Goal: Task Accomplishment & Management: Use online tool/utility

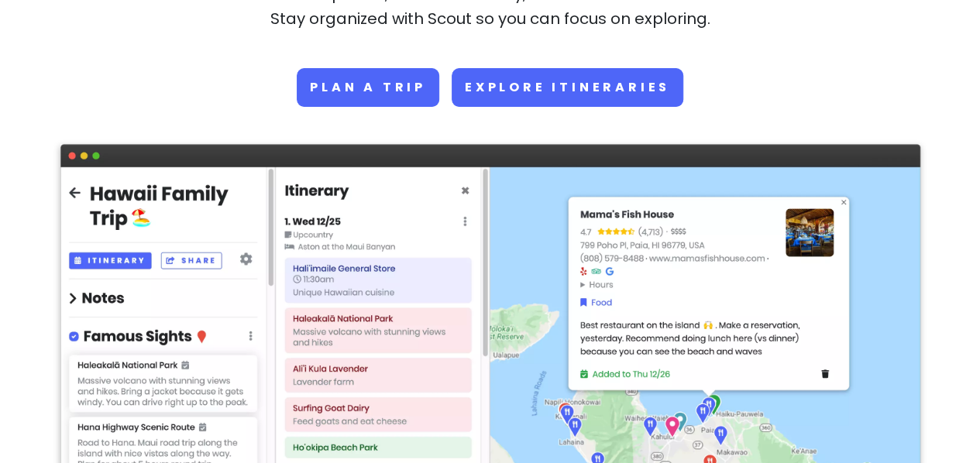
scroll to position [259, 0]
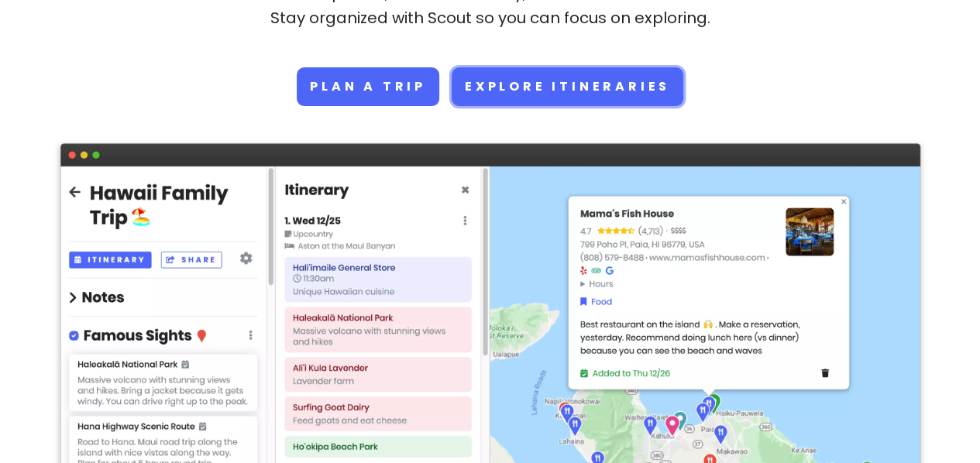
click at [514, 96] on link "Explore Itineraries" at bounding box center [568, 86] width 232 height 39
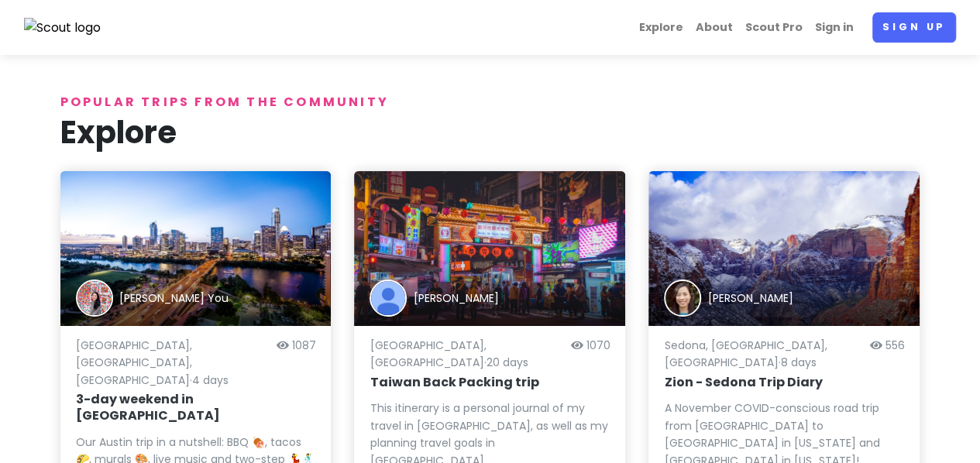
click at [64, 29] on img at bounding box center [62, 28] width 77 height 20
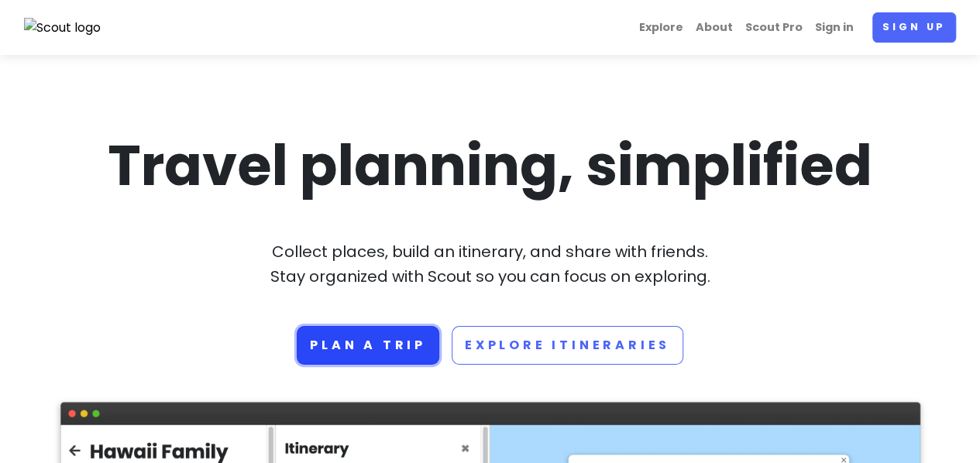
click at [352, 339] on link "Plan a trip" at bounding box center [368, 345] width 143 height 39
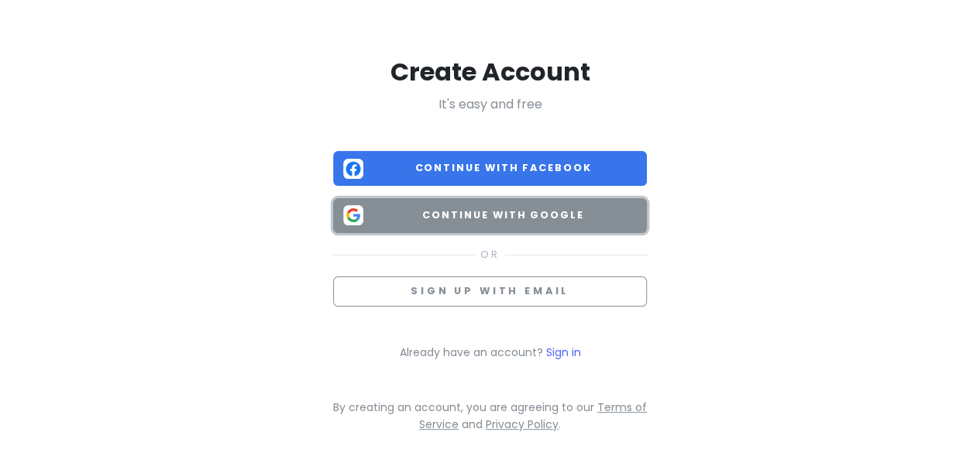
click at [450, 212] on span "Continue with Google" at bounding box center [503, 215] width 267 height 15
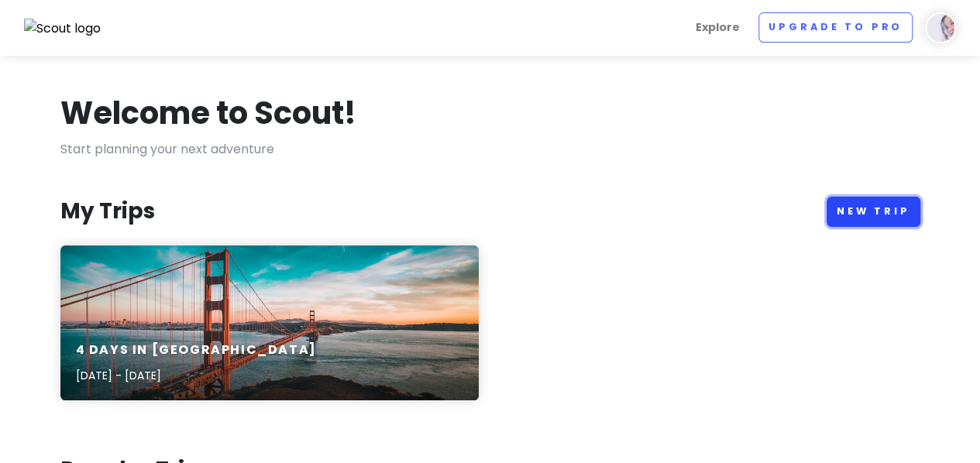
click at [864, 212] on link "New Trip" at bounding box center [874, 212] width 94 height 30
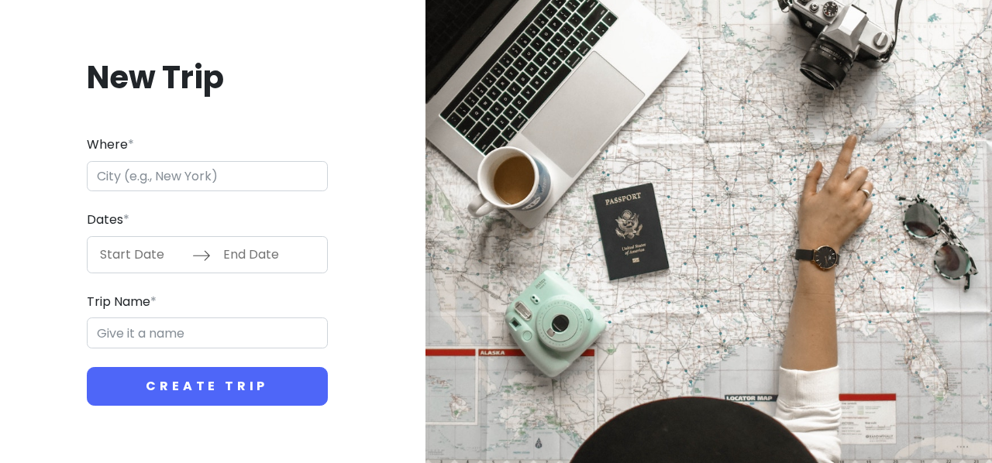
click at [300, 184] on input "Where *" at bounding box center [207, 176] width 241 height 31
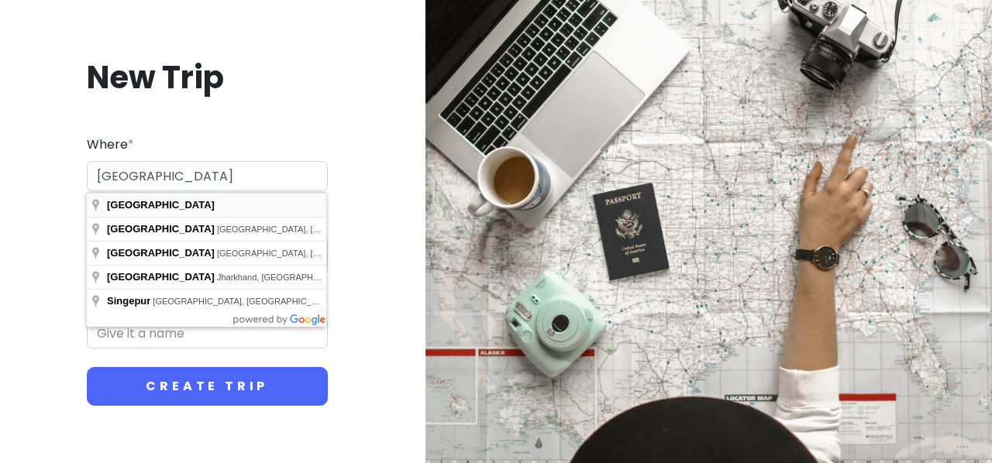
type input "[GEOGRAPHIC_DATA]"
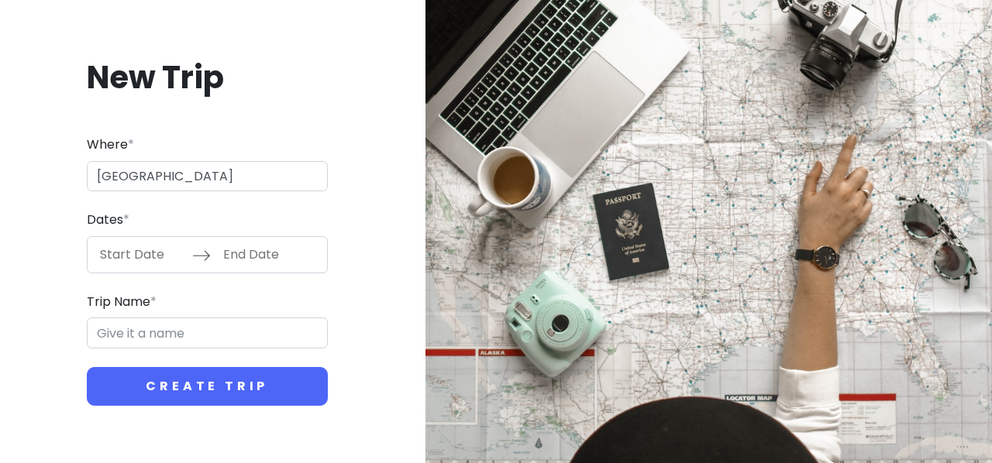
type input "Singapore Trip"
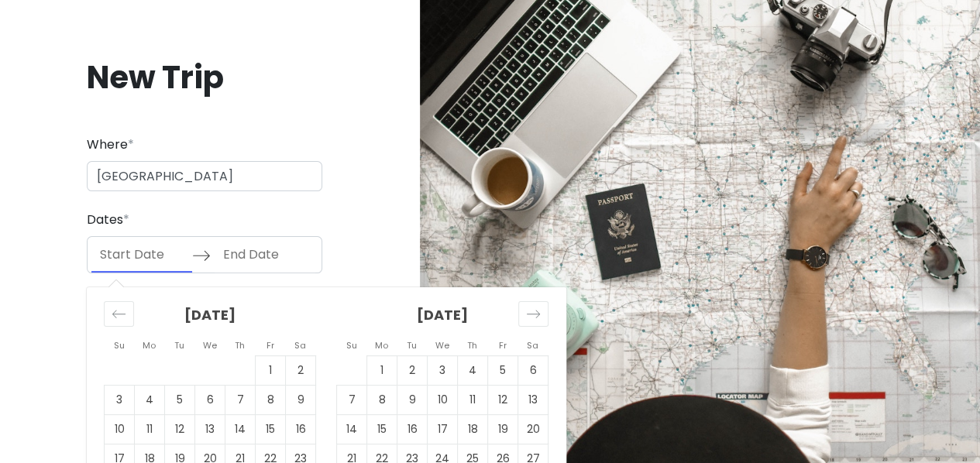
click at [170, 246] on input "Start Date" at bounding box center [141, 255] width 101 height 36
click at [360, 395] on td "7" at bounding box center [352, 399] width 30 height 29
type input "[DATE]"
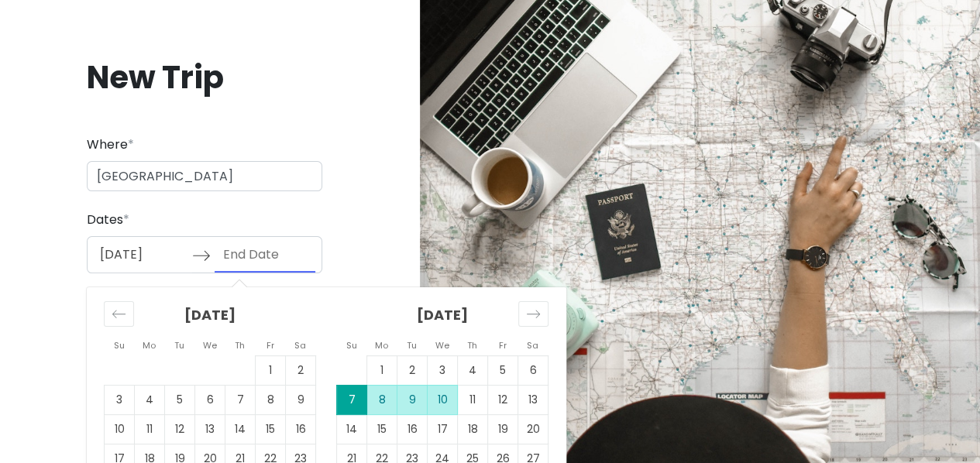
click at [440, 398] on td "10" at bounding box center [443, 399] width 30 height 29
type input "[DATE]"
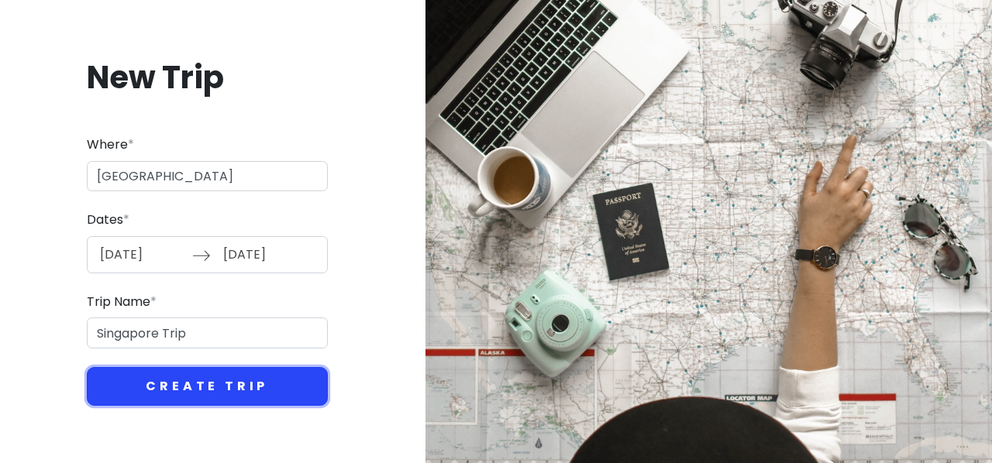
click at [257, 387] on button "Create Trip" at bounding box center [207, 386] width 241 height 39
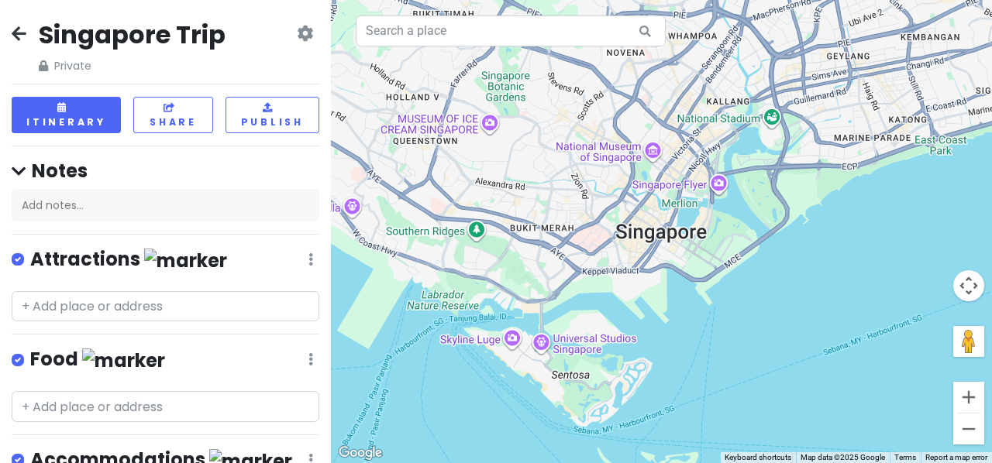
click at [490, 126] on div at bounding box center [661, 231] width 661 height 463
click at [229, 311] on input "text" at bounding box center [166, 306] width 308 height 31
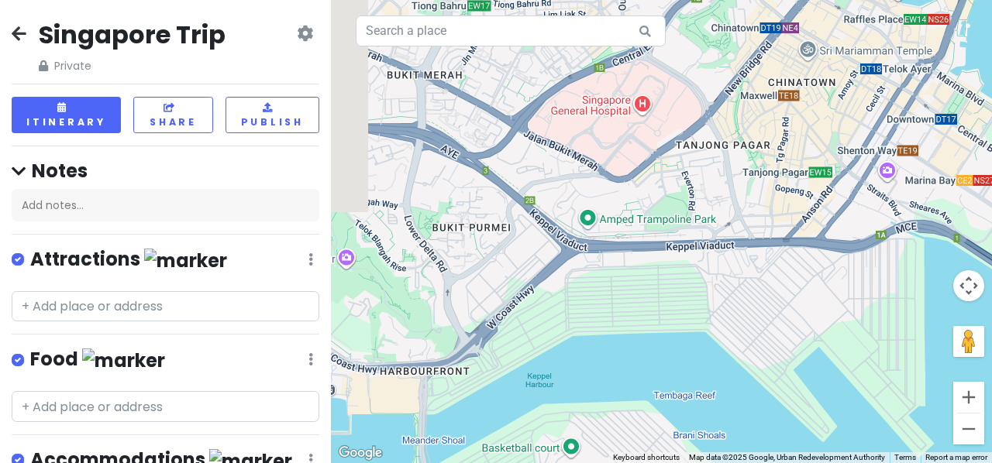
drag, startPoint x: 728, startPoint y: 299, endPoint x: 896, endPoint y: 77, distance: 278.6
click at [896, 77] on div at bounding box center [661, 231] width 661 height 463
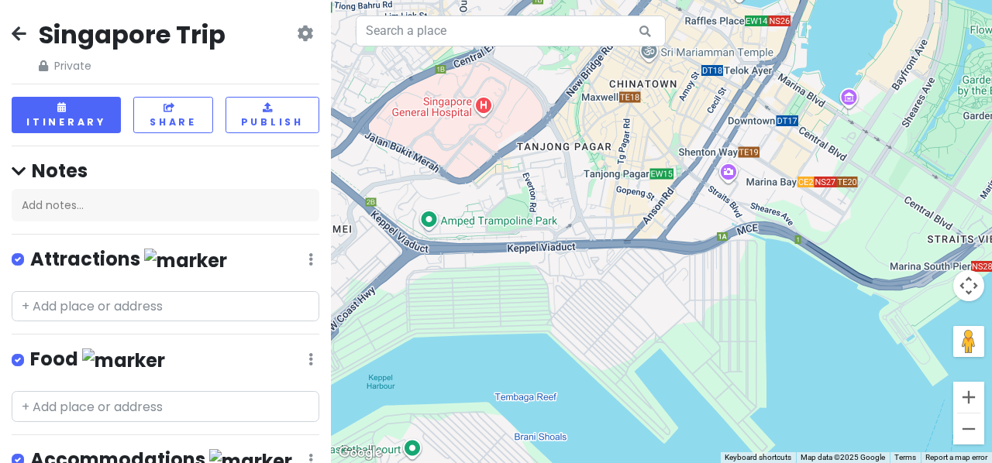
drag, startPoint x: 696, startPoint y: 392, endPoint x: 560, endPoint y: 298, distance: 164.8
click at [560, 298] on div at bounding box center [661, 231] width 661 height 463
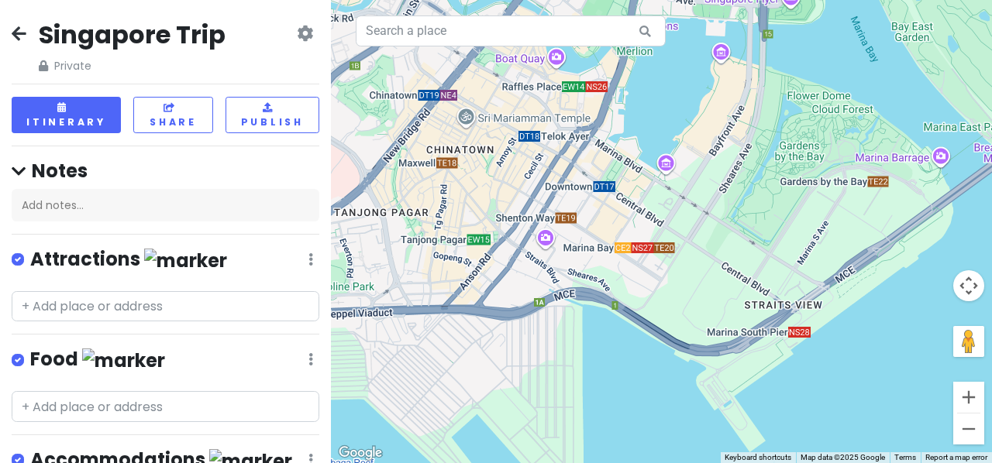
drag, startPoint x: 758, startPoint y: 253, endPoint x: 511, endPoint y: 335, distance: 259.7
click at [511, 335] on div at bounding box center [661, 231] width 661 height 463
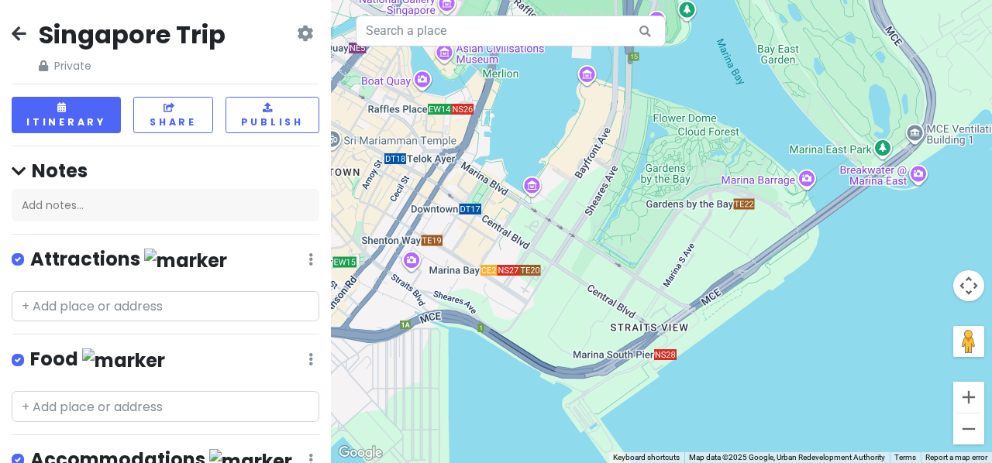
drag, startPoint x: 730, startPoint y: 236, endPoint x: 639, endPoint y: 249, distance: 91.5
click at [639, 249] on div at bounding box center [661, 231] width 661 height 463
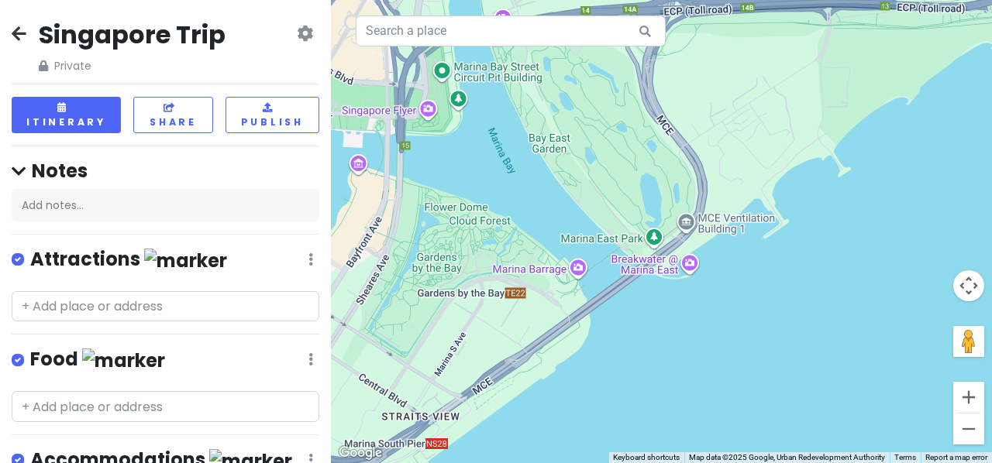
drag, startPoint x: 632, startPoint y: 296, endPoint x: 393, endPoint y: 393, distance: 258.3
click at [393, 393] on div at bounding box center [661, 231] width 661 height 463
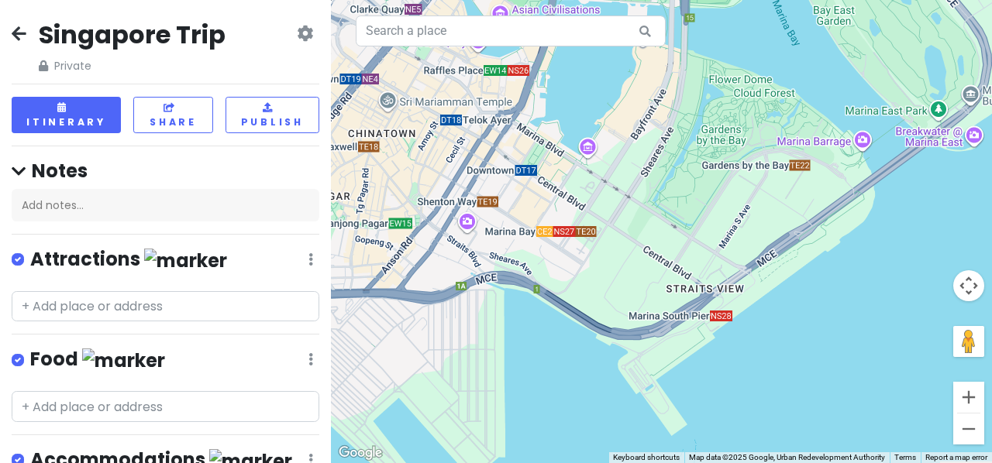
drag, startPoint x: 607, startPoint y: 215, endPoint x: 900, endPoint y: 86, distance: 319.2
click at [900, 86] on div at bounding box center [661, 231] width 661 height 463
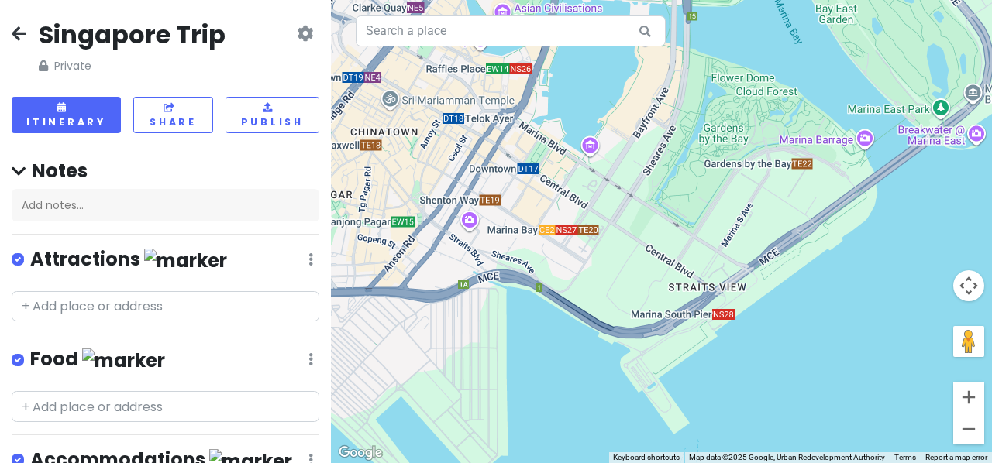
click at [525, 158] on div at bounding box center [661, 231] width 661 height 463
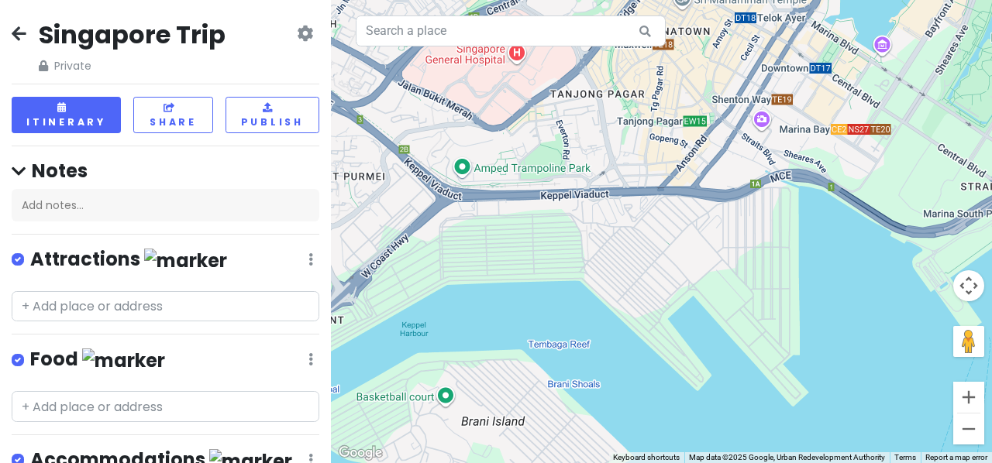
drag, startPoint x: 683, startPoint y: 192, endPoint x: 991, endPoint y: 91, distance: 323.9
click at [979, 91] on div at bounding box center [661, 231] width 661 height 463
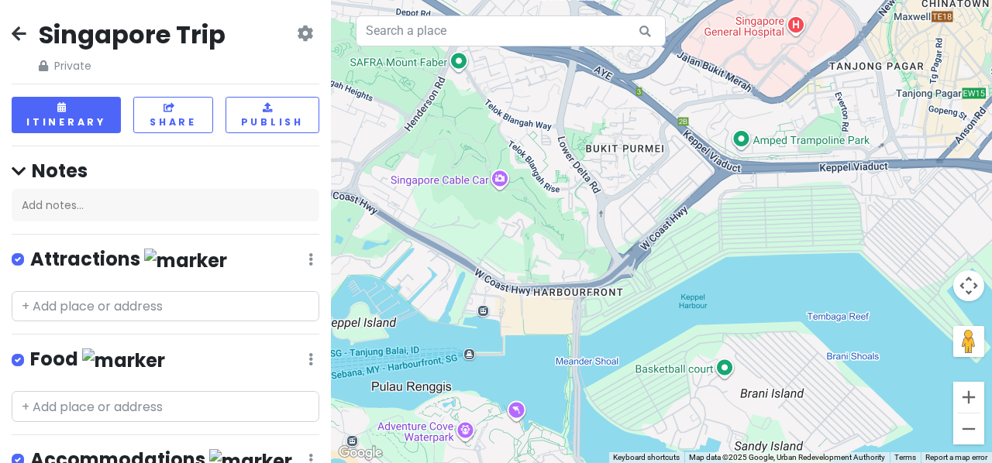
drag, startPoint x: 527, startPoint y: 215, endPoint x: 814, endPoint y: 198, distance: 287.2
click at [814, 198] on div at bounding box center [661, 231] width 661 height 463
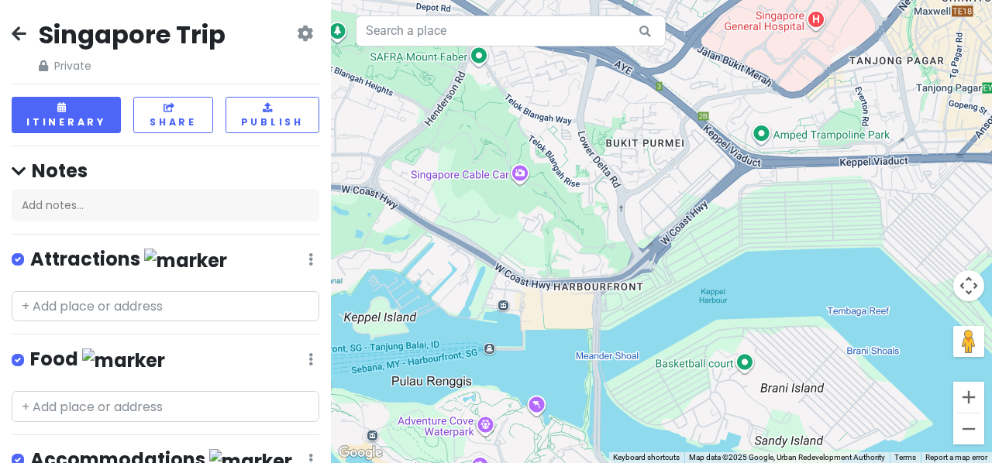
click at [583, 273] on div at bounding box center [661, 231] width 661 height 463
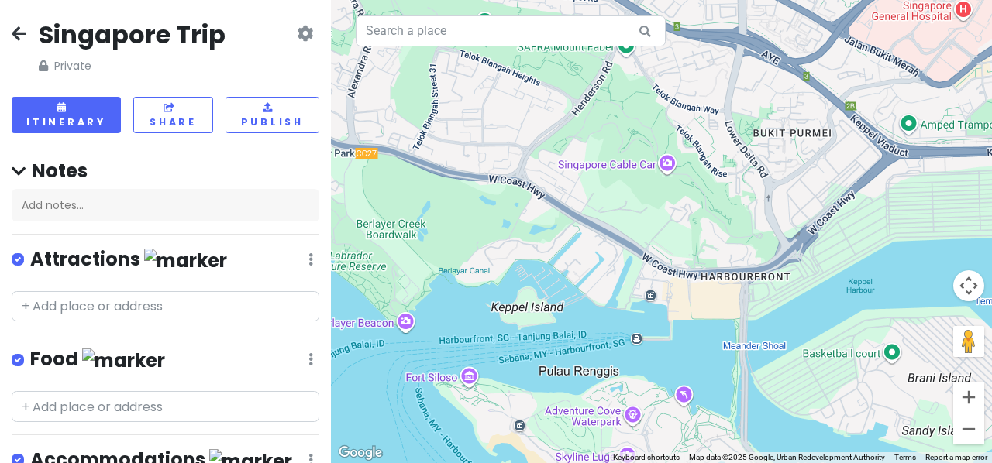
drag, startPoint x: 583, startPoint y: 273, endPoint x: 736, endPoint y: 263, distance: 153.7
click at [736, 263] on div at bounding box center [661, 231] width 661 height 463
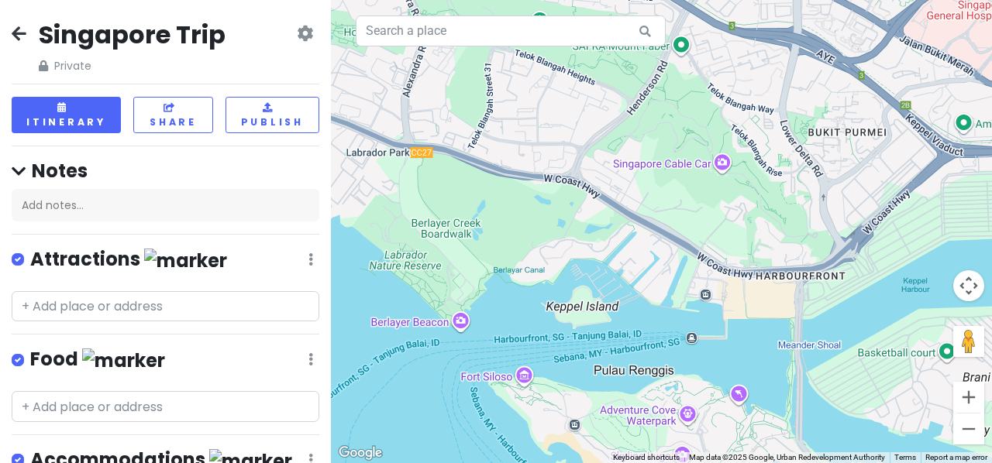
drag, startPoint x: 500, startPoint y: 267, endPoint x: 555, endPoint y: 267, distance: 55.0
click at [555, 267] on div at bounding box center [661, 231] width 661 height 463
click at [138, 302] on input "text" at bounding box center [166, 306] width 308 height 31
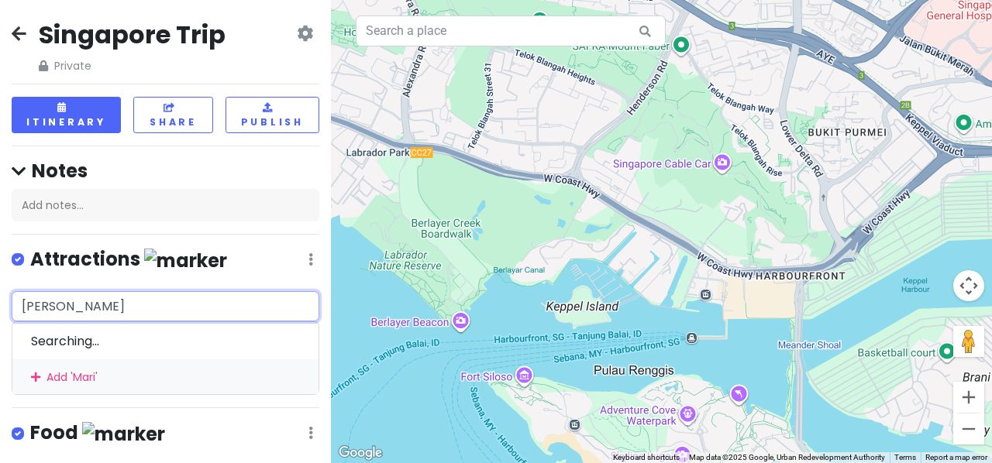
type input "Marina"
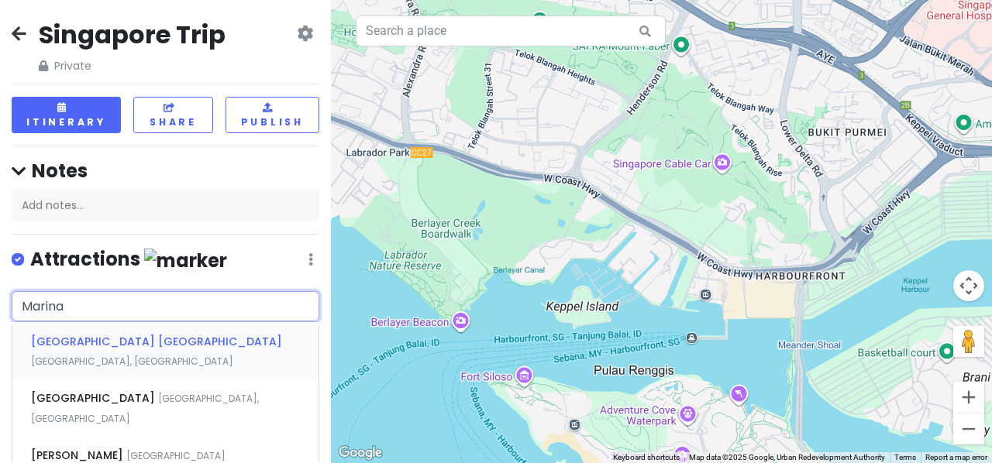
click at [138, 339] on span "[GEOGRAPHIC_DATA] [GEOGRAPHIC_DATA]" at bounding box center [156, 341] width 251 height 15
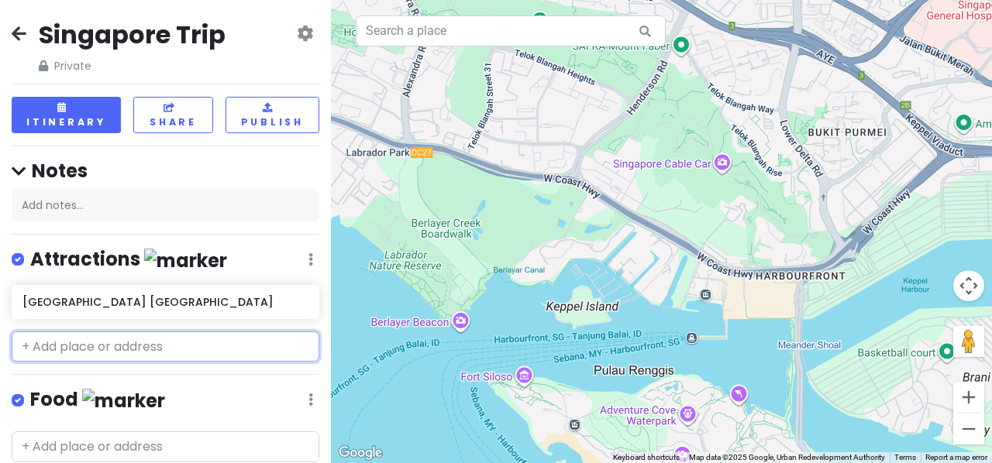
click at [129, 351] on input "text" at bounding box center [166, 347] width 308 height 31
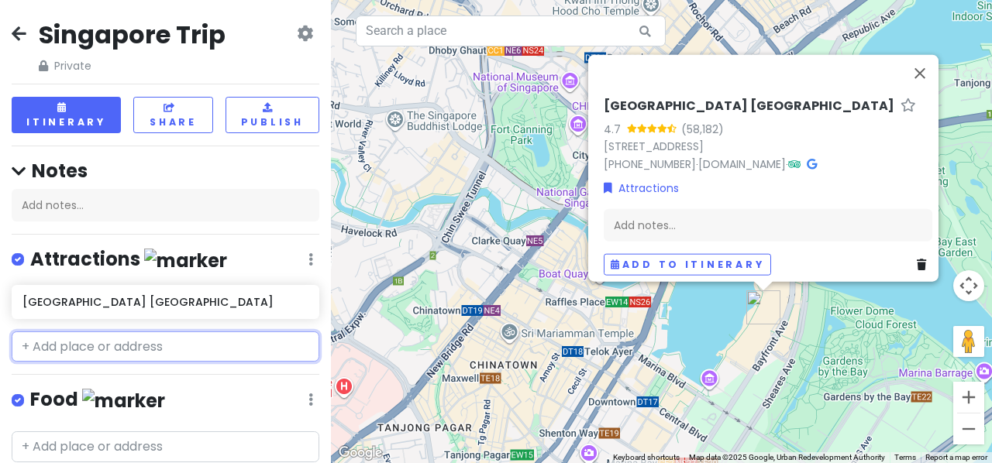
click at [222, 342] on input "text" at bounding box center [166, 347] width 308 height 31
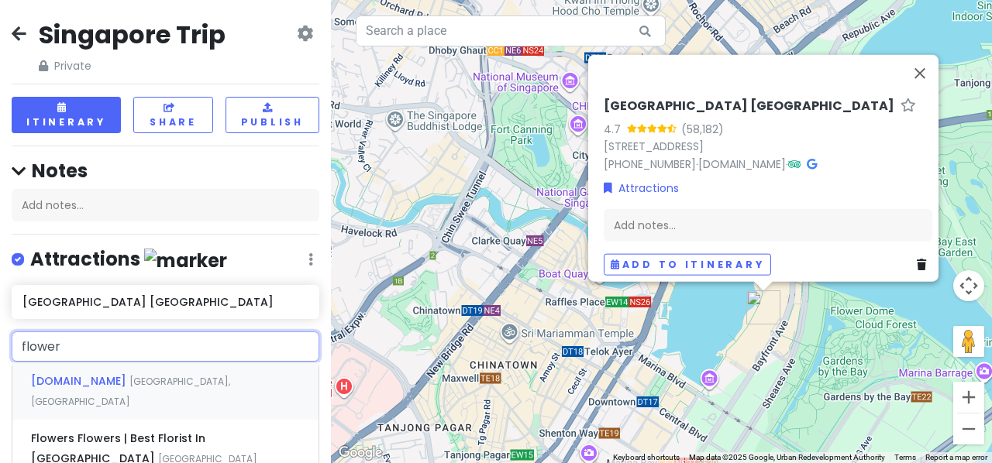
type input "flower"
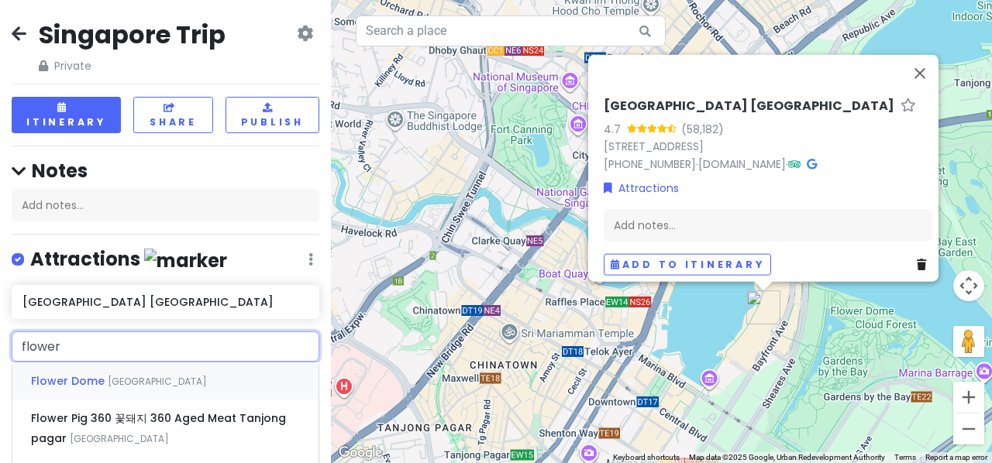
click at [181, 381] on span "[GEOGRAPHIC_DATA]" at bounding box center [157, 381] width 99 height 13
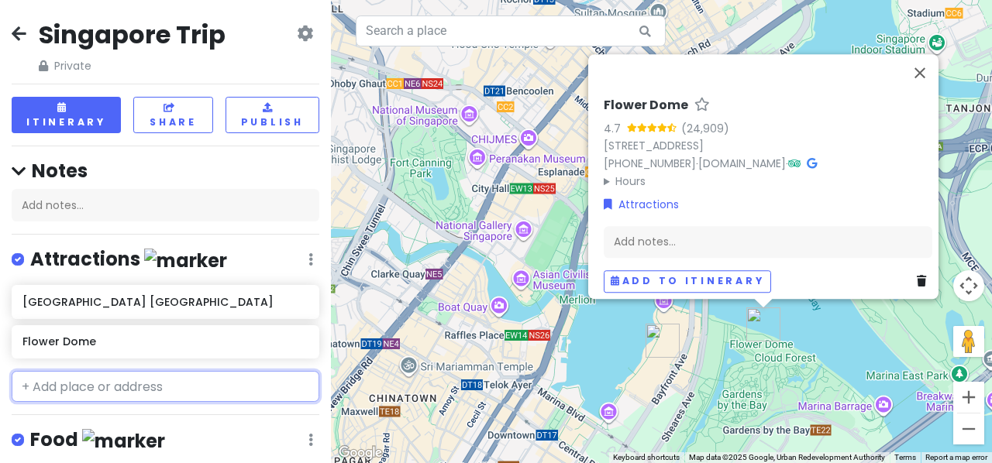
click at [159, 382] on input "text" at bounding box center [166, 386] width 308 height 31
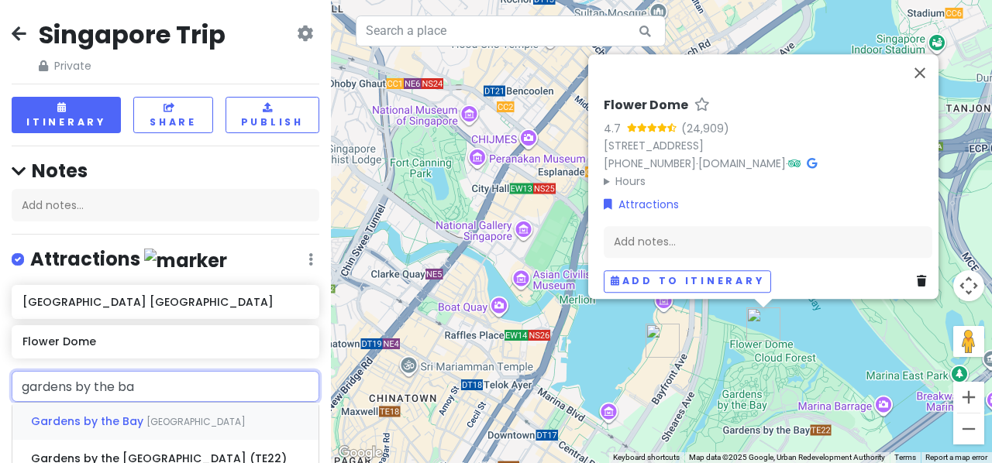
type input "gardens by the bay"
click at [147, 434] on div "Gardens by the [GEOGRAPHIC_DATA]" at bounding box center [165, 421] width 306 height 37
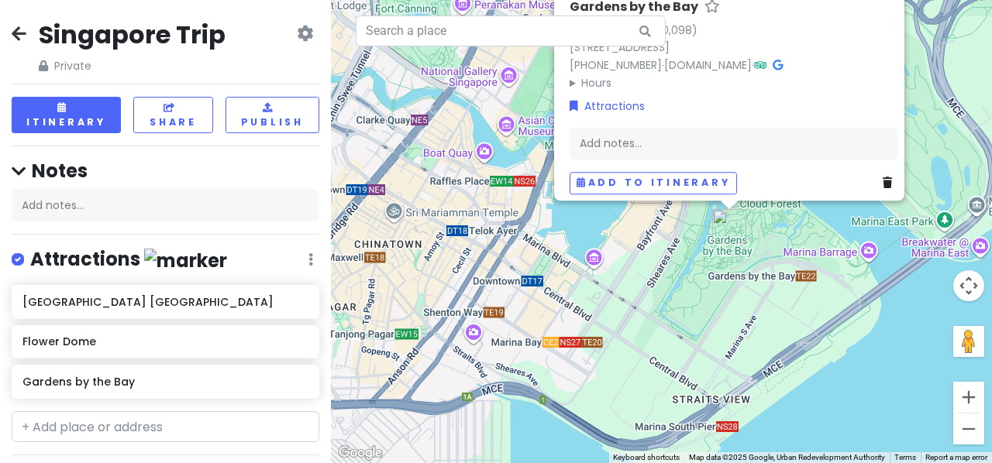
drag, startPoint x: 552, startPoint y: 396, endPoint x: 535, endPoint y: 236, distance: 160.4
click at [535, 236] on div "Gardens by the Bay 4.7 (150,098) [STREET_ADDRESS] [PHONE_NUMBER] · [DOMAIN_NAME…" at bounding box center [661, 231] width 661 height 463
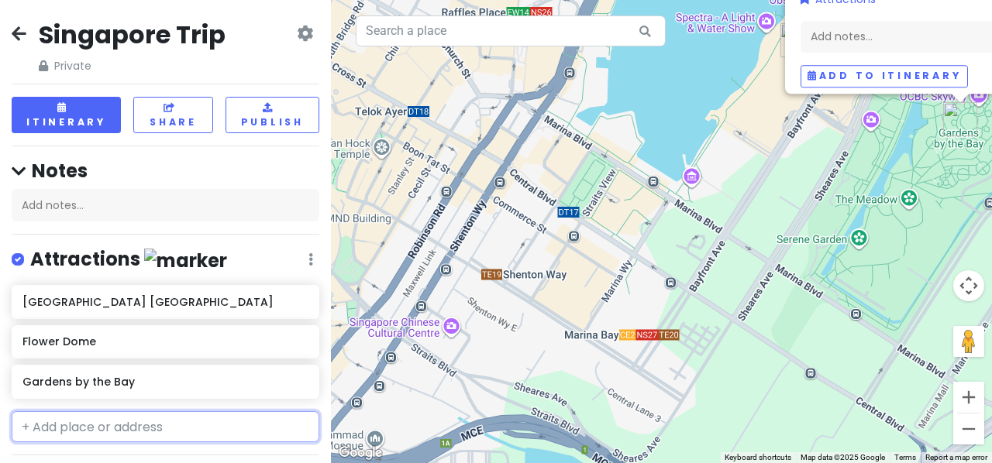
click at [177, 425] on input "text" at bounding box center [166, 426] width 308 height 31
type input "marina"
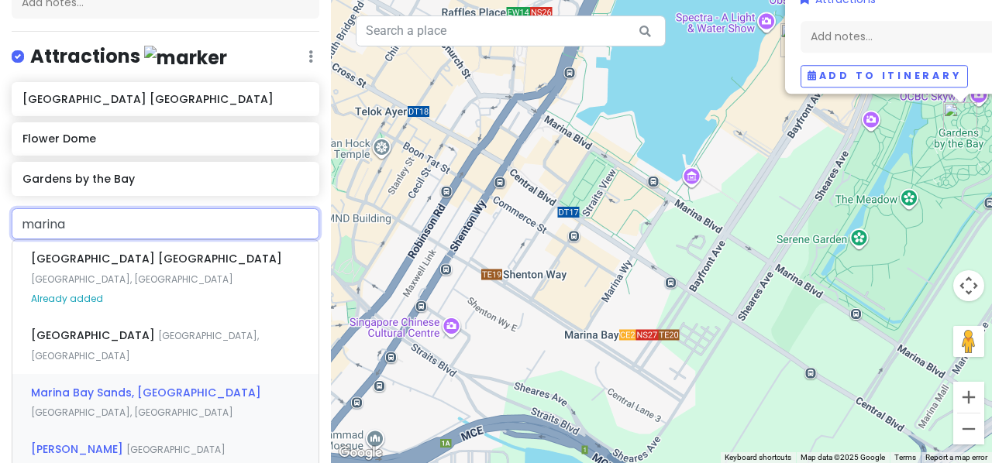
scroll to position [205, 0]
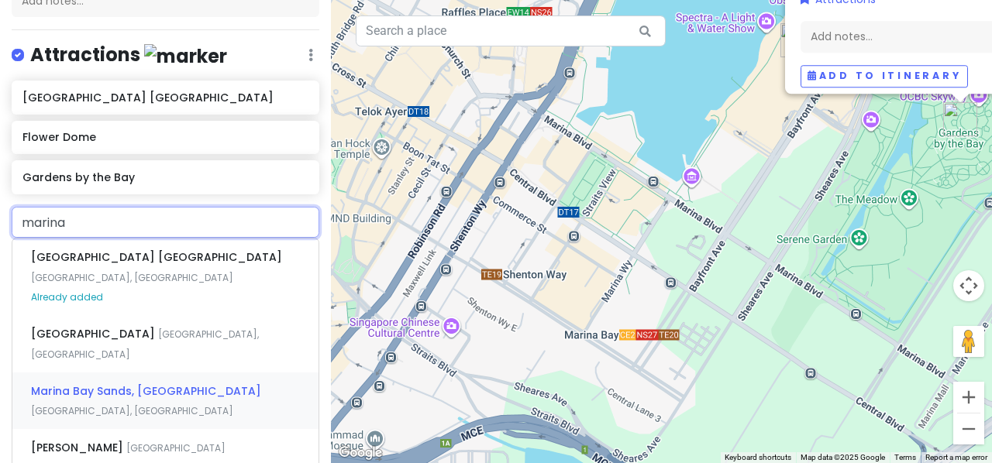
click at [180, 385] on div "[GEOGRAPHIC_DATA], [GEOGRAPHIC_DATA], [GEOGRAPHIC_DATA]" at bounding box center [165, 401] width 306 height 57
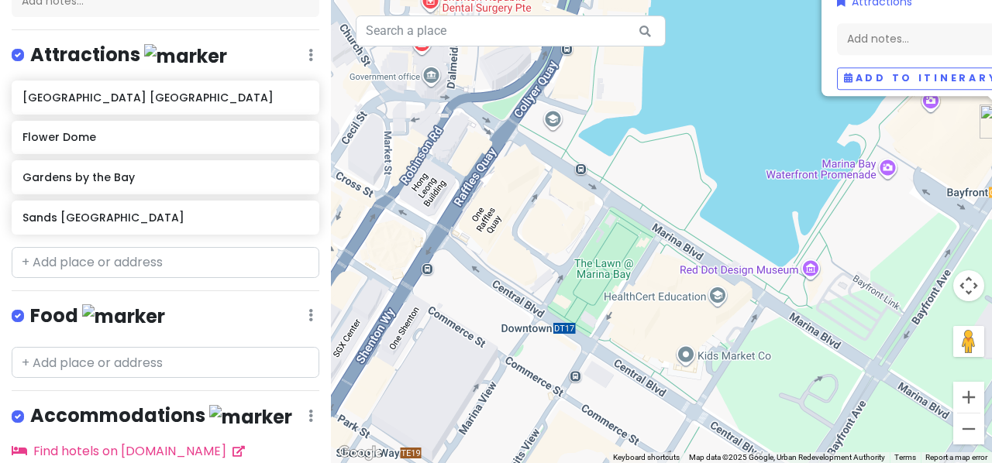
drag, startPoint x: 666, startPoint y: 368, endPoint x: 701, endPoint y: 215, distance: 156.6
click at [701, 215] on div "[GEOGRAPHIC_DATA] 4.6 (68,051) [STREET_ADDRESS] [PHONE_NUMBER] · [DOMAIN_NAME] …" at bounding box center [661, 231] width 661 height 463
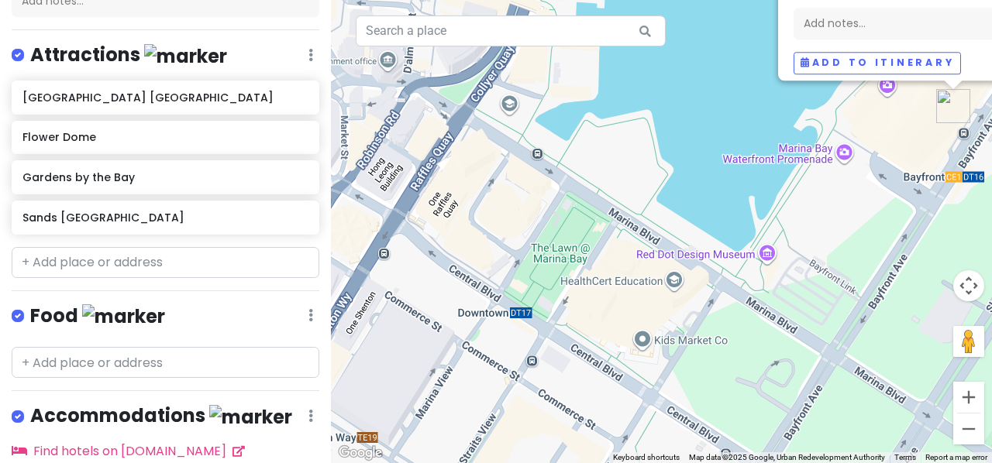
drag, startPoint x: 839, startPoint y: 304, endPoint x: 787, endPoint y: 288, distance: 54.4
click at [787, 288] on div "[GEOGRAPHIC_DATA] 4.6 (68,051) [STREET_ADDRESS] [PHONE_NUMBER] · [DOMAIN_NAME] …" at bounding box center [661, 231] width 661 height 463
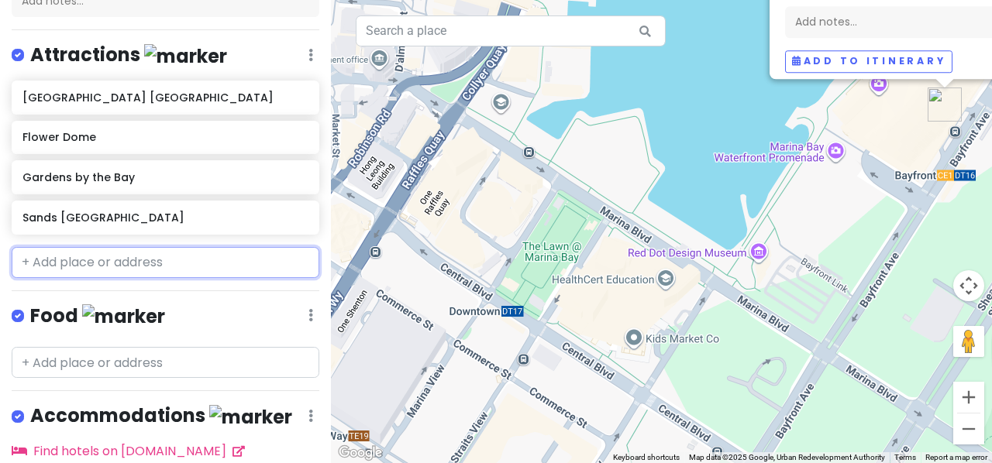
click at [198, 264] on input "text" at bounding box center [166, 262] width 308 height 31
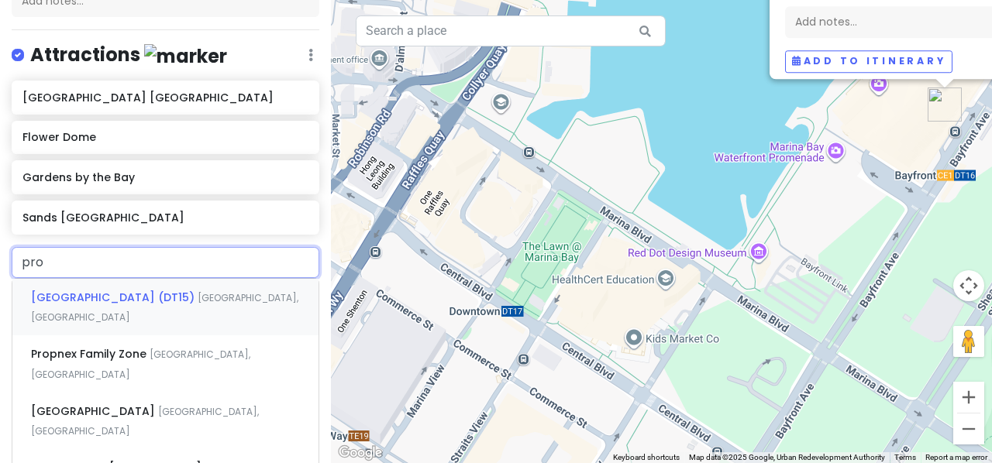
type input "prom"
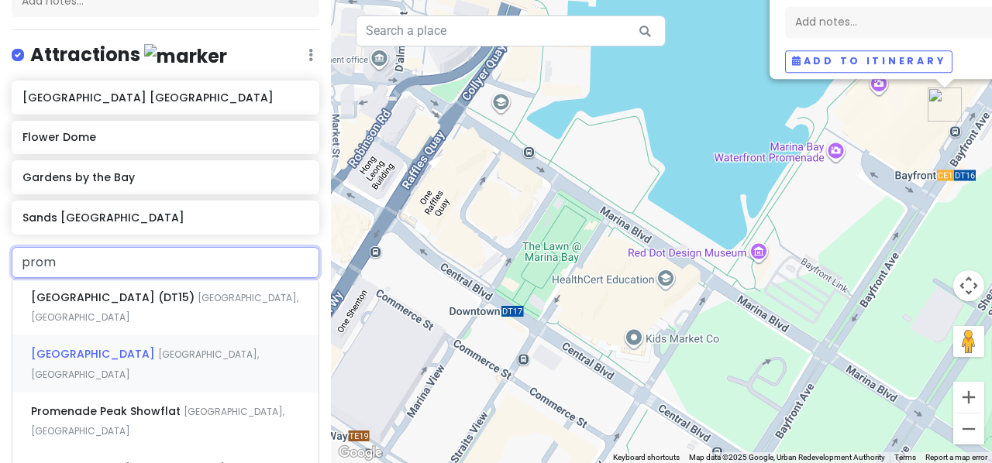
click at [170, 360] on div "[GEOGRAPHIC_DATA]" at bounding box center [165, 363] width 306 height 57
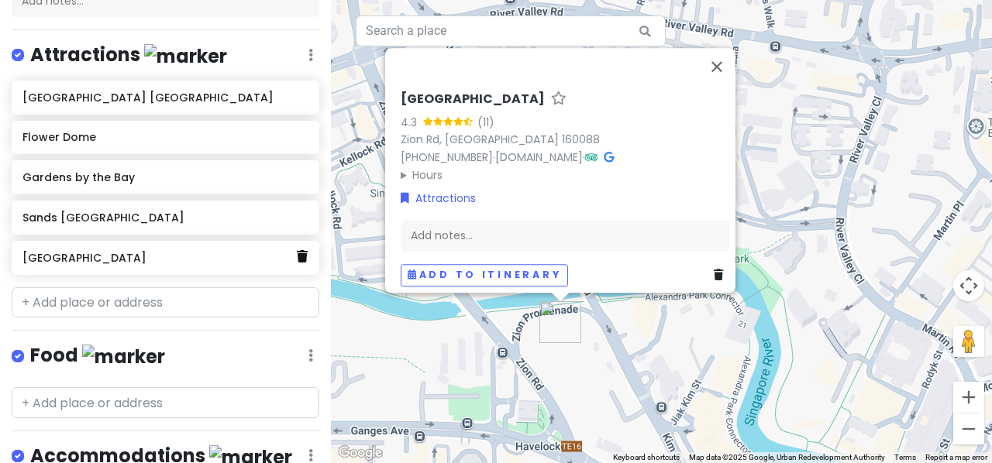
click at [297, 260] on link at bounding box center [302, 257] width 11 height 20
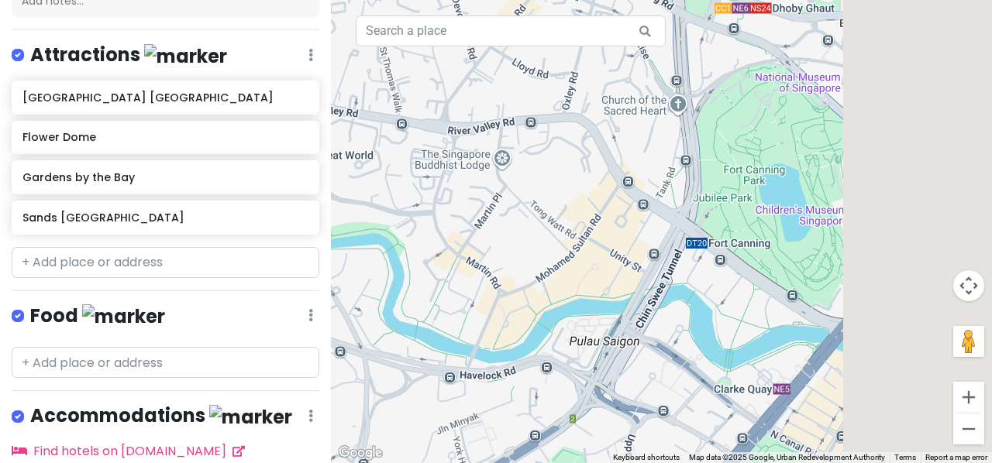
drag, startPoint x: 917, startPoint y: 252, endPoint x: 525, endPoint y: 181, distance: 398.3
click at [525, 181] on div at bounding box center [661, 231] width 661 height 463
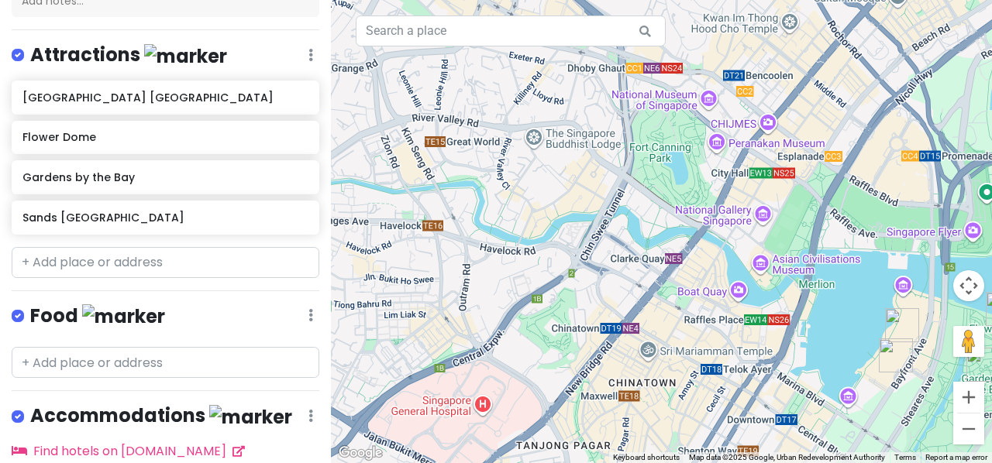
drag, startPoint x: 858, startPoint y: 280, endPoint x: 600, endPoint y: 151, distance: 288.3
click at [600, 151] on div at bounding box center [661, 231] width 661 height 463
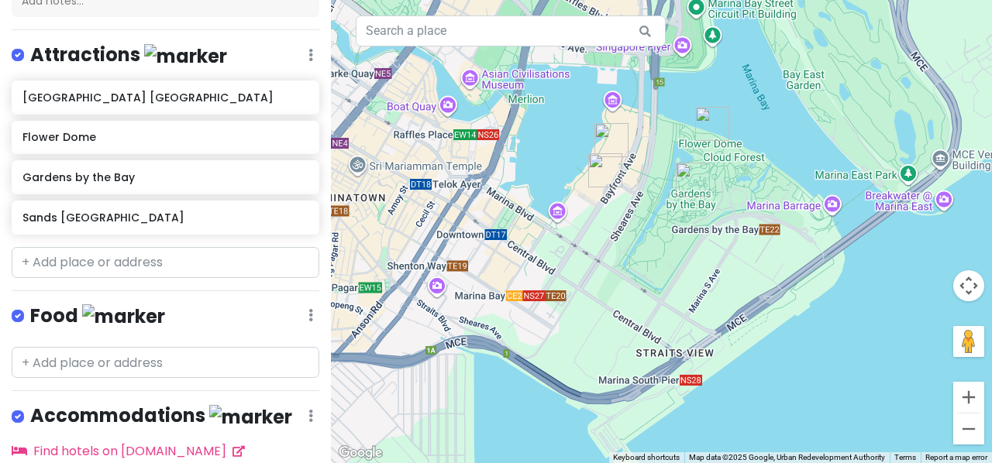
drag, startPoint x: 763, startPoint y: 246, endPoint x: 657, endPoint y: 139, distance: 150.7
click at [657, 139] on div at bounding box center [661, 231] width 661 height 463
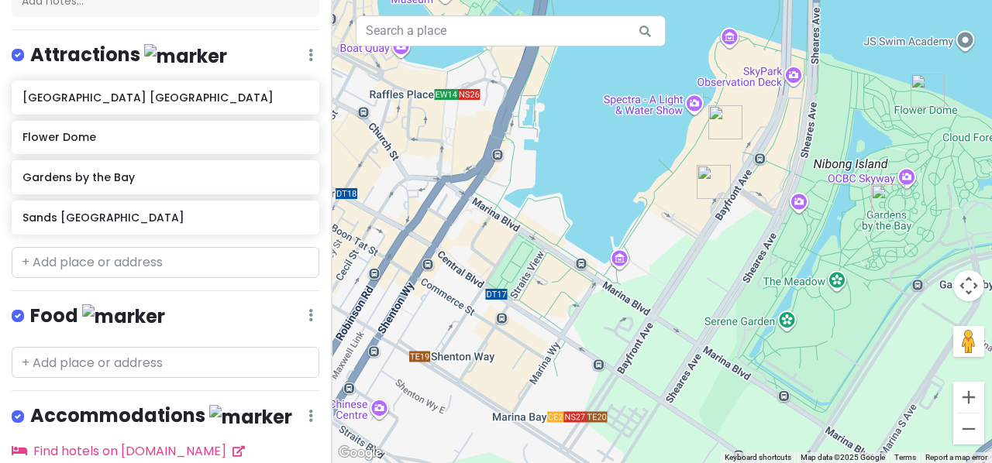
drag, startPoint x: 549, startPoint y: 167, endPoint x: 679, endPoint y: 292, distance: 180.3
click at [679, 292] on div at bounding box center [661, 231] width 661 height 463
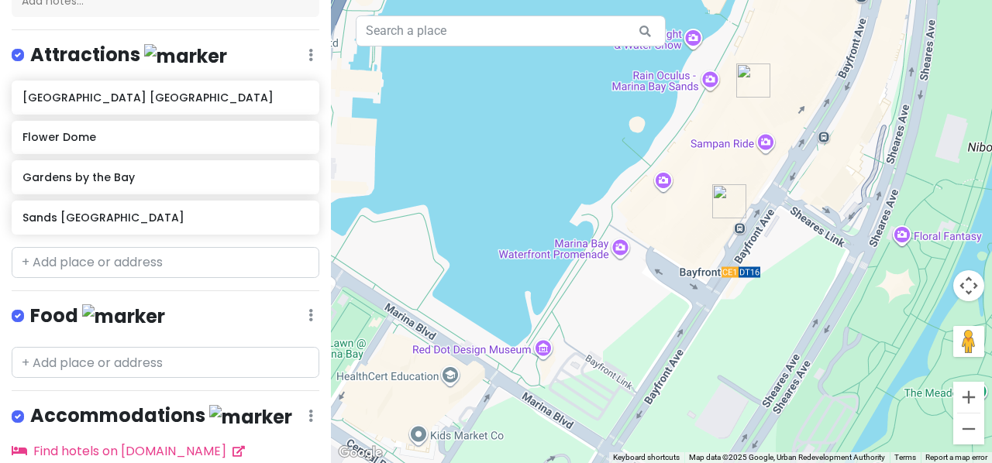
drag, startPoint x: 772, startPoint y: 232, endPoint x: 673, endPoint y: 326, distance: 137.0
click at [673, 326] on div at bounding box center [661, 231] width 661 height 463
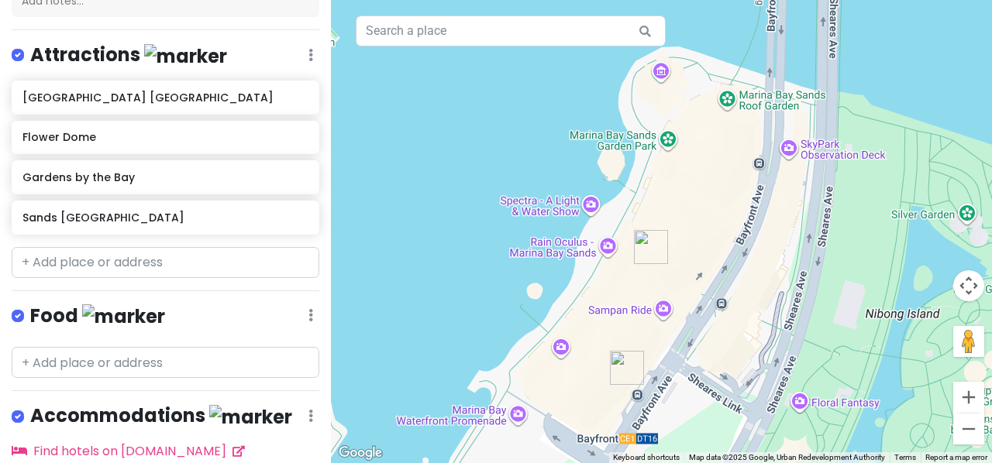
drag, startPoint x: 673, startPoint y: 188, endPoint x: 570, endPoint y: 364, distance: 204.1
click at [570, 364] on div at bounding box center [661, 231] width 661 height 463
click at [223, 264] on input "text" at bounding box center [166, 262] width 308 height 31
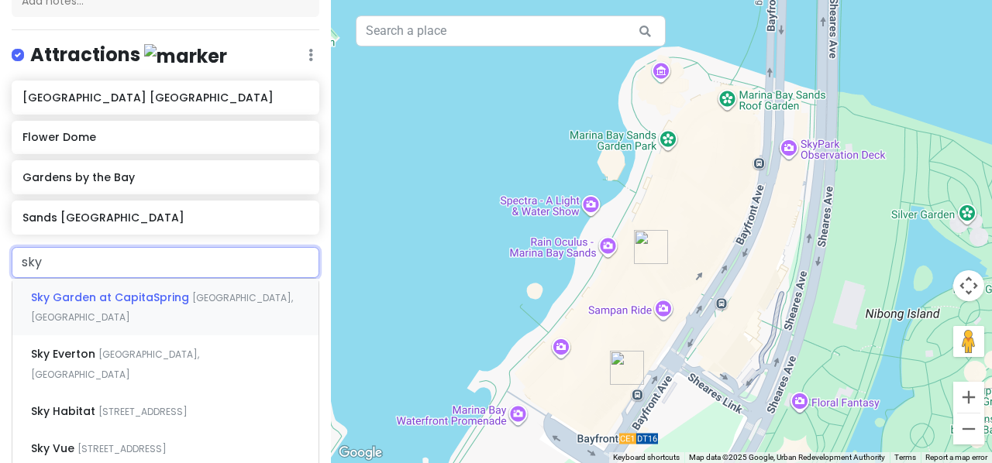
type input "sky p"
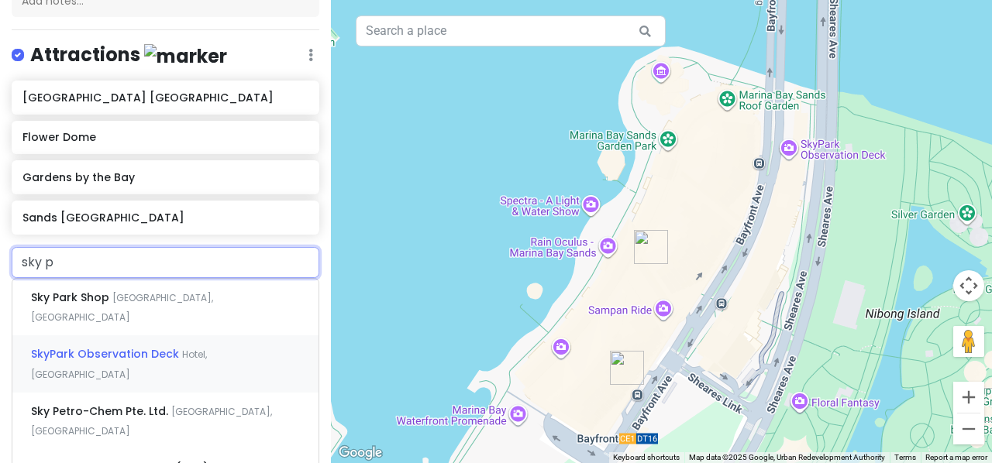
click at [184, 351] on div "SkyPark Observation Deck Hotel, [GEOGRAPHIC_DATA], [GEOGRAPHIC_DATA]" at bounding box center [165, 363] width 306 height 57
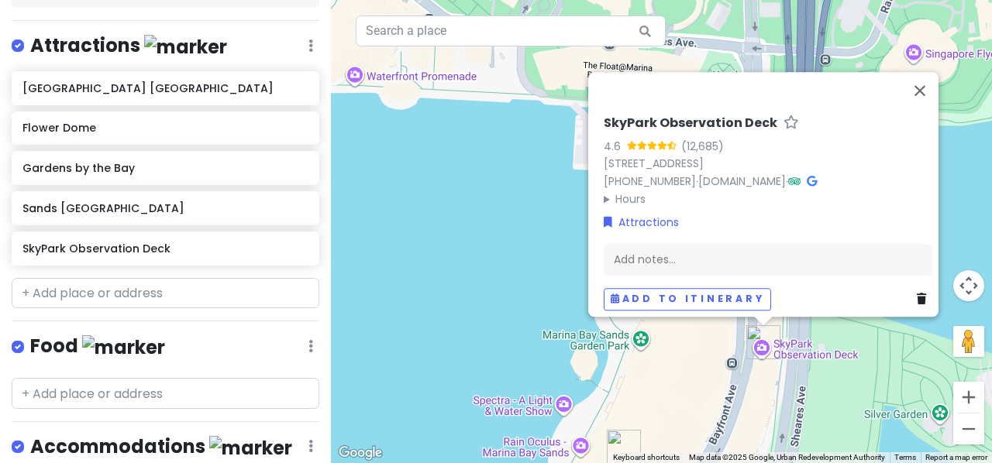
scroll to position [217, 0]
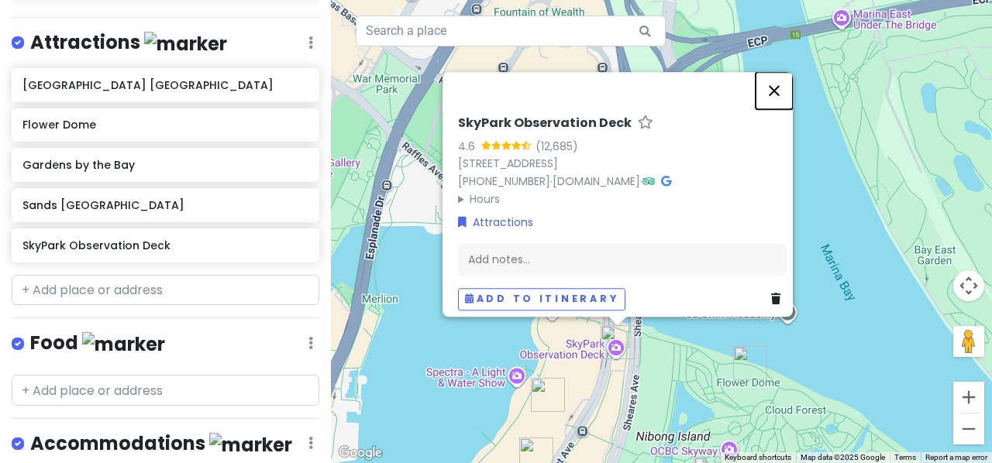
click at [783, 72] on button "Close" at bounding box center [773, 90] width 37 height 37
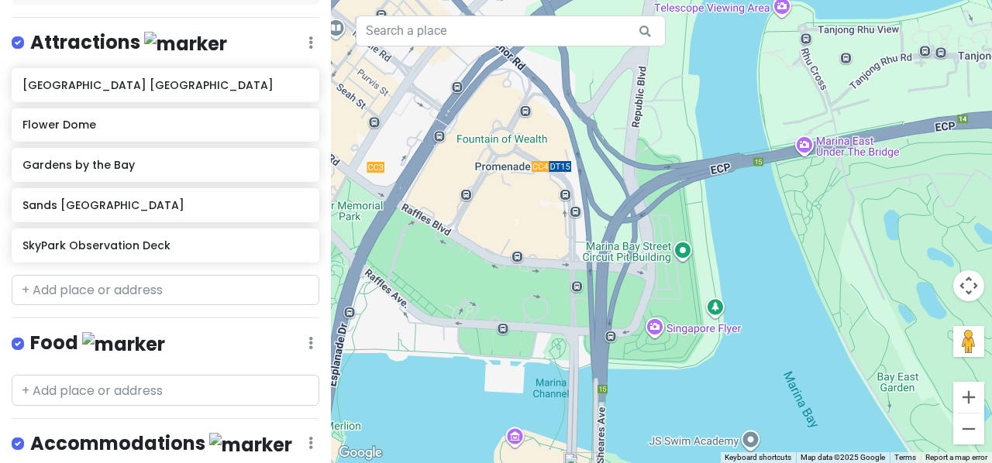
drag, startPoint x: 574, startPoint y: 335, endPoint x: 538, endPoint y: 461, distance: 130.7
click at [538, 461] on div at bounding box center [661, 231] width 661 height 463
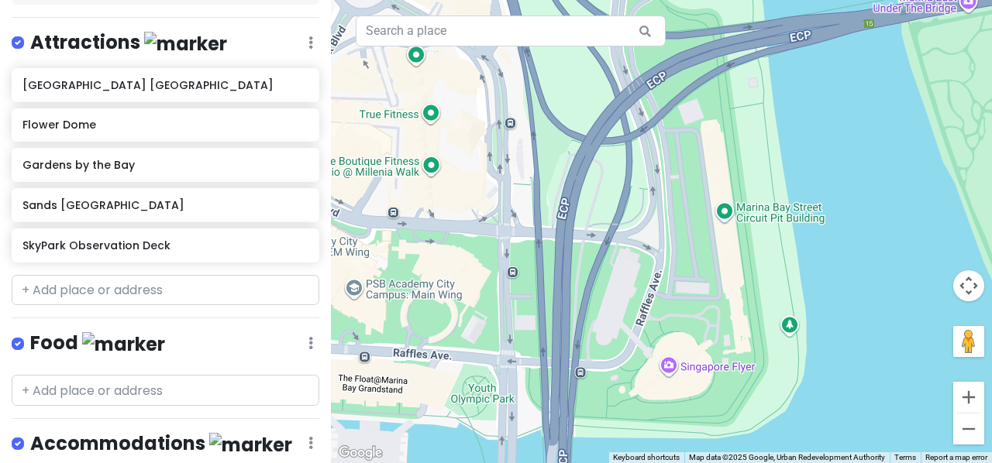
drag, startPoint x: 617, startPoint y: 373, endPoint x: 685, endPoint y: 312, distance: 91.6
click at [685, 312] on div at bounding box center [661, 231] width 661 height 463
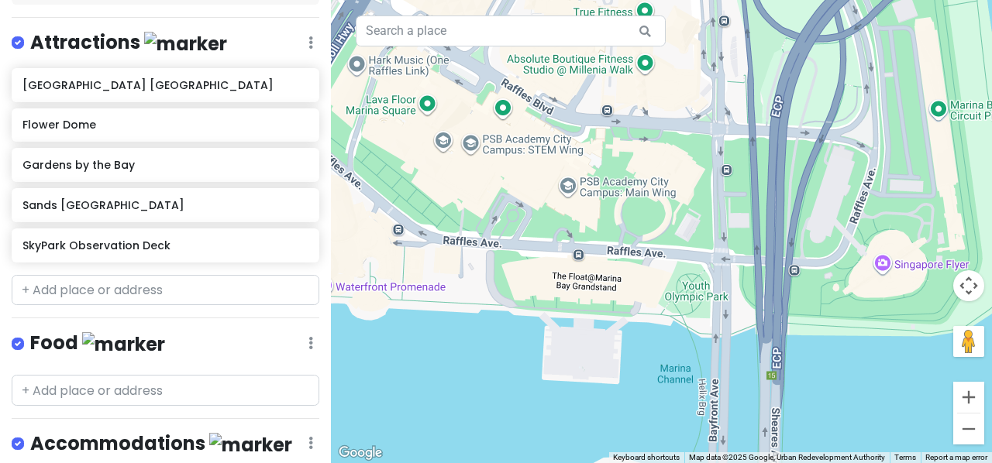
drag, startPoint x: 753, startPoint y: 326, endPoint x: 969, endPoint y: 229, distance: 236.5
click at [969, 229] on div at bounding box center [661, 231] width 661 height 463
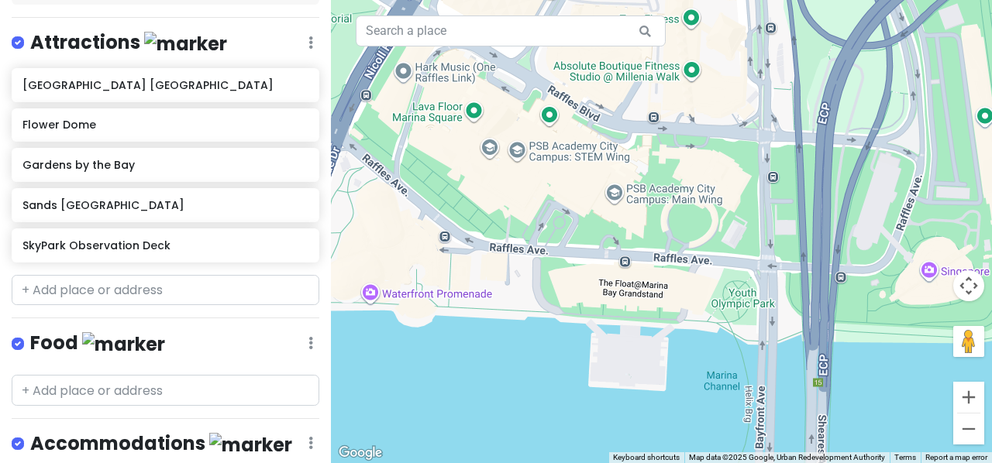
drag, startPoint x: 655, startPoint y: 281, endPoint x: 735, endPoint y: 298, distance: 80.8
click at [735, 298] on div at bounding box center [661, 231] width 661 height 463
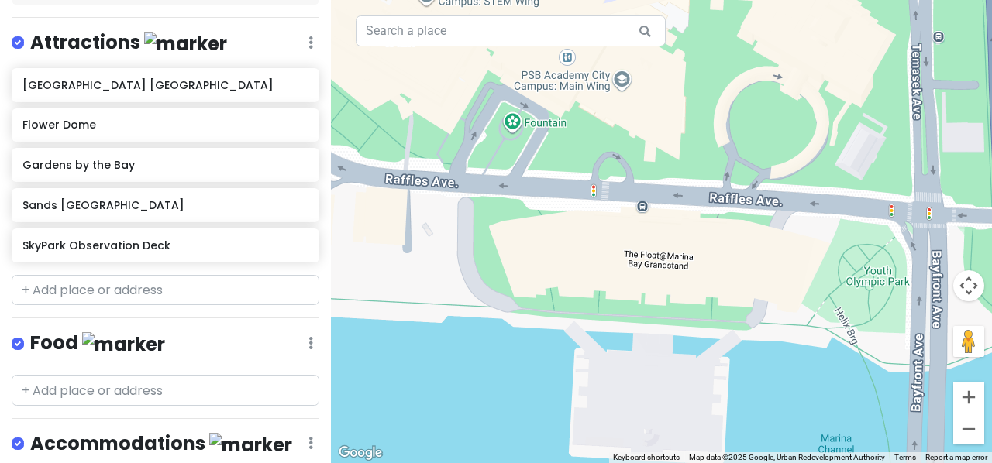
drag, startPoint x: 680, startPoint y: 308, endPoint x: 597, endPoint y: 300, distance: 83.3
click at [597, 300] on div at bounding box center [661, 231] width 661 height 463
click at [234, 289] on input "text" at bounding box center [166, 290] width 308 height 31
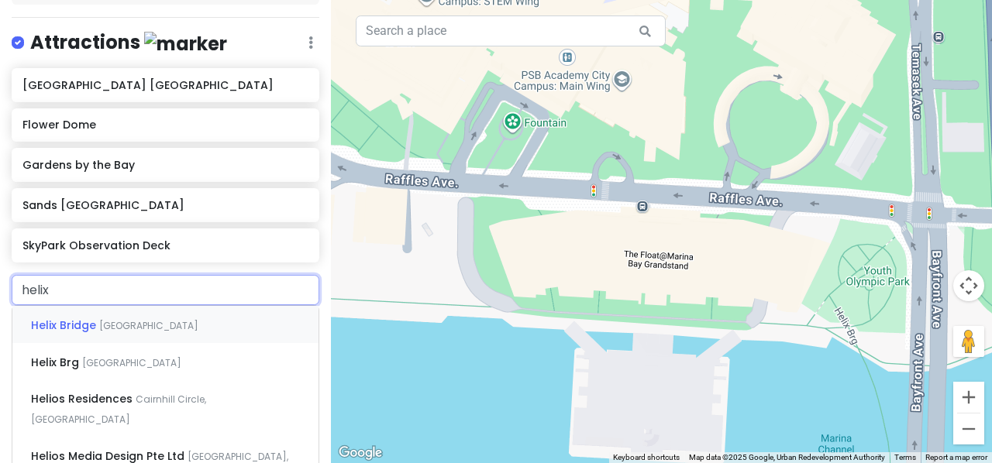
type input "helix"
click at [182, 315] on div "Helix Bridge [GEOGRAPHIC_DATA]" at bounding box center [165, 324] width 306 height 37
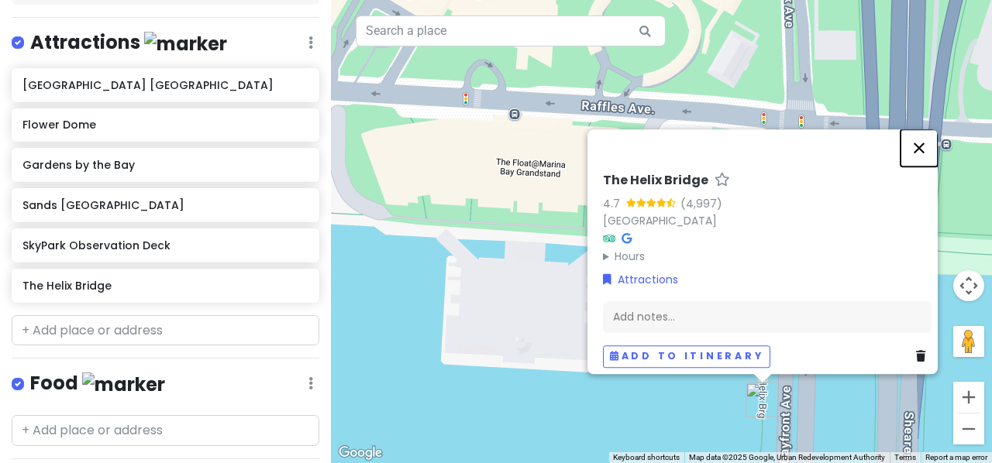
click at [925, 146] on button "Close" at bounding box center [918, 147] width 37 height 37
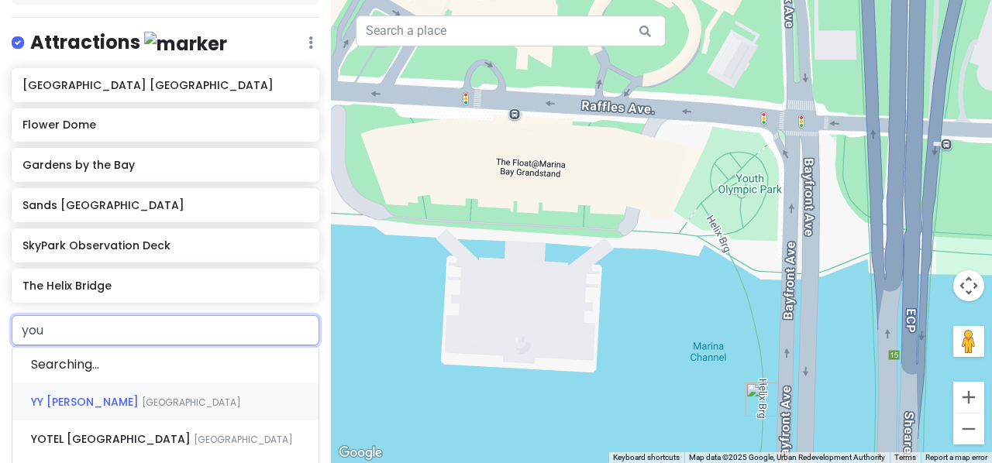
type input "yout"
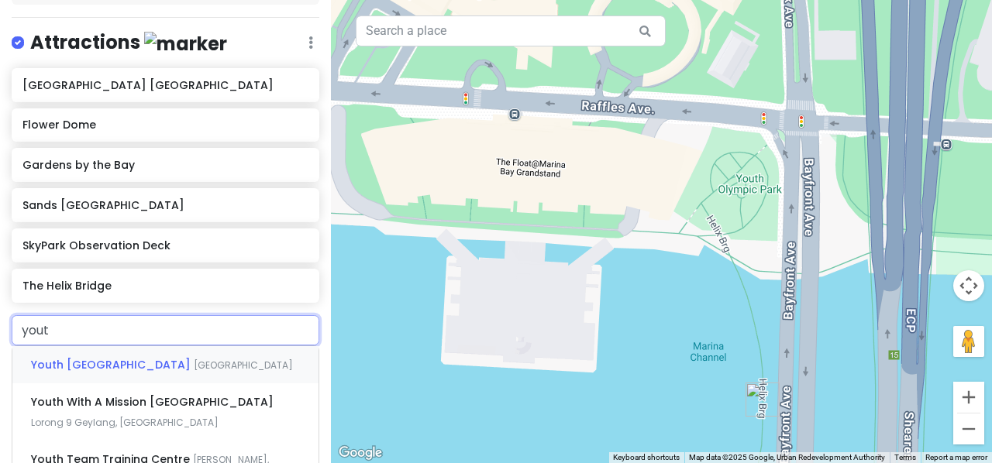
click at [194, 366] on span "[GEOGRAPHIC_DATA]" at bounding box center [243, 365] width 99 height 13
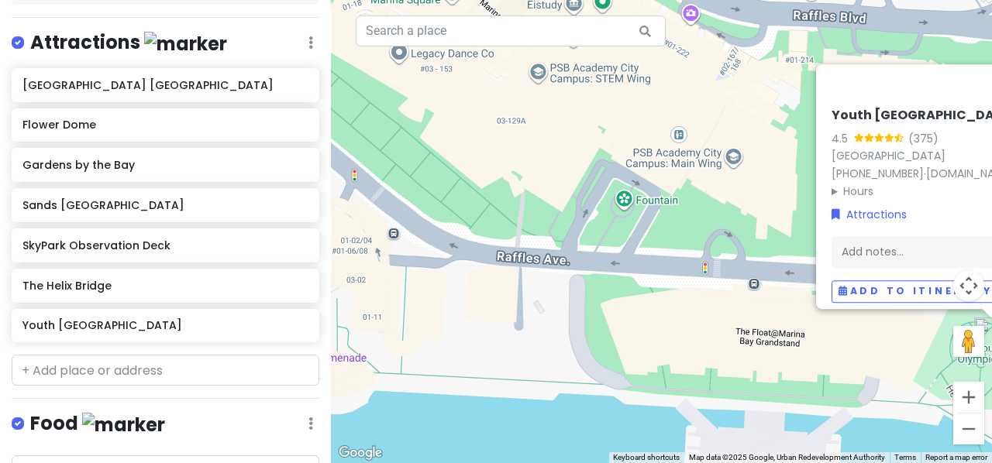
drag, startPoint x: 491, startPoint y: 322, endPoint x: 733, endPoint y: 332, distance: 242.0
click at [733, 332] on div "[GEOGRAPHIC_DATA] 4.5 ([STREET_ADDRESS] [PHONE_NUMBER] · [DOMAIN_NAME] · Hours …" at bounding box center [661, 231] width 661 height 463
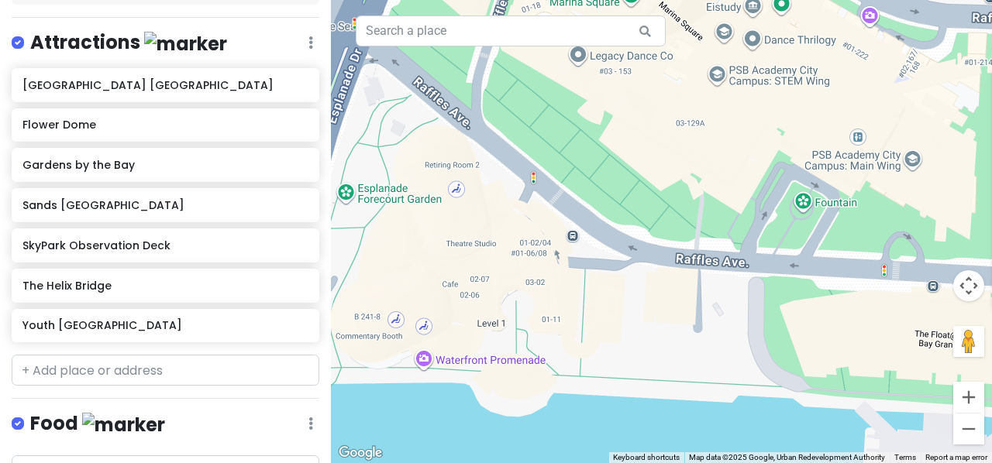
drag, startPoint x: 533, startPoint y: 289, endPoint x: 765, endPoint y: 294, distance: 231.7
click at [765, 294] on div "[GEOGRAPHIC_DATA] 4.5 ([STREET_ADDRESS] [PHONE_NUMBER] · [DOMAIN_NAME] · Hours …" at bounding box center [661, 231] width 661 height 463
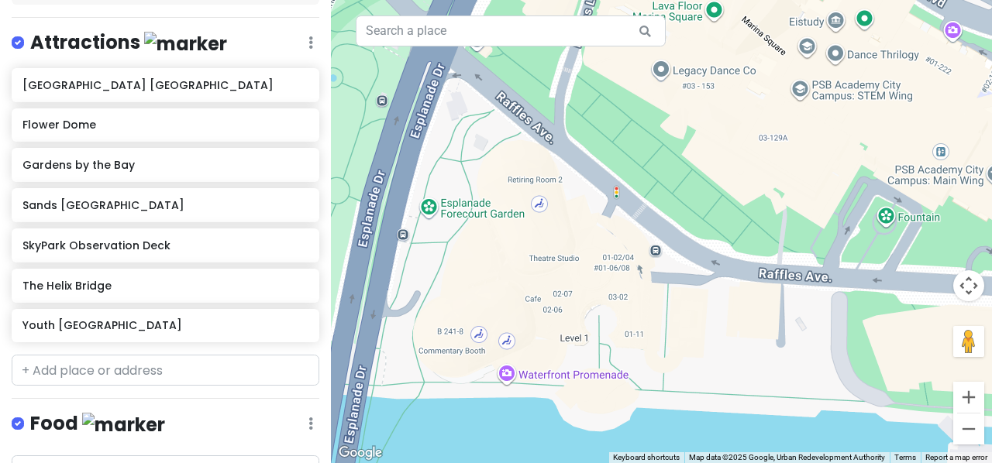
drag, startPoint x: 576, startPoint y: 325, endPoint x: 673, endPoint y: 339, distance: 97.2
click at [673, 339] on div "[GEOGRAPHIC_DATA] 4.5 ([STREET_ADDRESS] [PHONE_NUMBER] · [DOMAIN_NAME] · Hours …" at bounding box center [661, 231] width 661 height 463
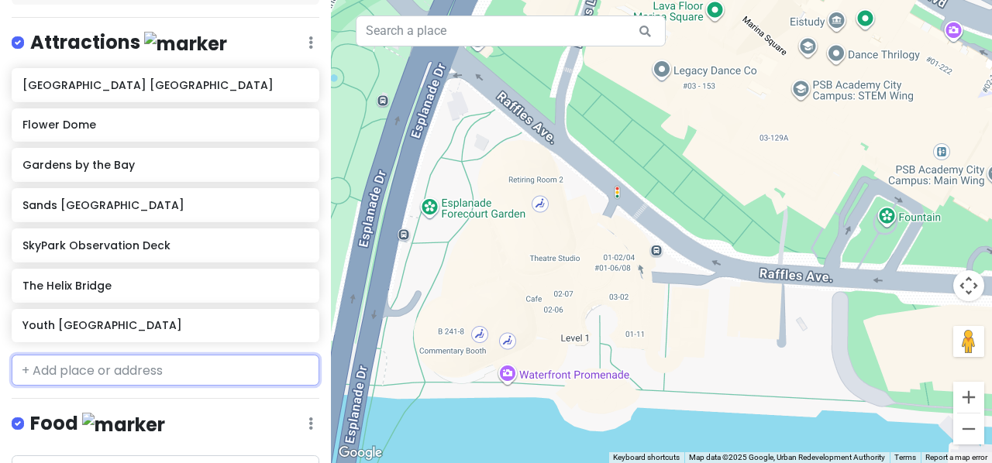
click at [216, 371] on input "text" at bounding box center [166, 370] width 308 height 31
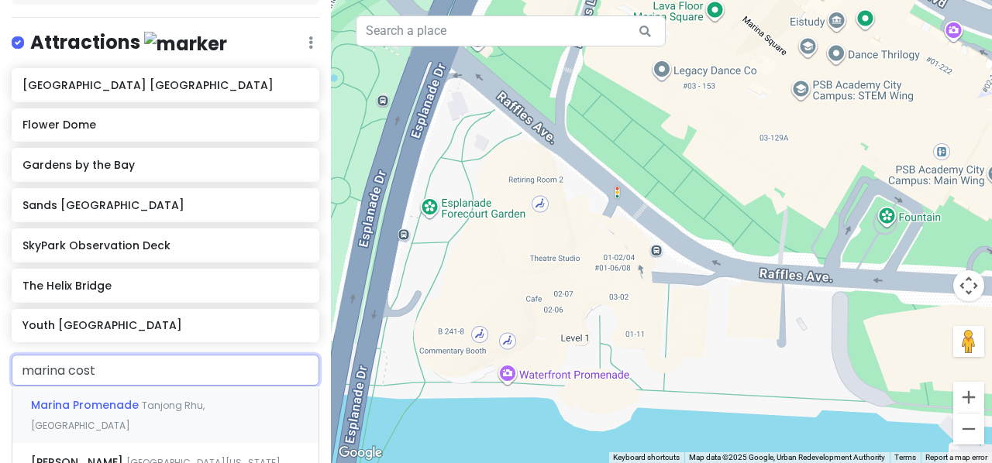
type input "[PERSON_NAME]"
click at [206, 413] on div "Marina Promenade Tanjong Rhu, [GEOGRAPHIC_DATA]" at bounding box center [165, 415] width 306 height 57
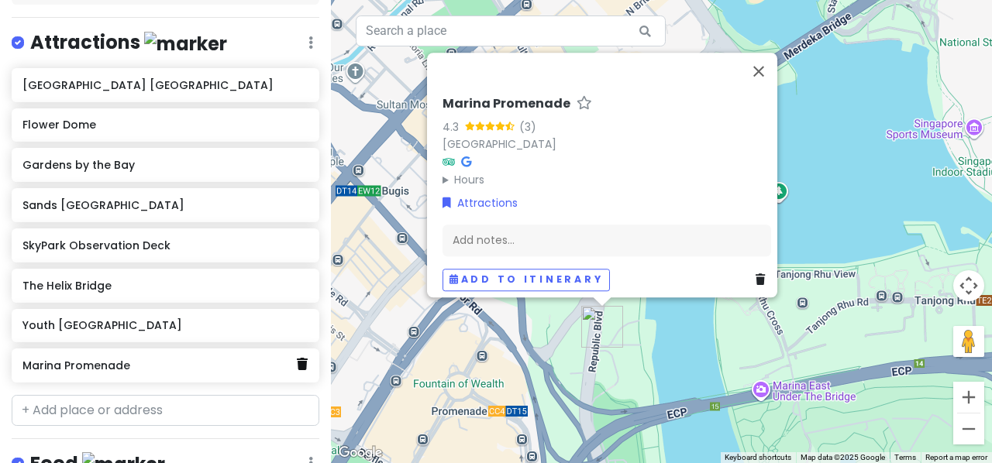
click at [297, 368] on link at bounding box center [302, 365] width 11 height 20
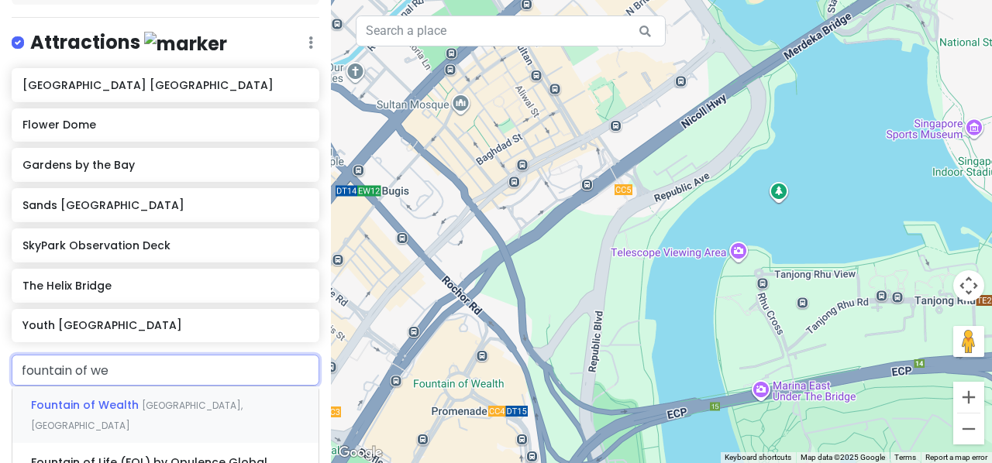
type input "fountain of wea"
click at [115, 397] on span "Fountain of Wealth" at bounding box center [86, 404] width 111 height 15
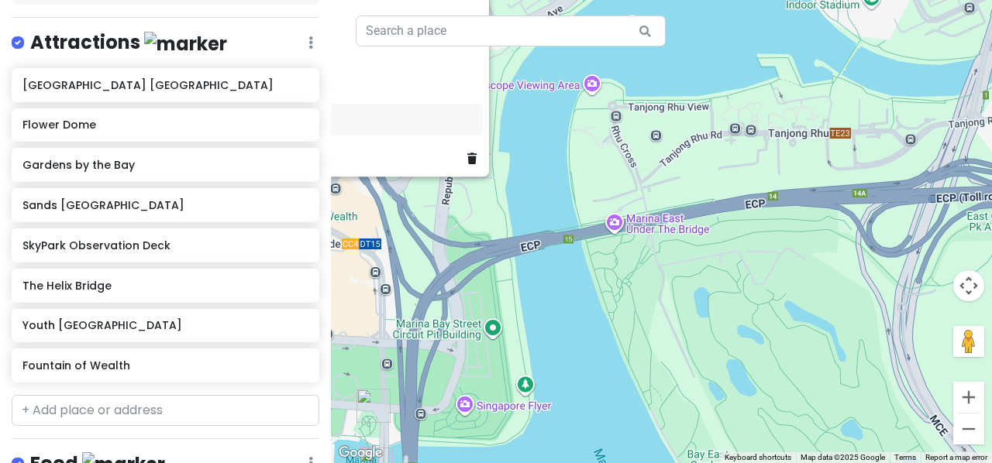
drag, startPoint x: 727, startPoint y: 404, endPoint x: 482, endPoint y: 216, distance: 308.4
click at [482, 216] on div "Fountain of Wealth 4.4 (3,797) [STREET_ADDRESS] [DOMAIN_NAME] · Hours [DATE] 10…" at bounding box center [661, 231] width 661 height 463
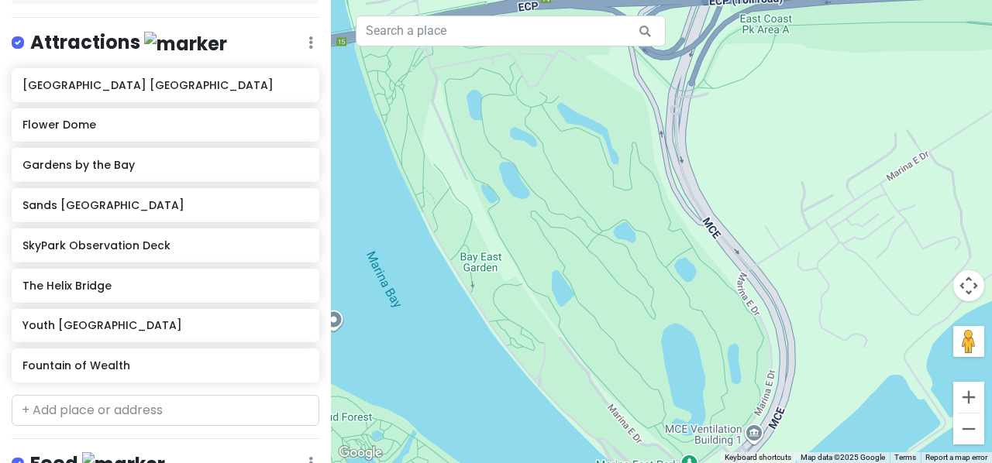
drag, startPoint x: 752, startPoint y: 330, endPoint x: 518, endPoint y: 153, distance: 294.3
click at [518, 153] on div "Fountain of Wealth 4.4 (3,797) [STREET_ADDRESS] [DOMAIN_NAME] · Hours [DATE] 10…" at bounding box center [661, 231] width 661 height 463
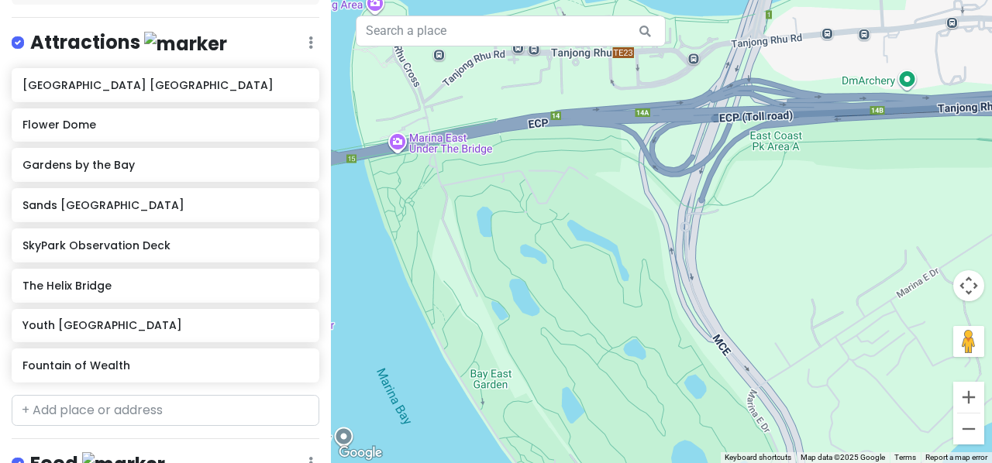
drag, startPoint x: 655, startPoint y: 277, endPoint x: 656, endPoint y: 383, distance: 105.4
click at [656, 383] on div "Fountain of Wealth 4.4 (3,797) [STREET_ADDRESS] [DOMAIN_NAME] · Hours [DATE] 10…" at bounding box center [661, 231] width 661 height 463
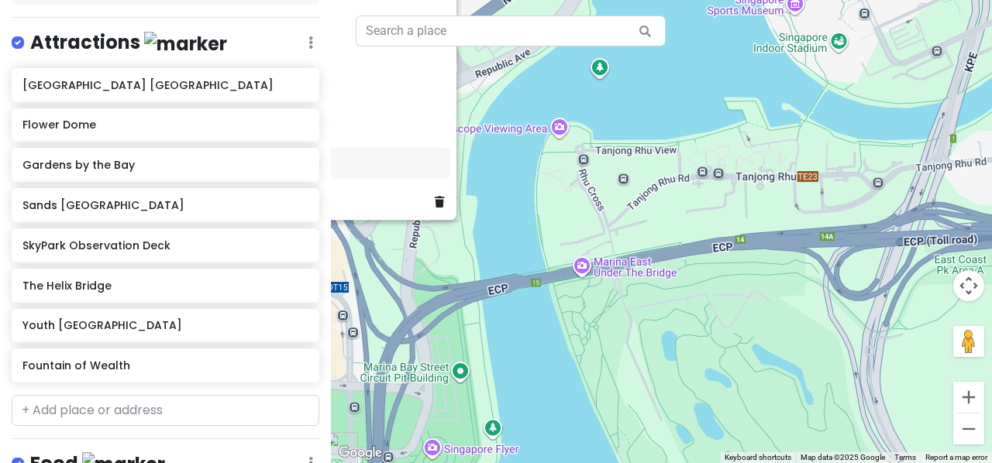
drag, startPoint x: 533, startPoint y: 244, endPoint x: 810, endPoint y: 436, distance: 337.4
click at [810, 436] on div "Fountain of Wealth 4.4 (3,797) [STREET_ADDRESS] [DOMAIN_NAME] · Hours [DATE] 10…" at bounding box center [661, 231] width 661 height 463
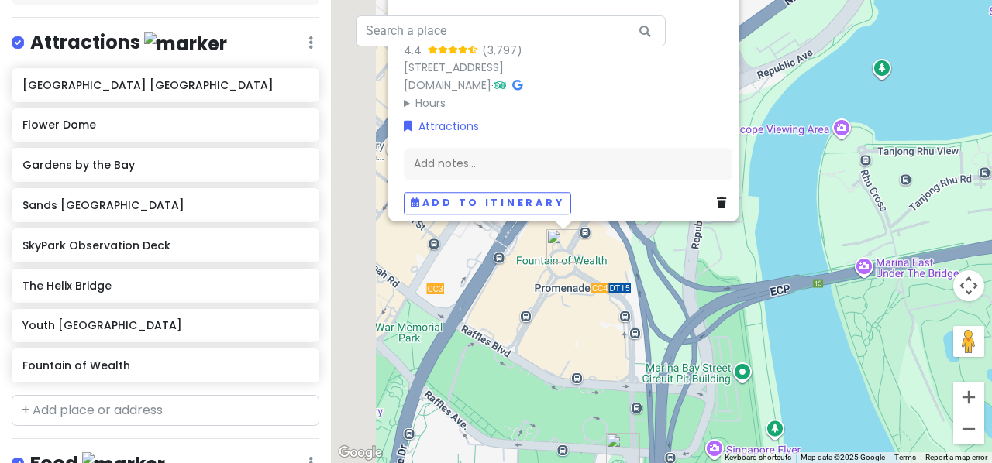
drag, startPoint x: 542, startPoint y: 244, endPoint x: 863, endPoint y: 248, distance: 320.8
click at [863, 248] on div "Fountain of Wealth 4.4 (3,797) [STREET_ADDRESS] [DOMAIN_NAME] · Hours [DATE] 10…" at bounding box center [661, 231] width 661 height 463
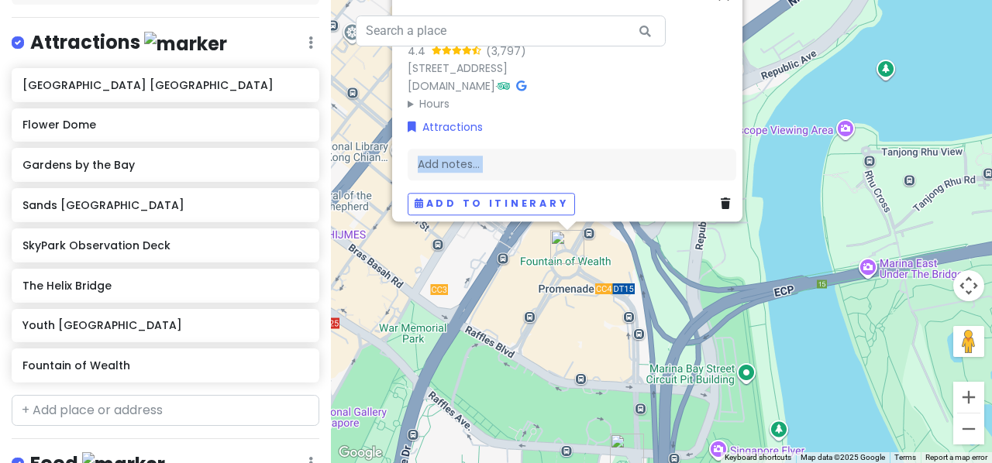
drag, startPoint x: 686, startPoint y: 105, endPoint x: 683, endPoint y: 225, distance: 120.9
click at [683, 225] on div "Fountain of Wealth 4.4 (3,797) [STREET_ADDRESS] [DOMAIN_NAME] · Hours [DATE] 10…" at bounding box center [661, 231] width 661 height 463
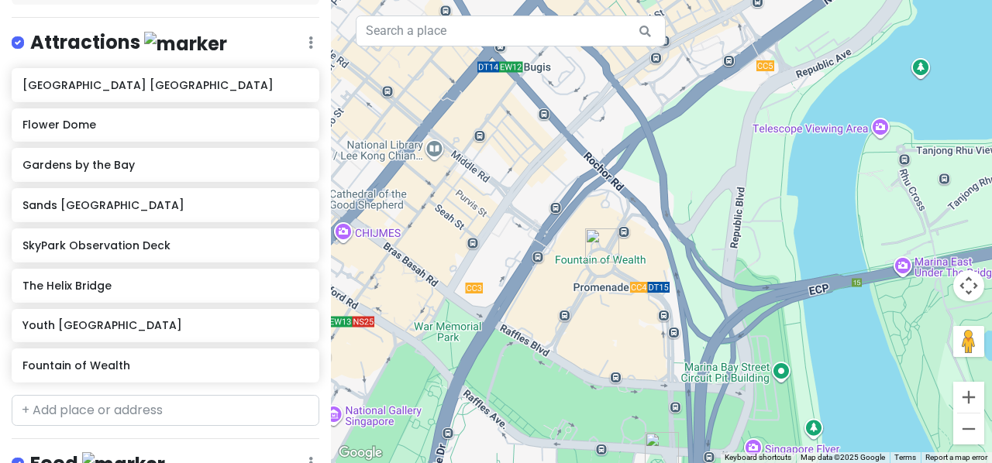
drag, startPoint x: 599, startPoint y: 342, endPoint x: 693, endPoint y: 337, distance: 93.9
click at [693, 337] on div at bounding box center [661, 231] width 661 height 463
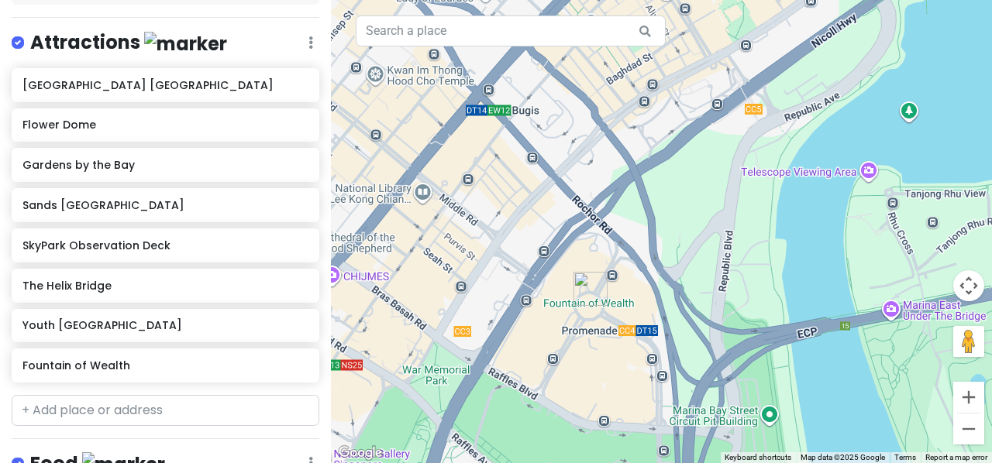
drag, startPoint x: 598, startPoint y: 329, endPoint x: 591, endPoint y: 382, distance: 53.9
click at [591, 382] on div at bounding box center [661, 231] width 661 height 463
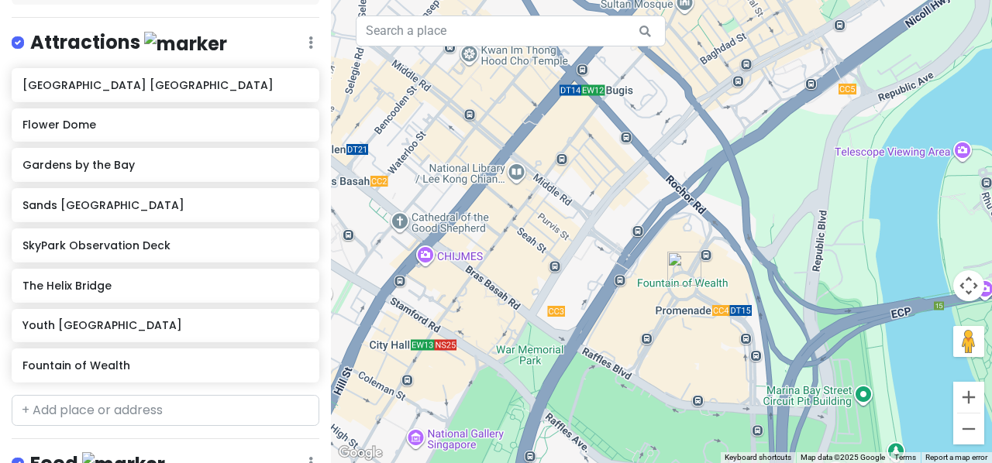
drag, startPoint x: 493, startPoint y: 361, endPoint x: 646, endPoint y: 320, distance: 158.8
click at [646, 320] on div at bounding box center [661, 231] width 661 height 463
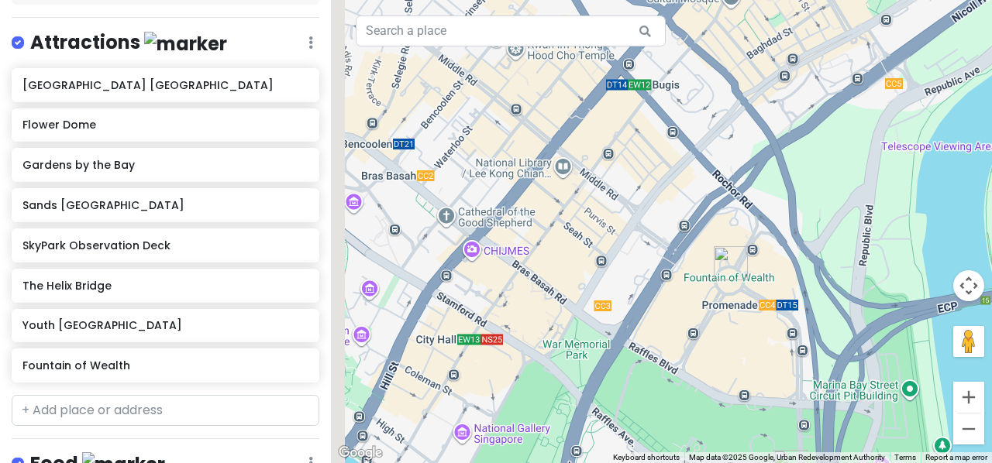
drag, startPoint x: 507, startPoint y: 309, endPoint x: 722, endPoint y: 290, distance: 216.3
click at [722, 290] on div at bounding box center [661, 231] width 661 height 463
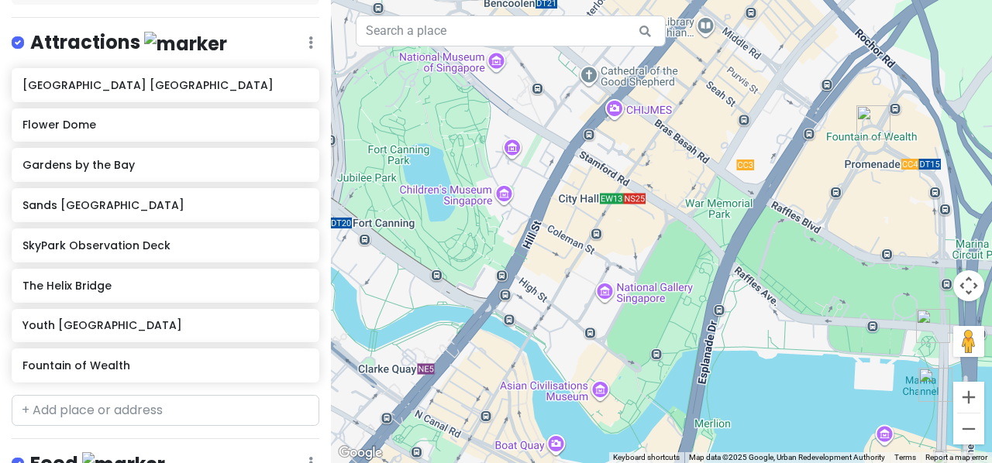
drag, startPoint x: 587, startPoint y: 345, endPoint x: 583, endPoint y: 202, distance: 142.6
click at [583, 202] on div at bounding box center [661, 231] width 661 height 463
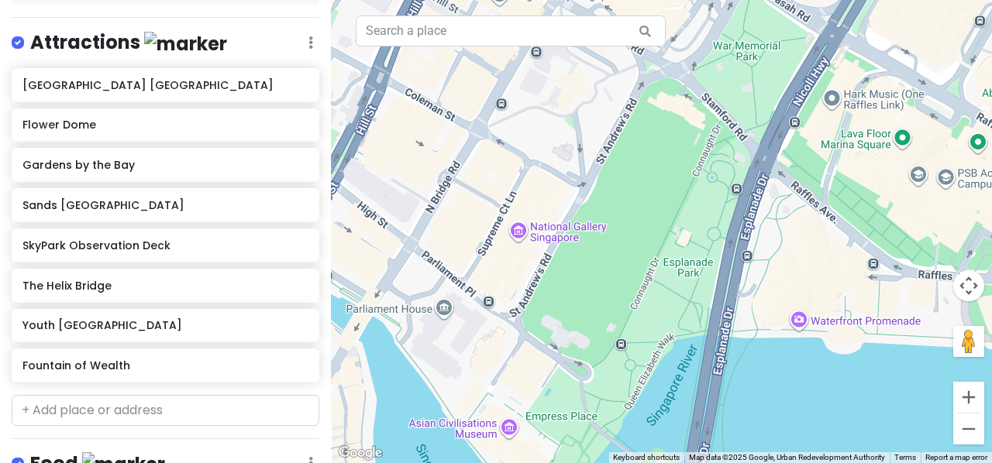
drag, startPoint x: 623, startPoint y: 159, endPoint x: 605, endPoint y: 119, distance: 44.1
click at [605, 119] on div at bounding box center [661, 231] width 661 height 463
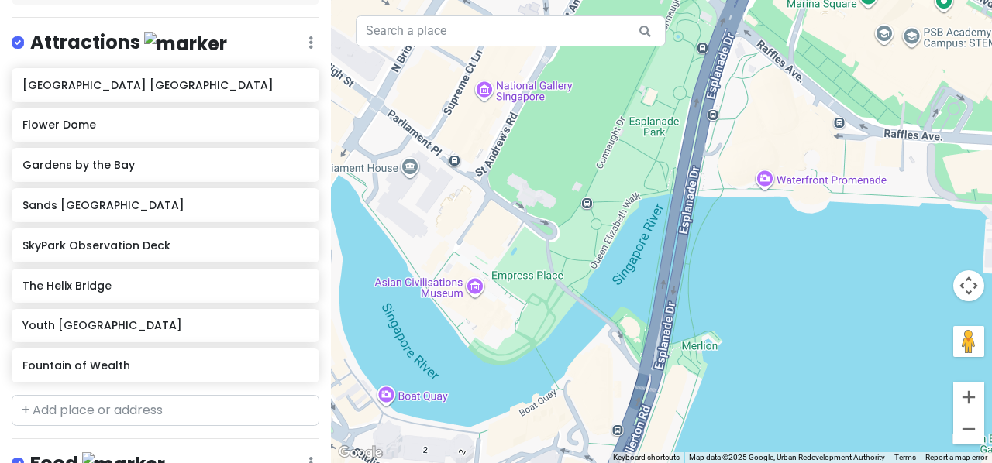
drag, startPoint x: 631, startPoint y: 205, endPoint x: 595, endPoint y: 63, distance: 147.0
click at [595, 63] on div at bounding box center [661, 231] width 661 height 463
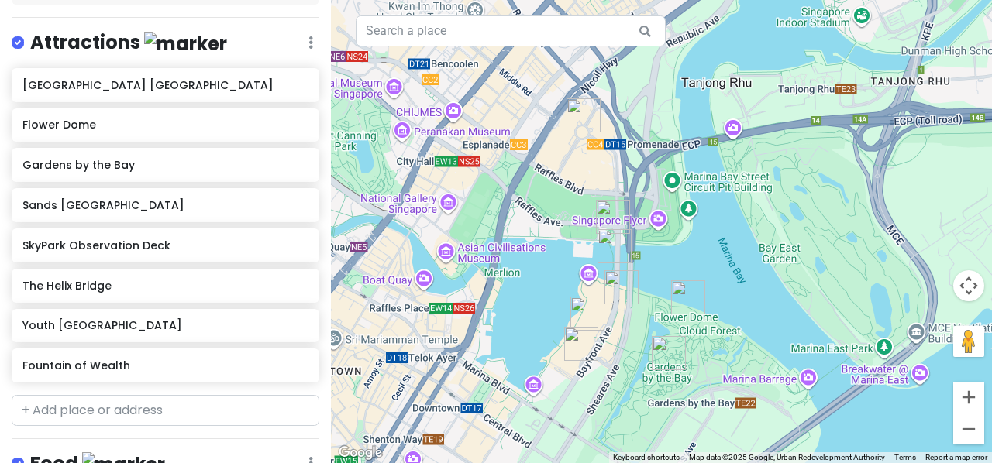
drag, startPoint x: 787, startPoint y: 213, endPoint x: 612, endPoint y: 293, distance: 192.4
click at [612, 293] on img "SkyPark Observation Deck" at bounding box center [621, 287] width 34 height 34
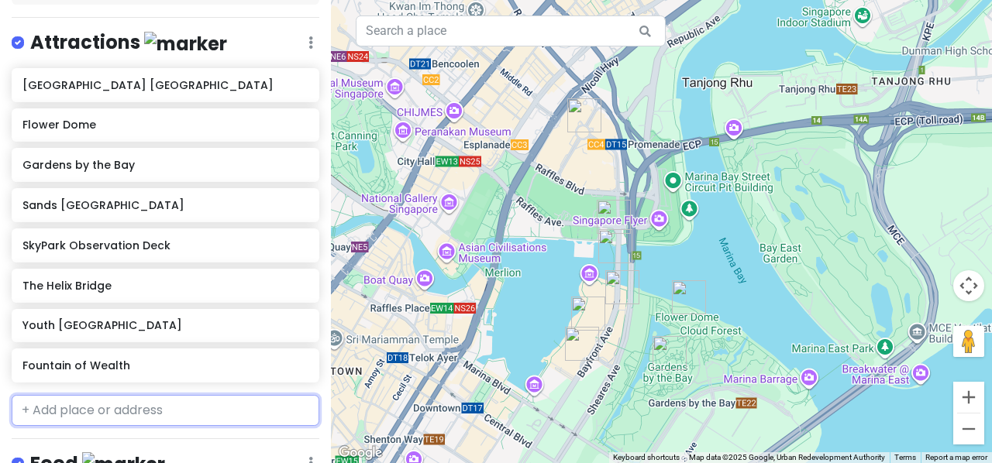
click at [116, 411] on input "text" at bounding box center [166, 410] width 308 height 31
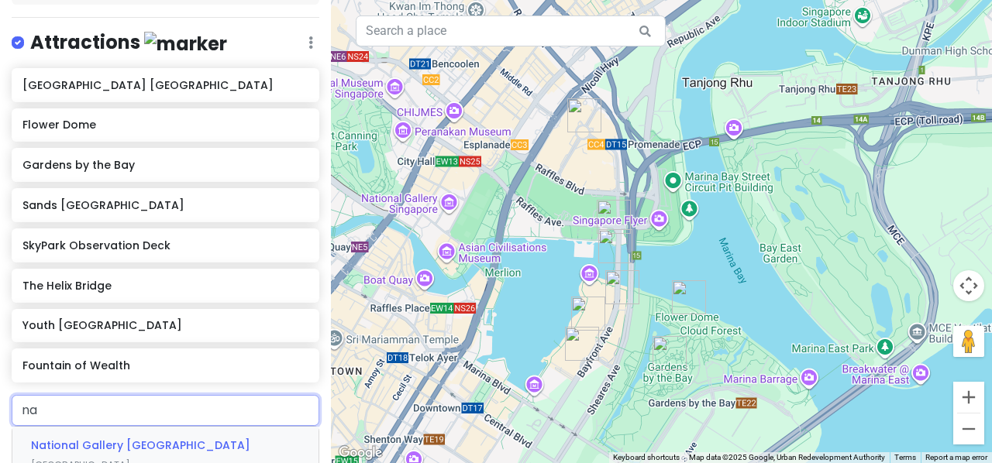
type input "n"
type input "war me"
click at [95, 452] on div "[GEOGRAPHIC_DATA]" at bounding box center [165, 455] width 306 height 57
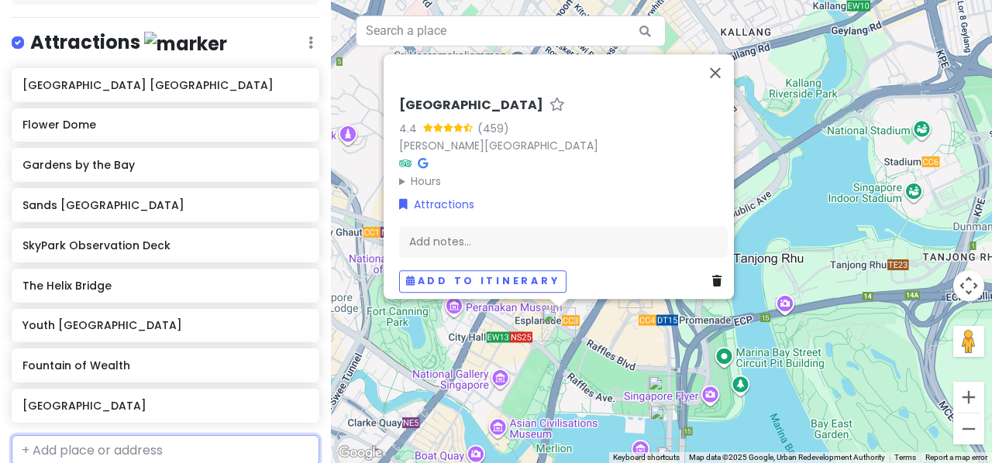
click at [136, 441] on input "text" at bounding box center [166, 450] width 308 height 31
type input "[PERSON_NAME]"
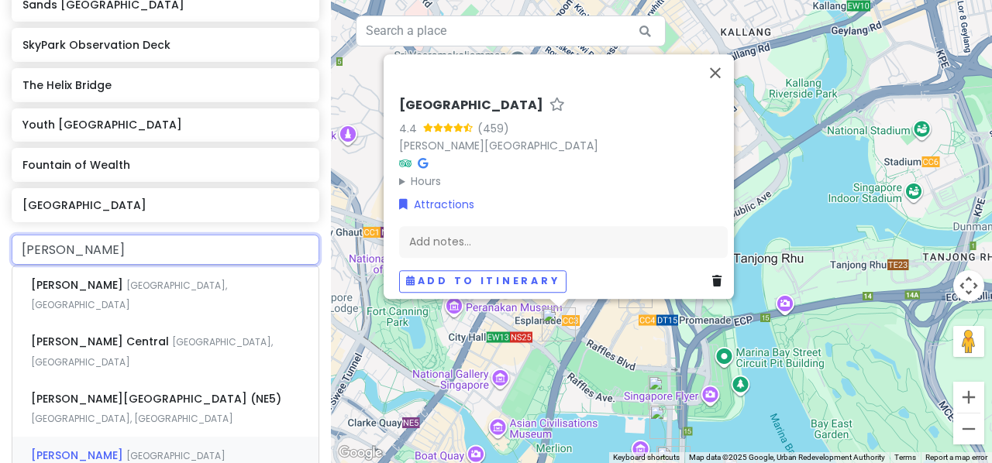
scroll to position [418, 0]
click at [175, 280] on span "[GEOGRAPHIC_DATA], [GEOGRAPHIC_DATA]" at bounding box center [129, 294] width 196 height 33
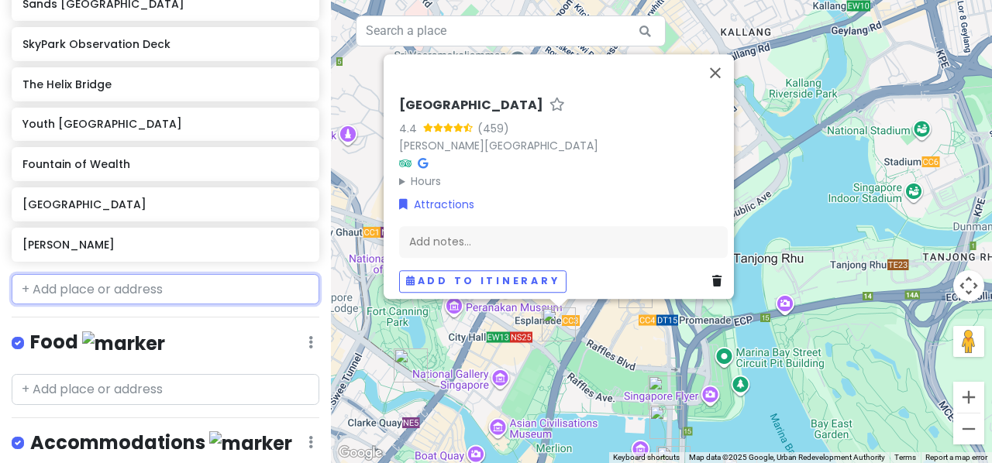
scroll to position [458, 0]
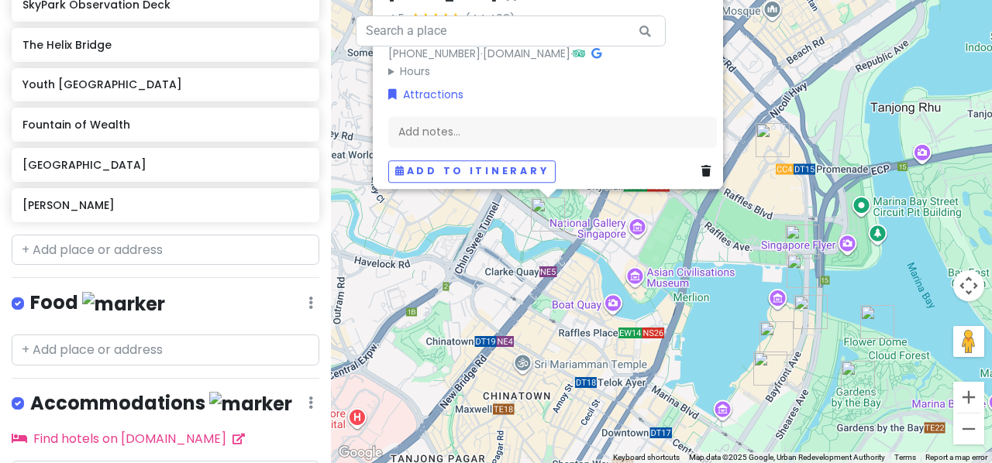
drag, startPoint x: 690, startPoint y: 421, endPoint x: 679, endPoint y: 267, distance: 155.3
click at [679, 267] on div "[PERSON_NAME] 4.5 (44,408) [STREET_ADDRESS] [PHONE_NUMBER] · [DOMAIN_NAME] · Ho…" at bounding box center [661, 231] width 661 height 463
click at [248, 250] on input "text" at bounding box center [166, 250] width 308 height 31
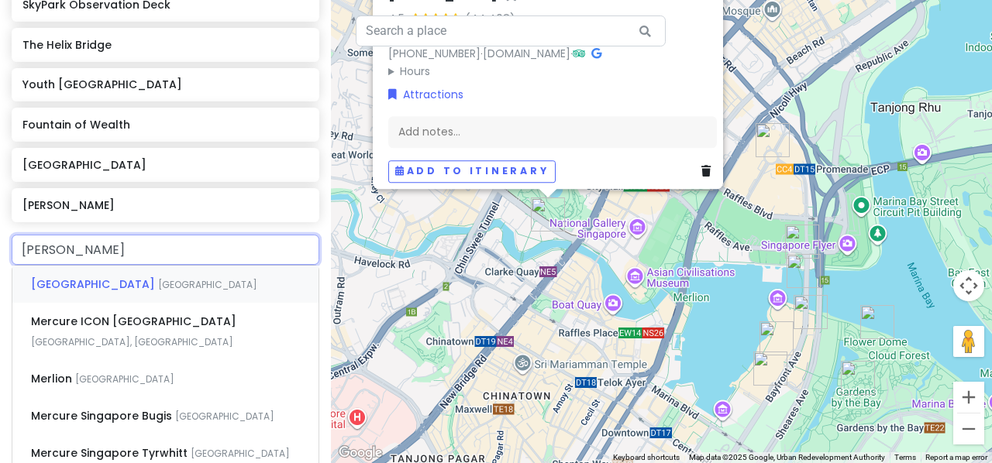
type input "merli"
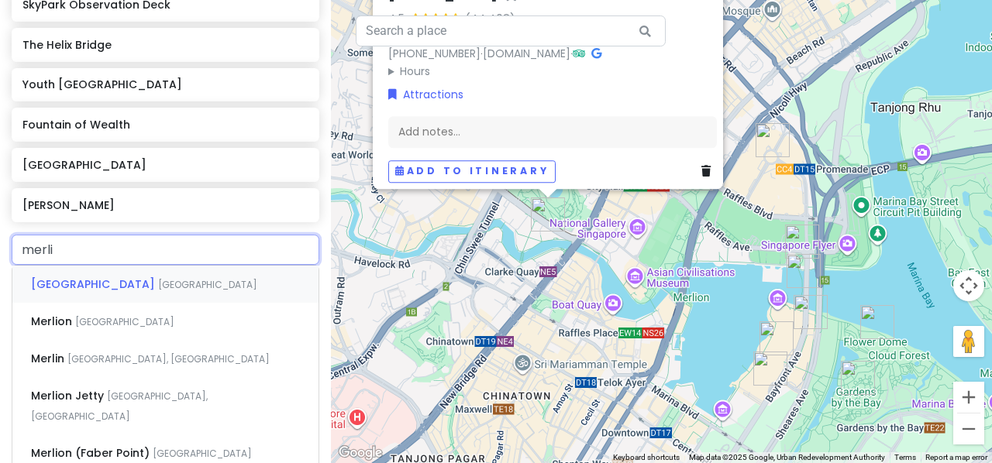
click at [170, 295] on div "[GEOGRAPHIC_DATA]" at bounding box center [165, 284] width 306 height 37
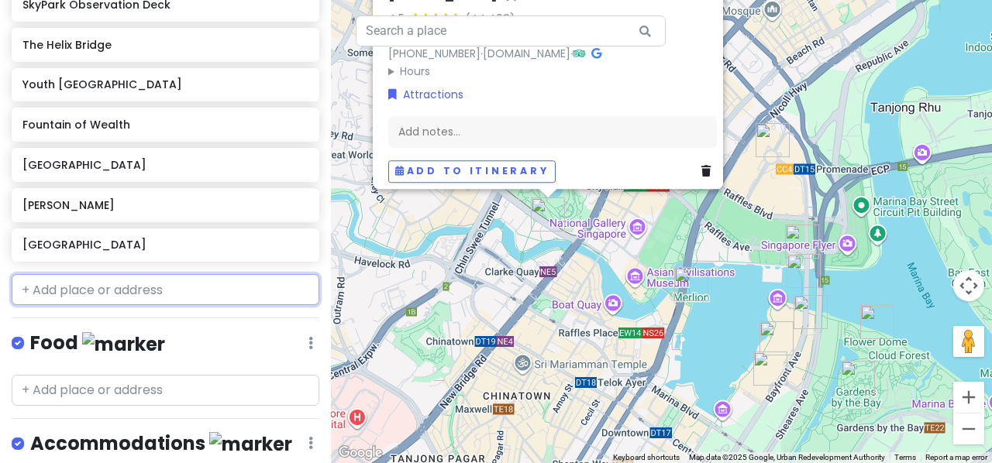
scroll to position [498, 0]
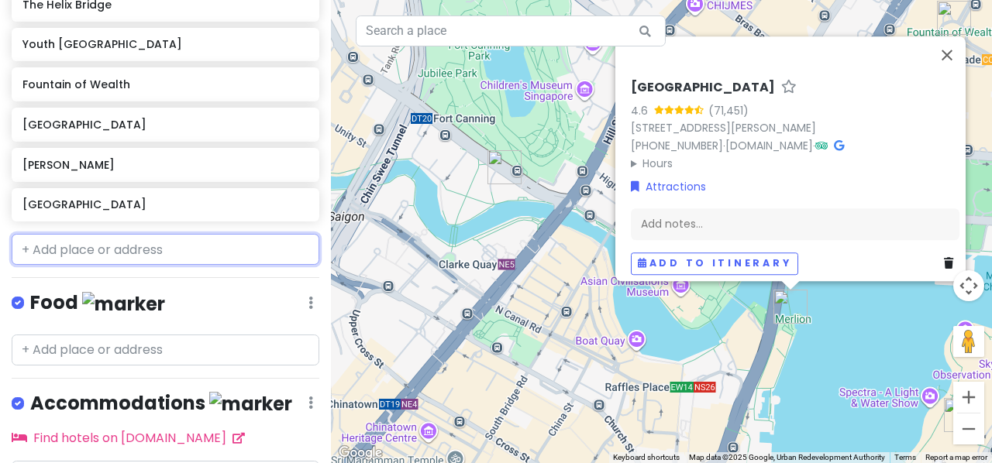
click at [93, 255] on input "text" at bounding box center [166, 249] width 308 height 31
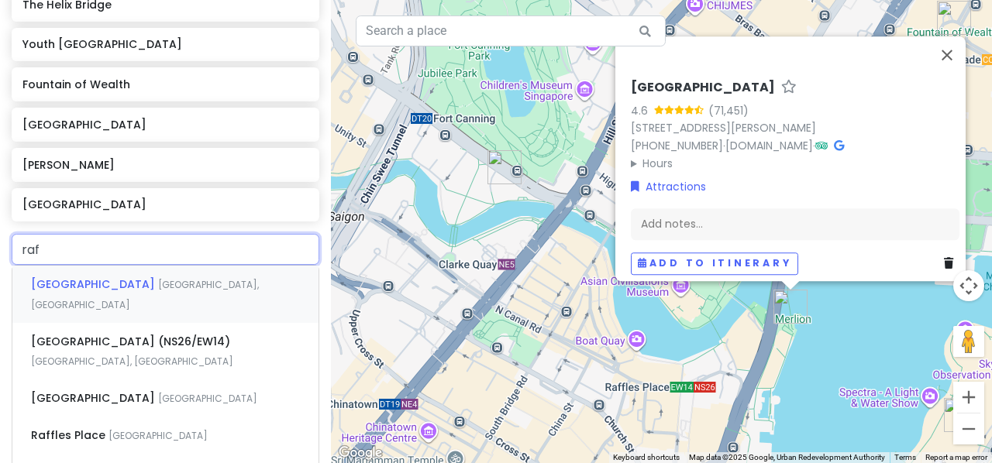
type input "raff"
click at [76, 292] on span "Raffles Place" at bounding box center [94, 284] width 127 height 15
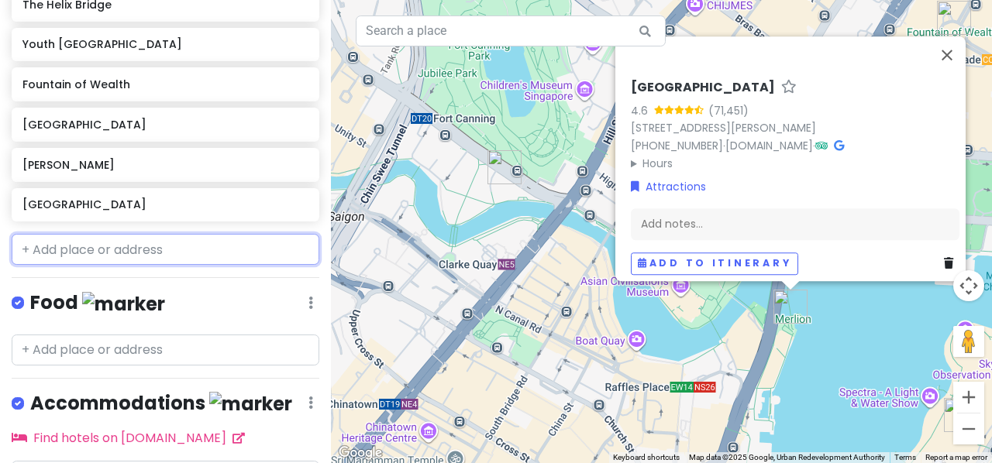
scroll to position [538, 0]
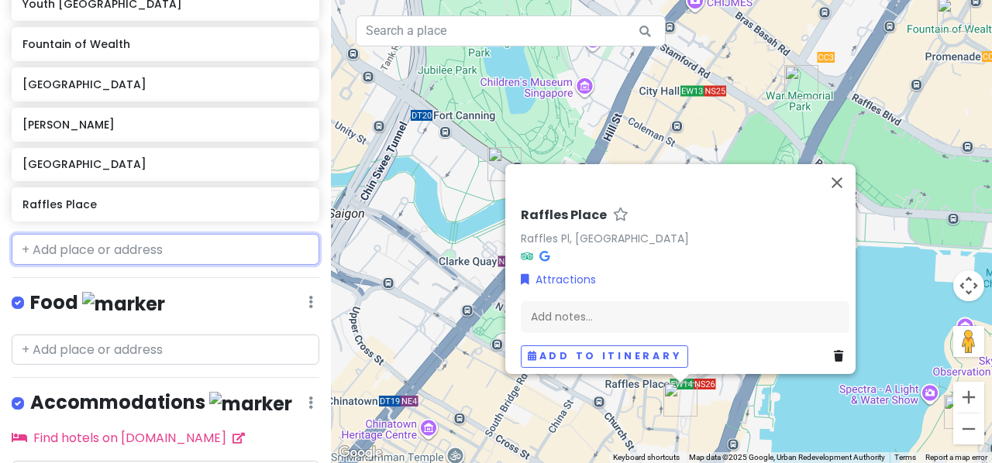
click at [112, 253] on input "text" at bounding box center [166, 249] width 308 height 31
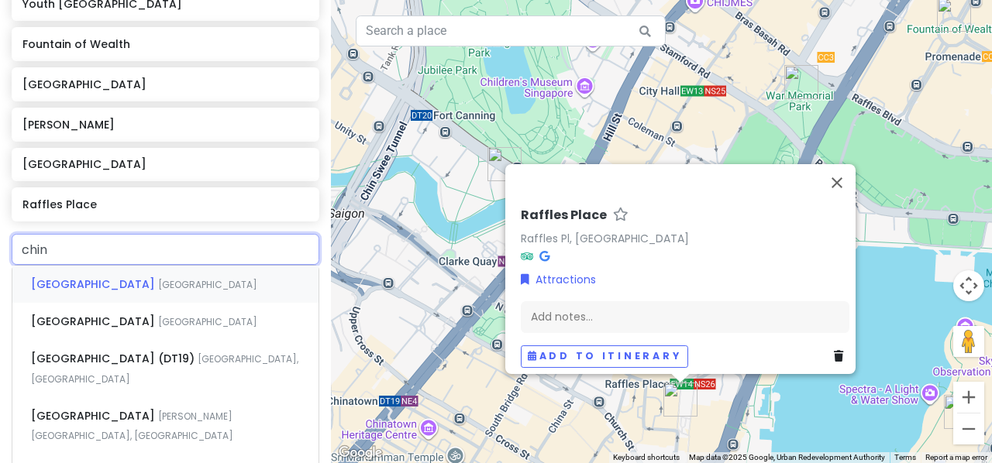
type input "china"
click at [158, 291] on span "[GEOGRAPHIC_DATA]" at bounding box center [207, 284] width 99 height 13
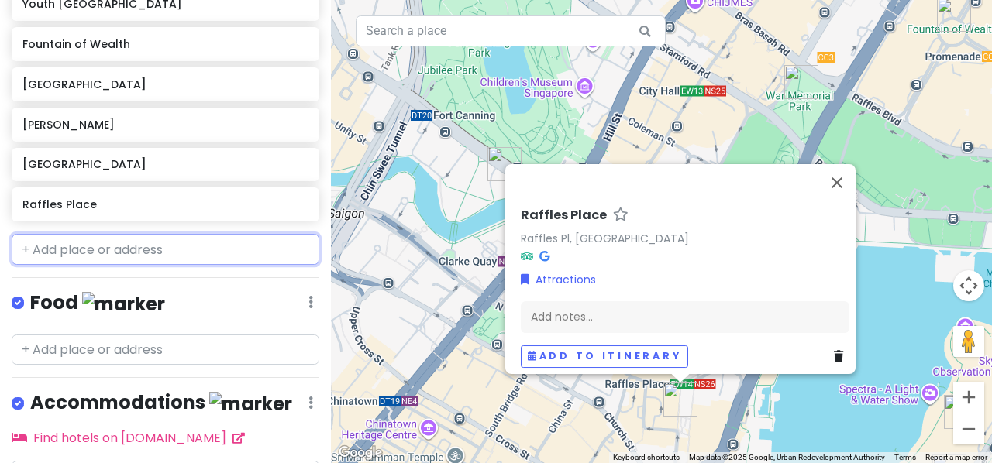
scroll to position [578, 0]
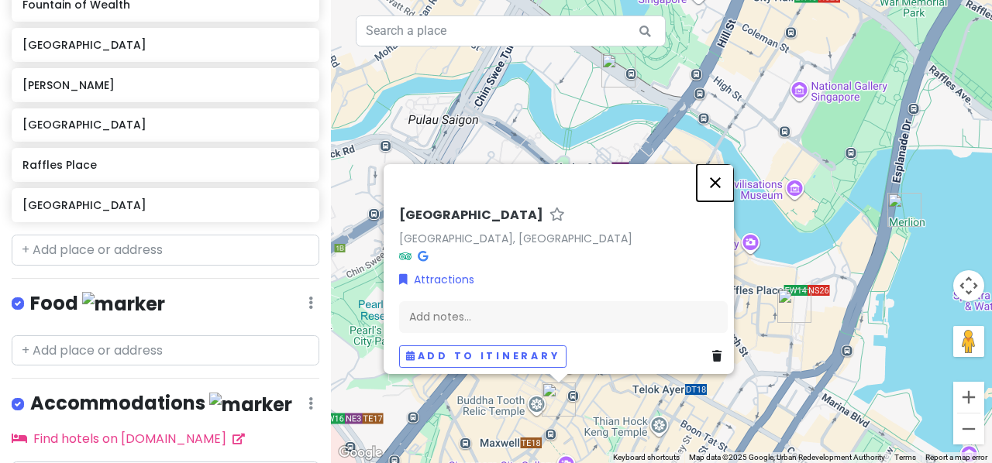
click at [729, 180] on button "Close" at bounding box center [715, 182] width 37 height 37
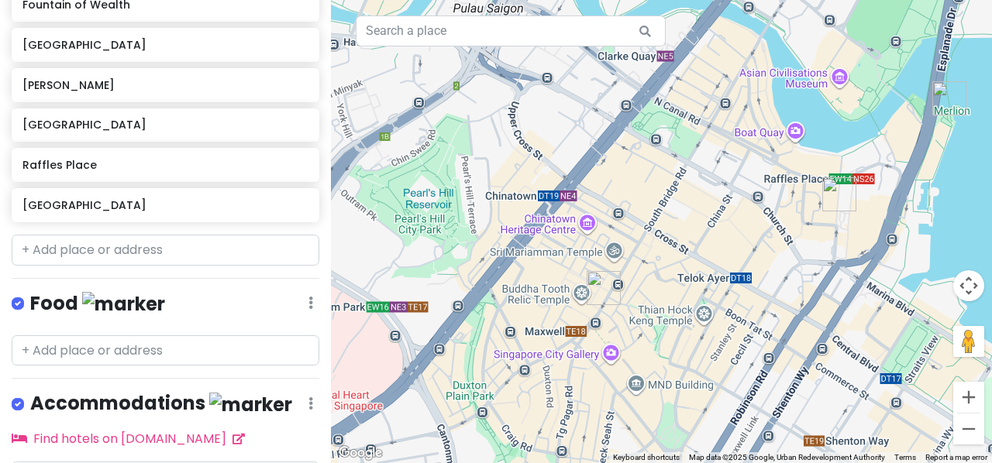
drag, startPoint x: 654, startPoint y: 286, endPoint x: 700, endPoint y: 163, distance: 130.9
click at [700, 163] on div at bounding box center [661, 231] width 661 height 463
click at [276, 247] on input "text" at bounding box center [166, 250] width 308 height 31
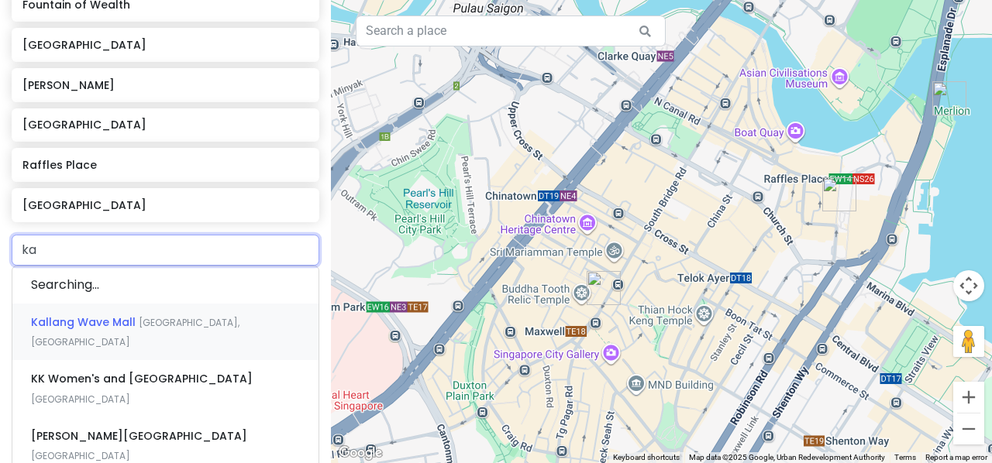
type input "kam"
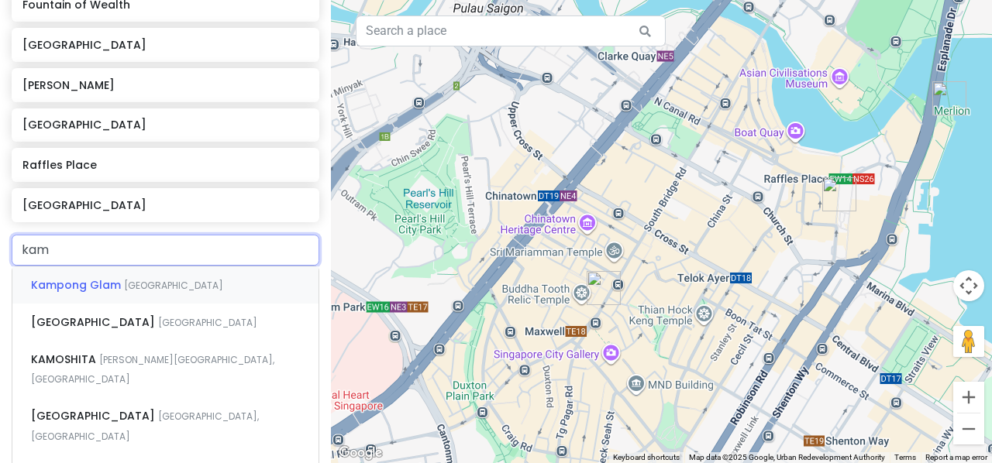
click at [209, 288] on div "Kampong Glam [GEOGRAPHIC_DATA]" at bounding box center [165, 285] width 306 height 37
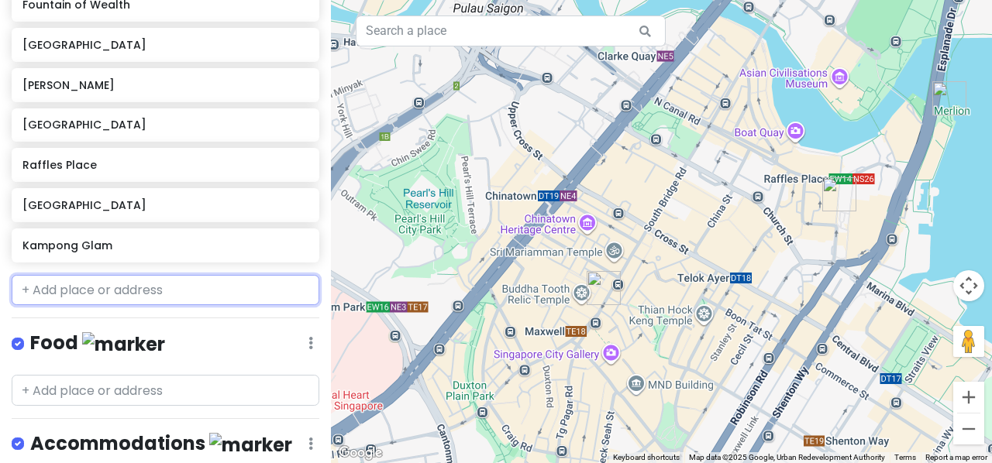
scroll to position [618, 0]
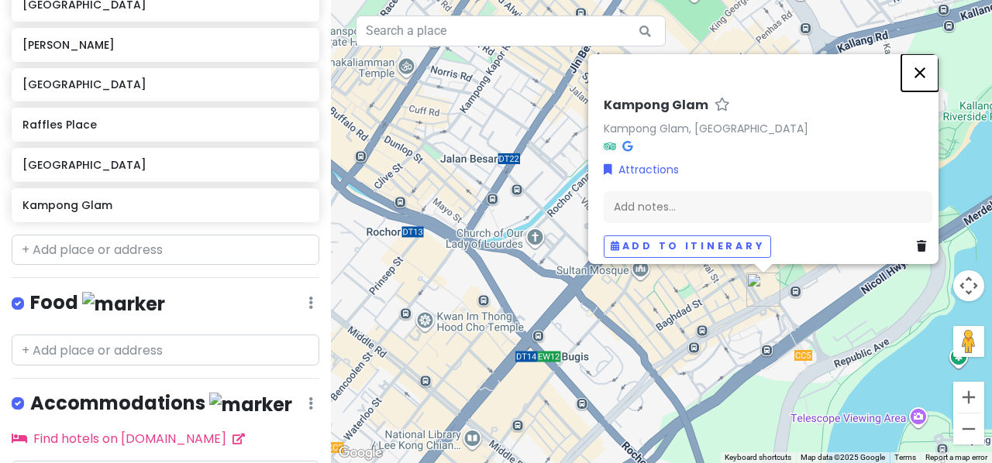
click at [924, 71] on button "Close" at bounding box center [919, 72] width 37 height 37
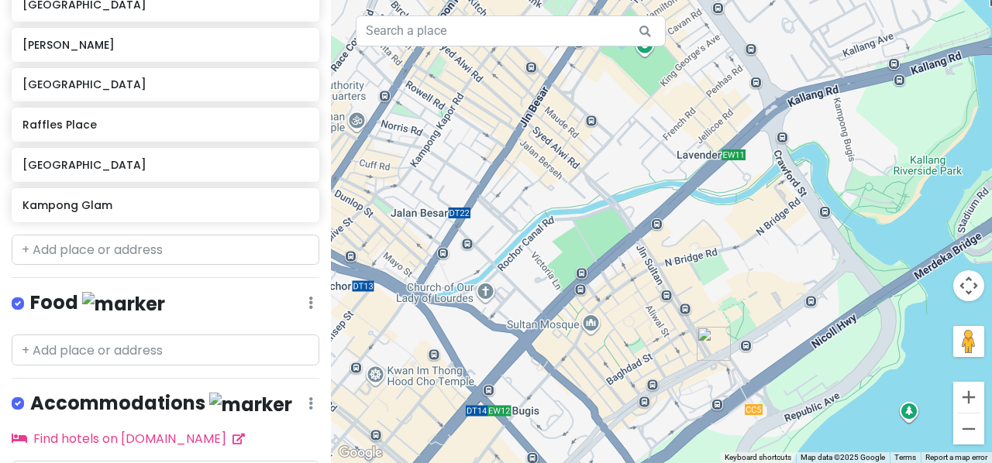
drag, startPoint x: 668, startPoint y: 194, endPoint x: 612, endPoint y: 256, distance: 84.0
click at [612, 256] on div at bounding box center [661, 231] width 661 height 463
click at [129, 249] on input "text" at bounding box center [166, 250] width 308 height 31
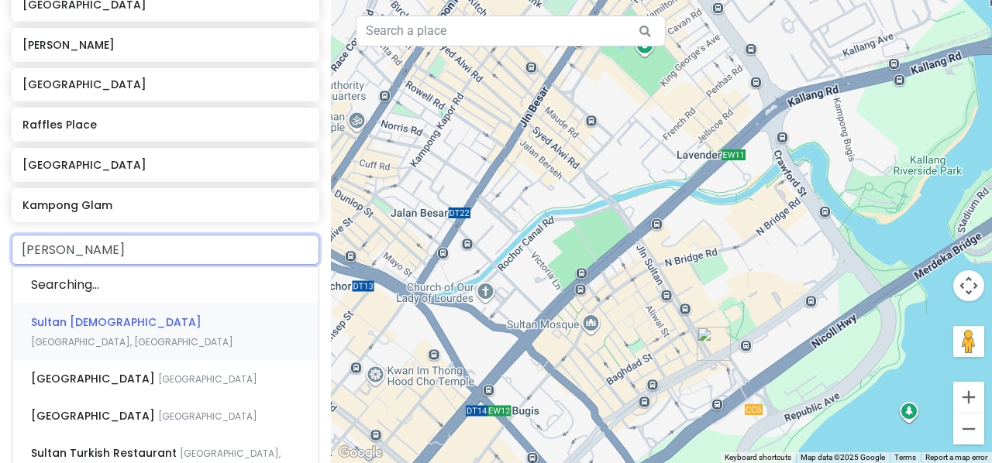
type input "sulta"
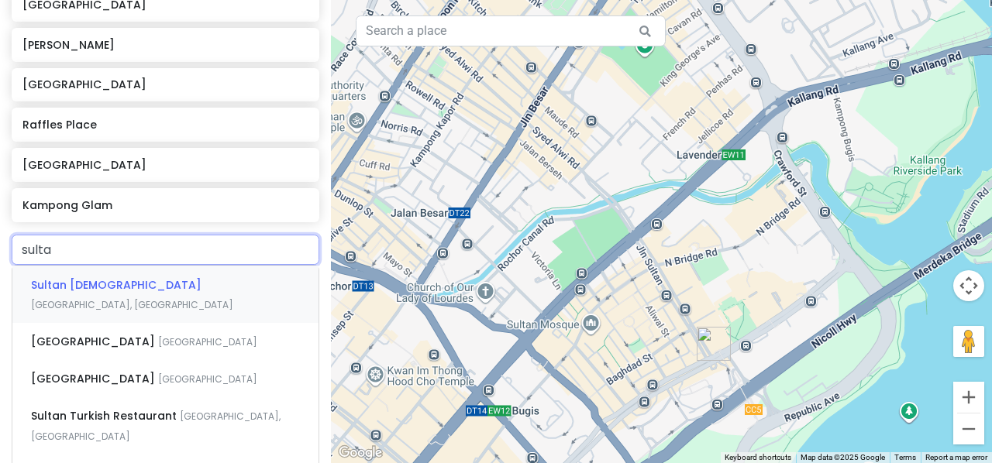
click at [128, 298] on span "[GEOGRAPHIC_DATA], [GEOGRAPHIC_DATA]" at bounding box center [132, 304] width 202 height 13
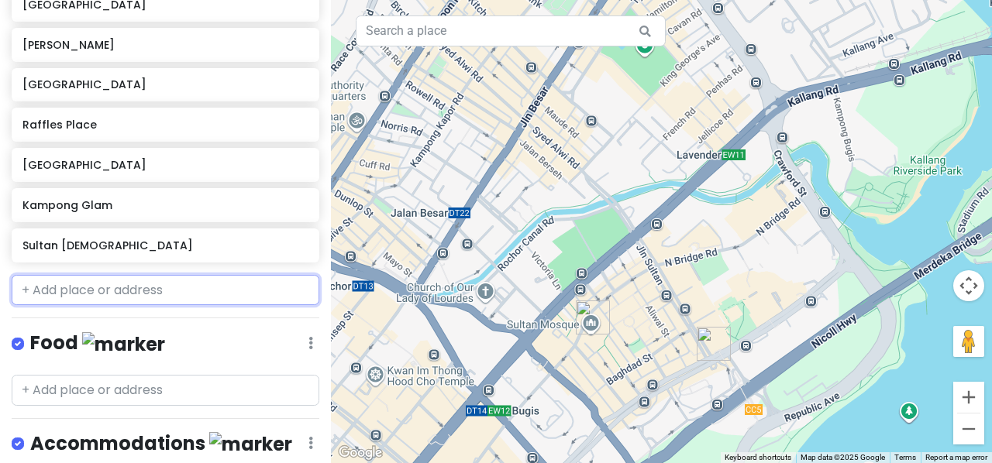
scroll to position [659, 0]
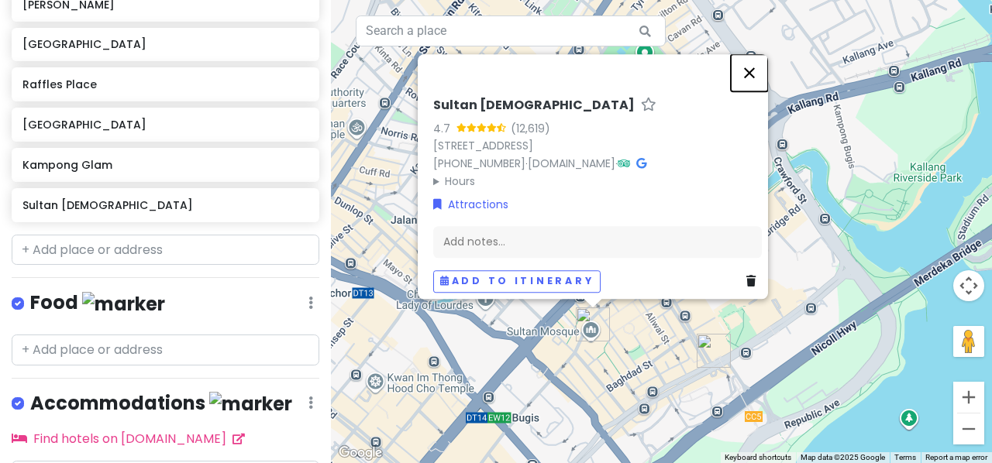
click at [755, 66] on button "Close" at bounding box center [749, 72] width 37 height 37
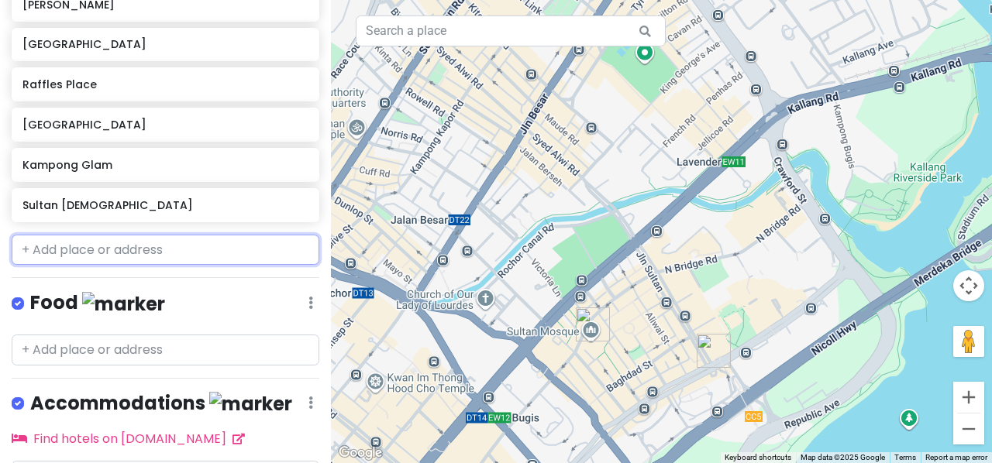
click at [149, 249] on input "text" at bounding box center [166, 250] width 308 height 31
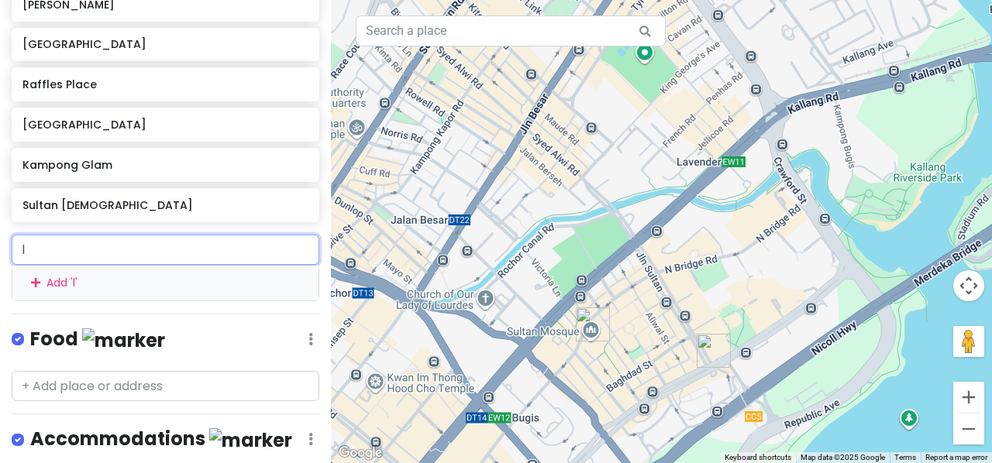
type input "li"
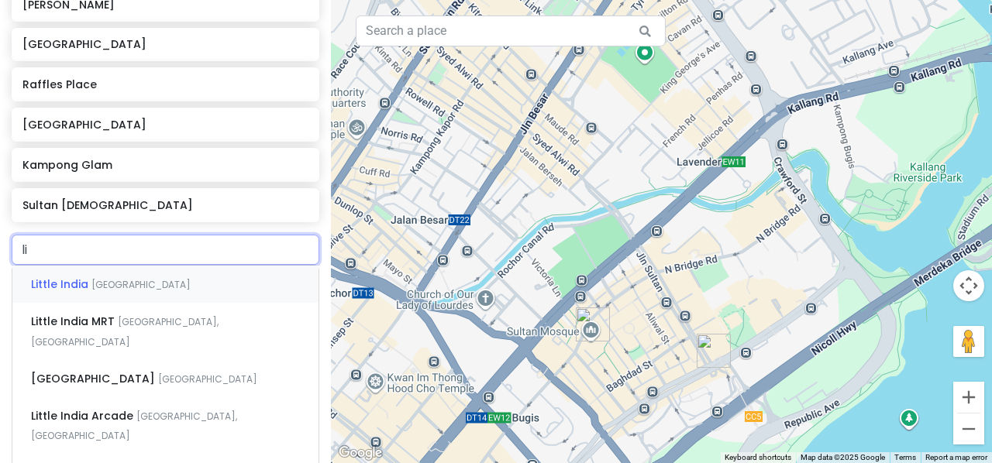
click at [144, 276] on div "Little India [GEOGRAPHIC_DATA]" at bounding box center [165, 284] width 306 height 37
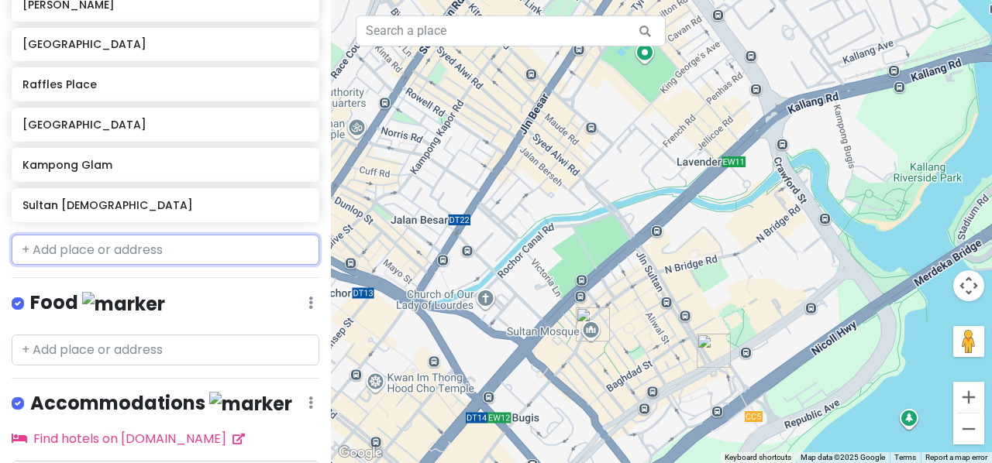
scroll to position [699, 0]
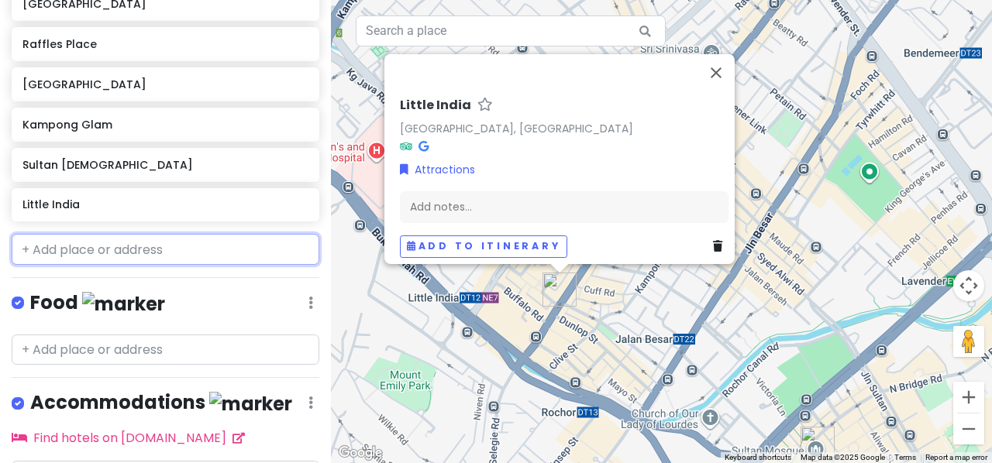
click at [122, 256] on input "text" at bounding box center [166, 249] width 308 height 31
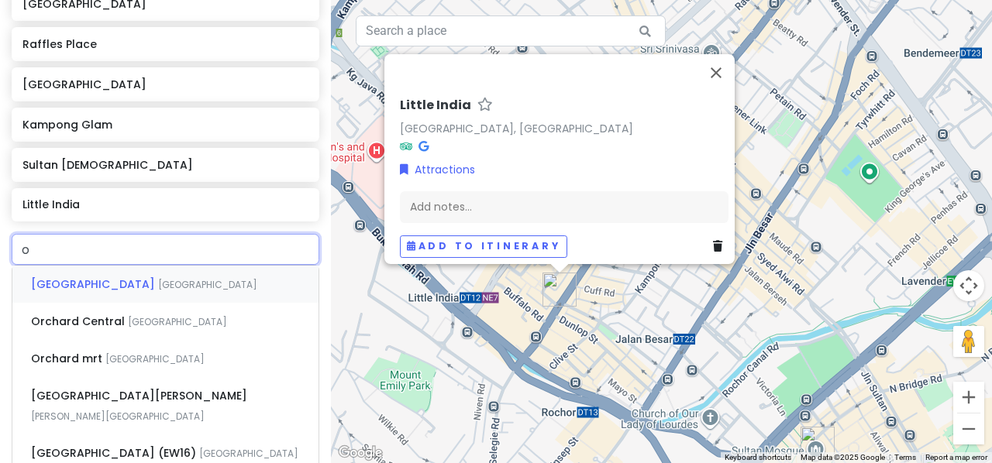
type input "or"
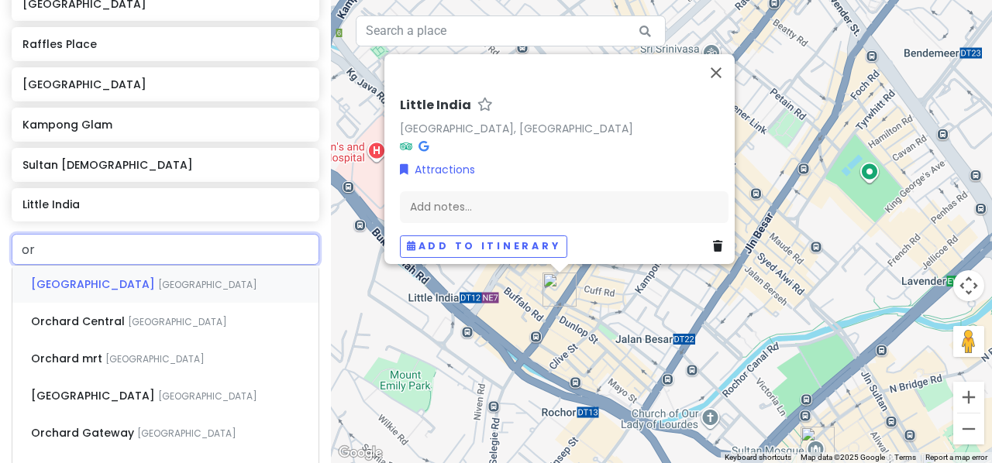
click at [122, 291] on div "[GEOGRAPHIC_DATA]" at bounding box center [165, 284] width 306 height 37
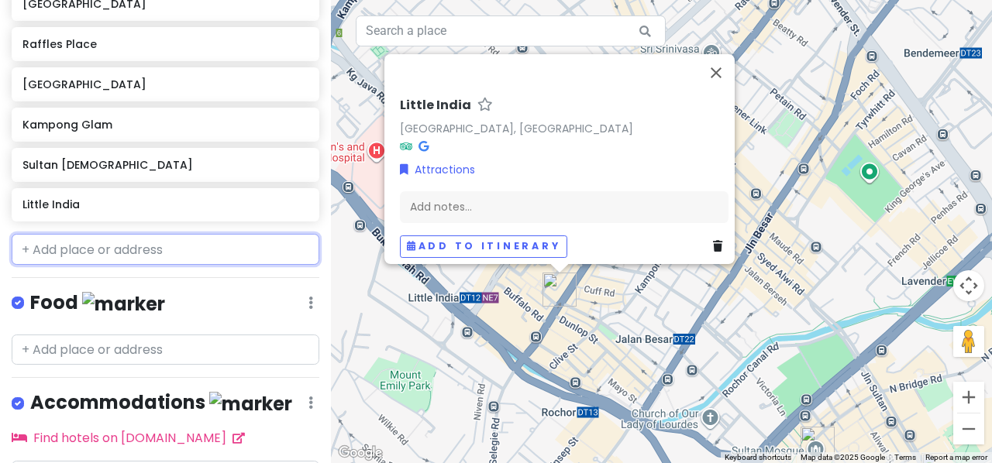
scroll to position [739, 0]
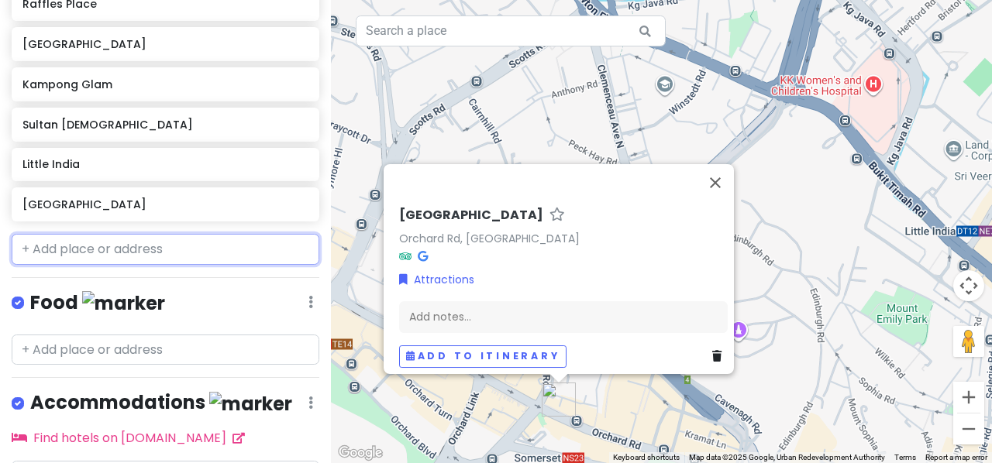
click at [157, 253] on input "text" at bounding box center [166, 249] width 308 height 31
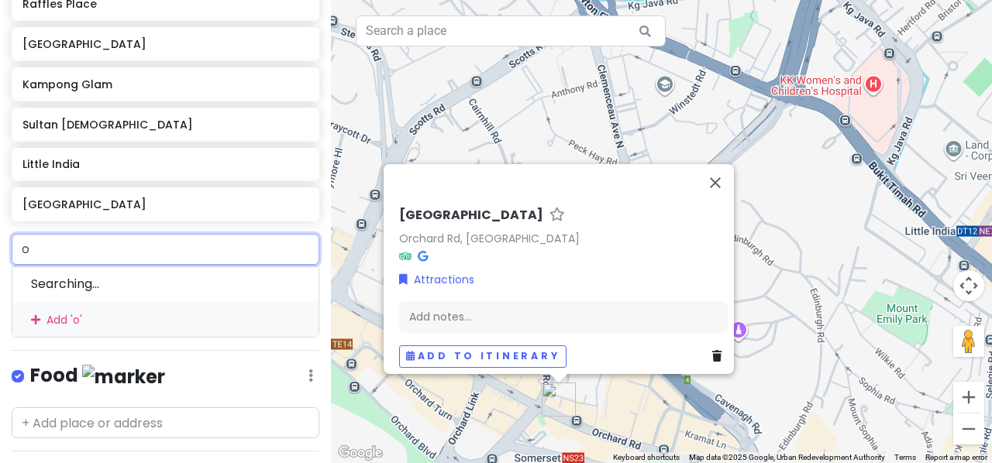
type input "or"
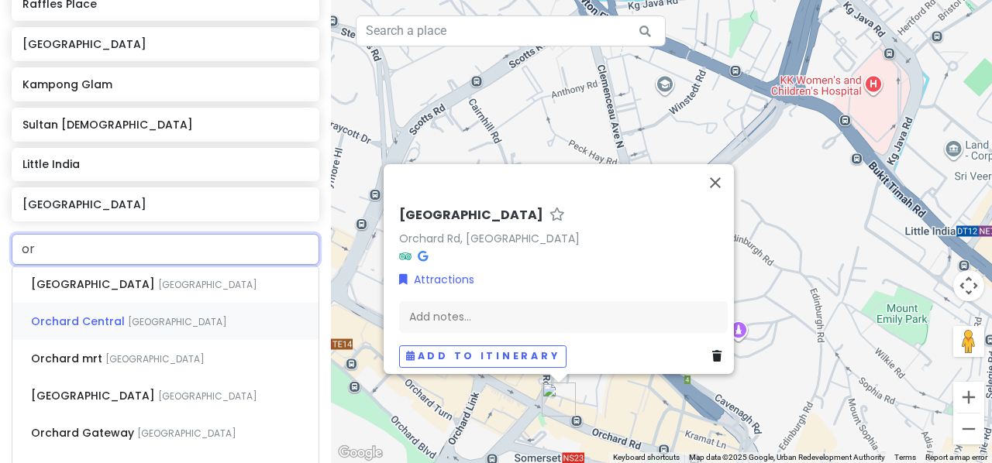
click at [169, 291] on span "[GEOGRAPHIC_DATA]" at bounding box center [207, 284] width 99 height 13
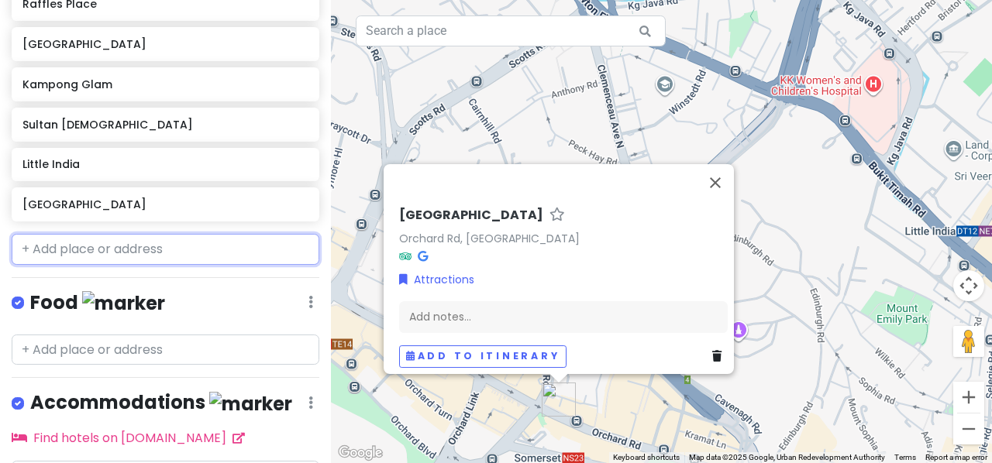
scroll to position [779, 0]
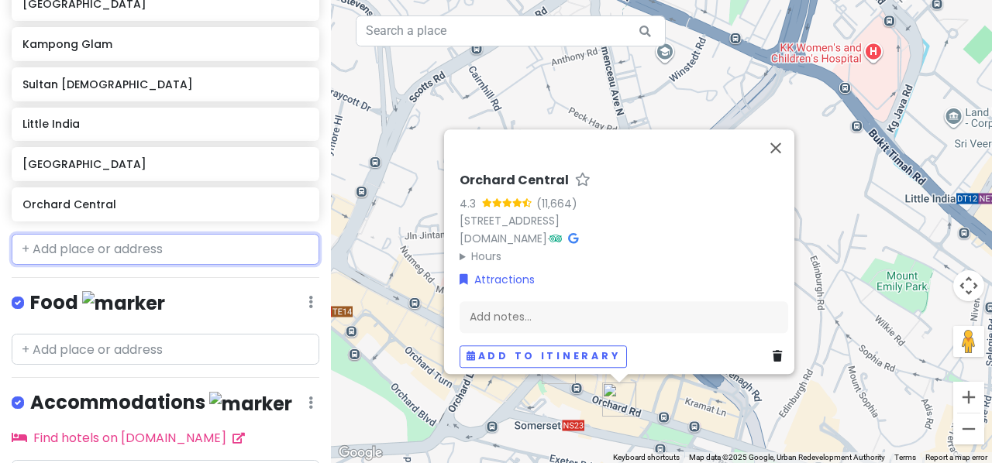
click at [160, 253] on input "text" at bounding box center [166, 249] width 308 height 31
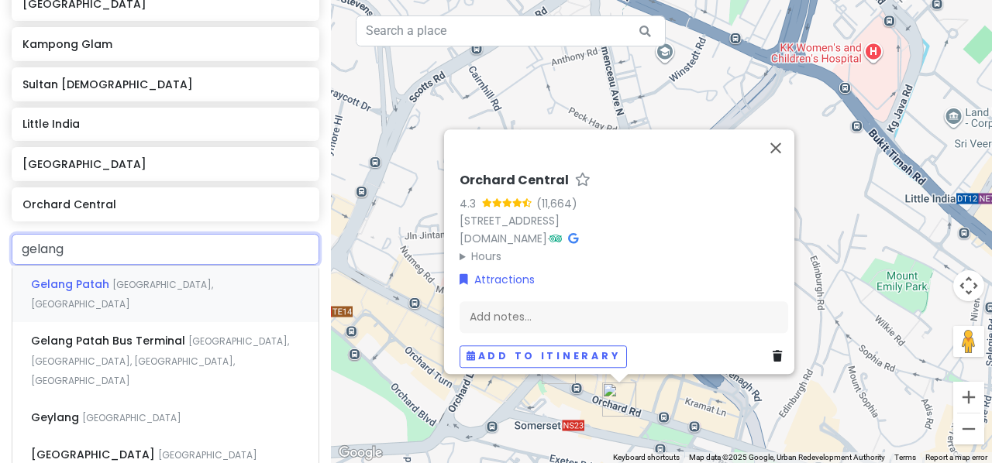
type input "gelang"
click at [138, 399] on div "Geylang [GEOGRAPHIC_DATA]" at bounding box center [165, 417] width 306 height 37
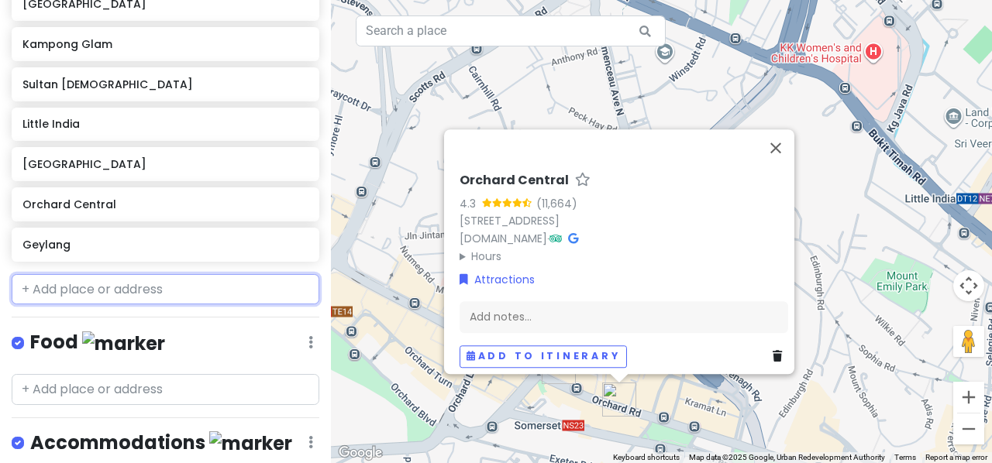
scroll to position [820, 0]
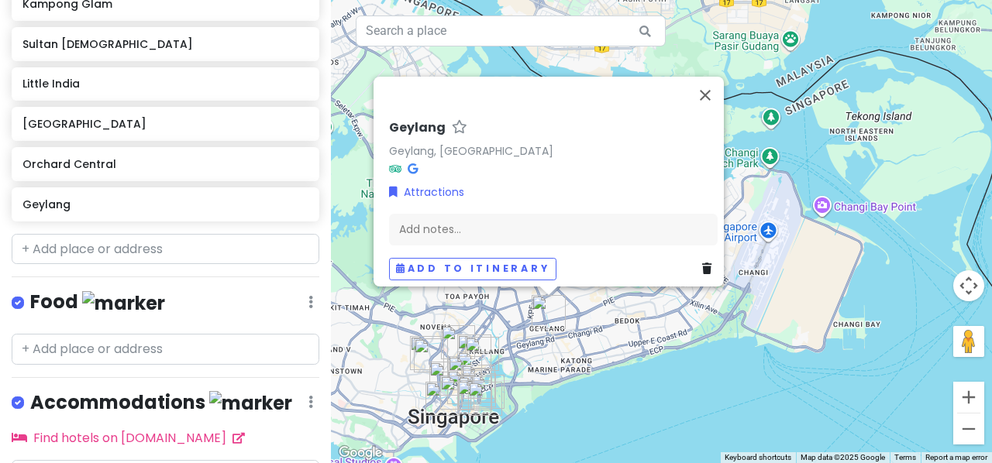
click at [702, 265] on icon at bounding box center [706, 269] width 9 height 11
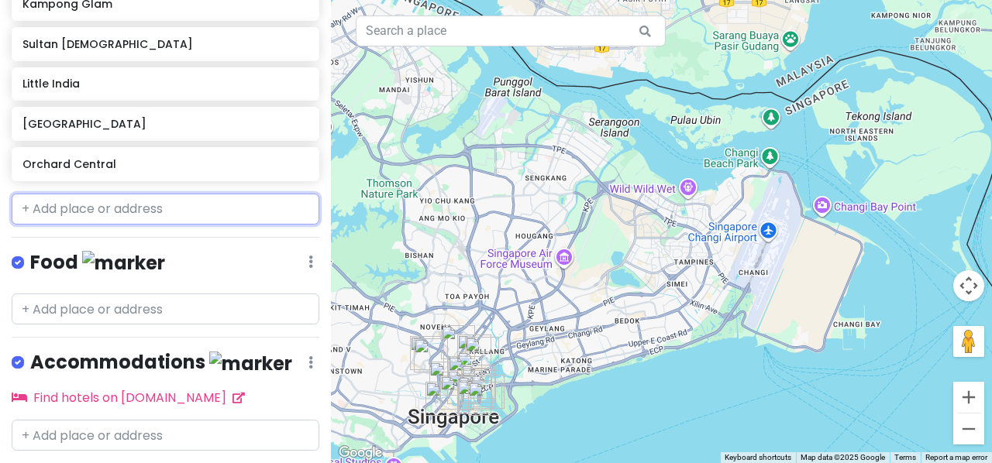
scroll to position [779, 0]
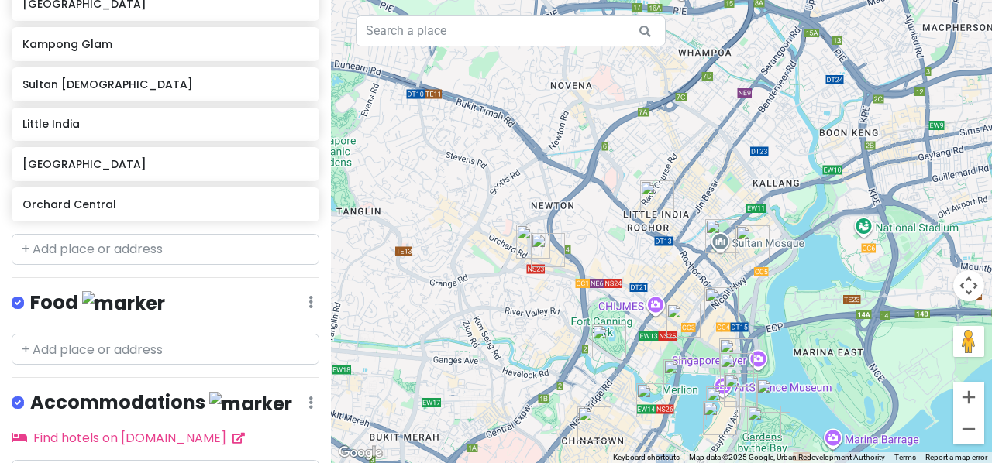
drag, startPoint x: 514, startPoint y: 335, endPoint x: 721, endPoint y: 229, distance: 231.5
click at [721, 229] on img "Sultan Mosque" at bounding box center [722, 236] width 34 height 34
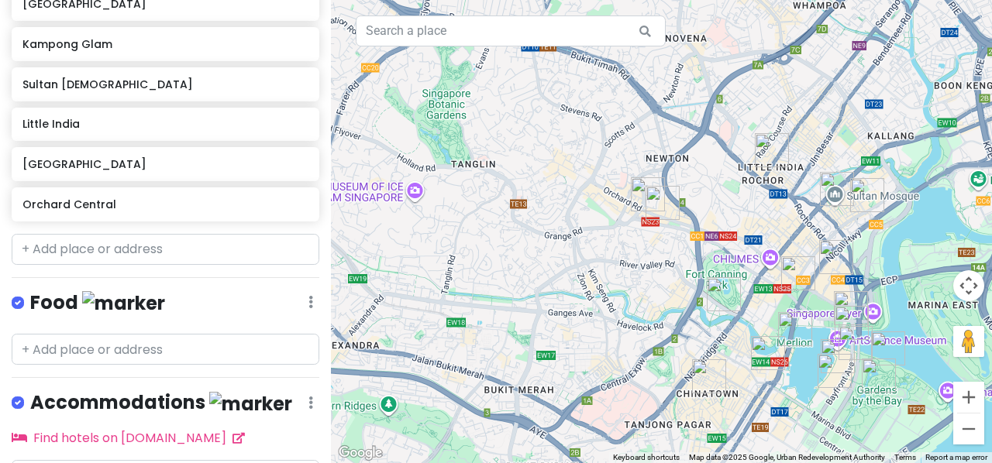
drag, startPoint x: 600, startPoint y: 287, endPoint x: 711, endPoint y: 241, distance: 120.6
click at [711, 241] on div at bounding box center [661, 231] width 661 height 463
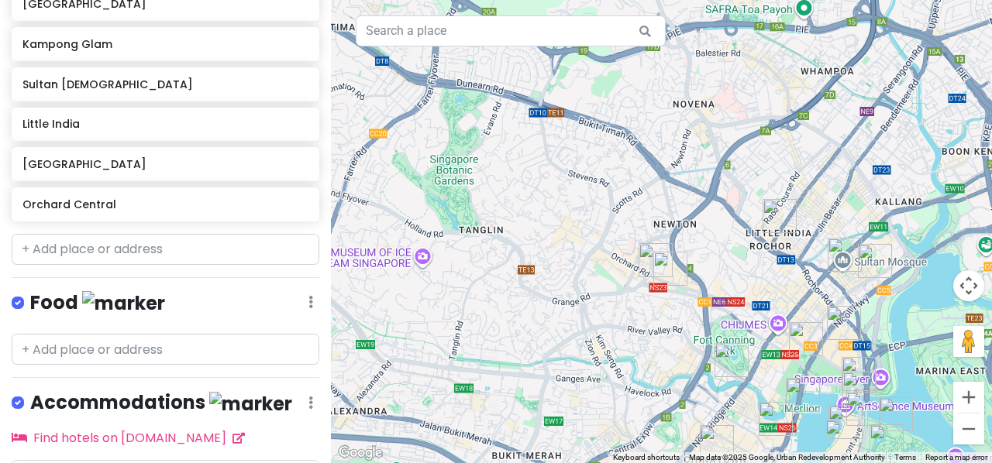
drag, startPoint x: 451, startPoint y: 168, endPoint x: 506, endPoint y: 228, distance: 81.2
click at [506, 228] on div at bounding box center [661, 231] width 661 height 463
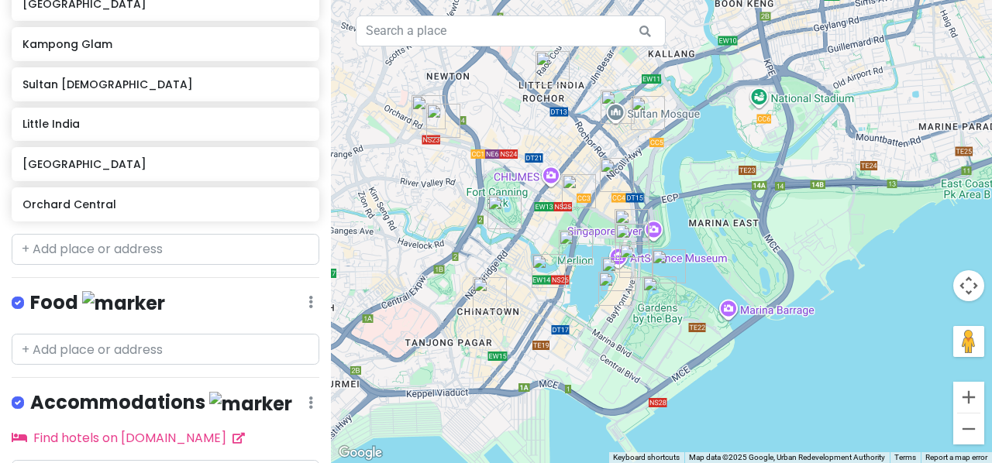
drag, startPoint x: 629, startPoint y: 360, endPoint x: 398, endPoint y: 198, distance: 282.0
click at [398, 198] on div at bounding box center [661, 231] width 661 height 463
click at [181, 252] on input "text" at bounding box center [166, 249] width 308 height 31
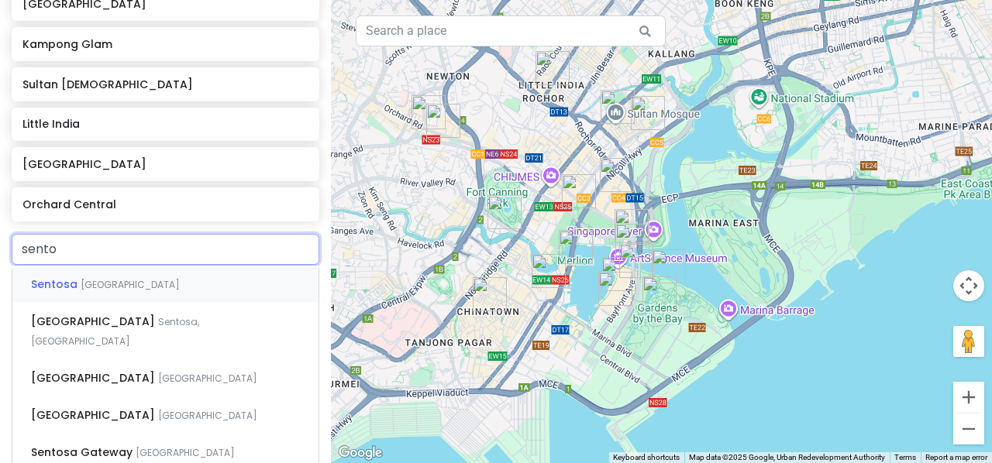
type input "sentos"
click at [129, 291] on span "Sentosa, [GEOGRAPHIC_DATA]" at bounding box center [130, 284] width 99 height 13
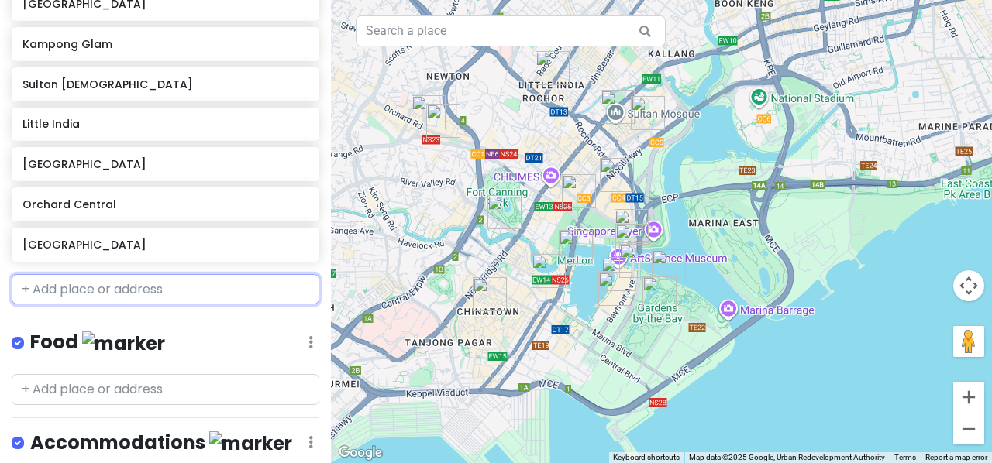
scroll to position [820, 0]
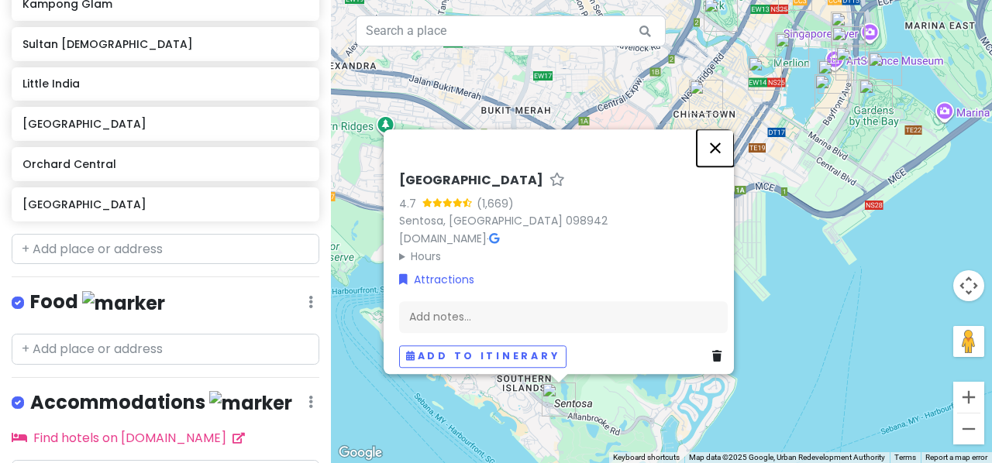
click at [716, 145] on button "Close" at bounding box center [715, 147] width 37 height 37
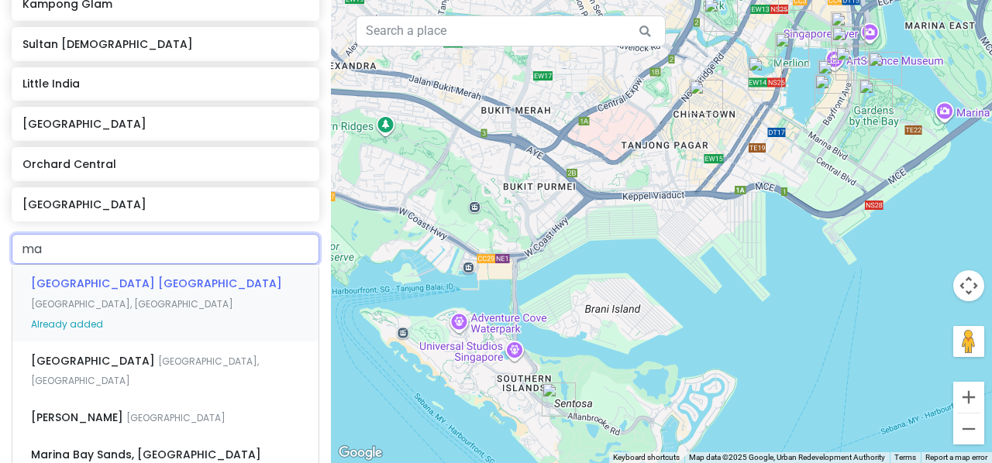
type input "max"
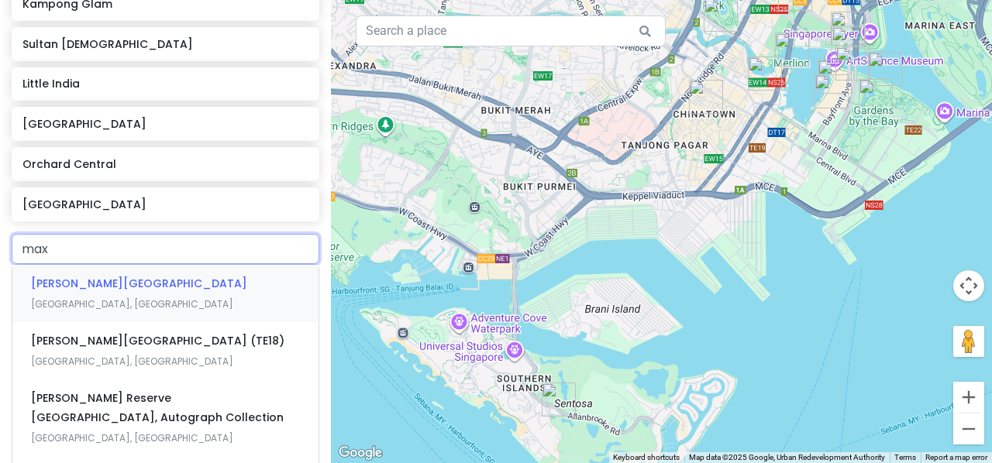
click at [293, 290] on div "[PERSON_NAME][GEOGRAPHIC_DATA] [GEOGRAPHIC_DATA], [GEOGRAPHIC_DATA]" at bounding box center [165, 293] width 306 height 57
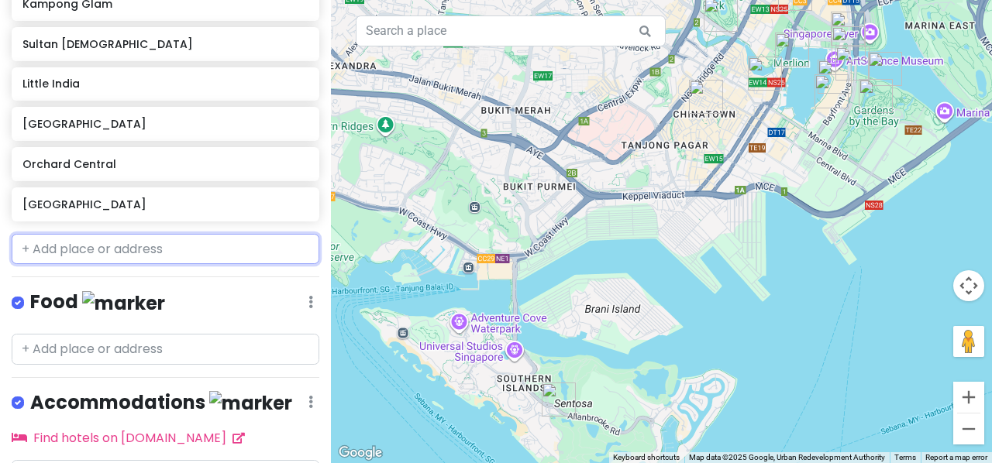
scroll to position [859, 0]
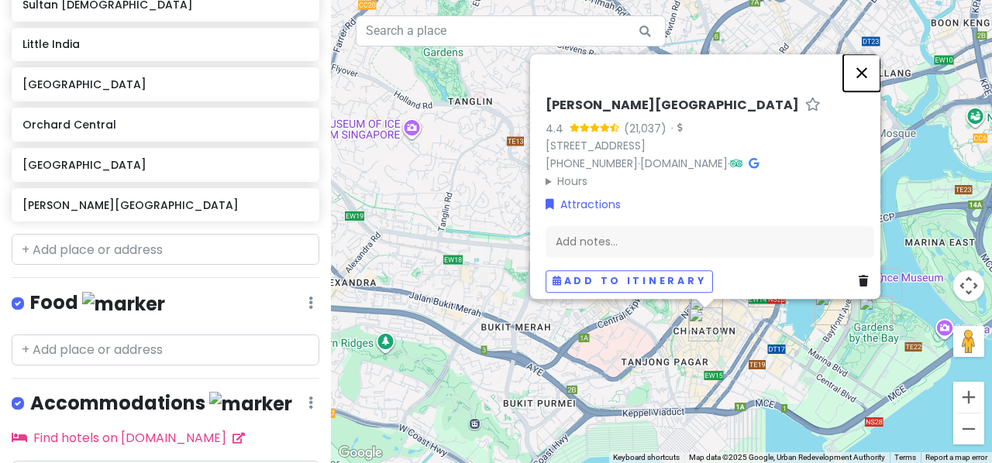
click at [869, 67] on button "Close" at bounding box center [861, 72] width 37 height 37
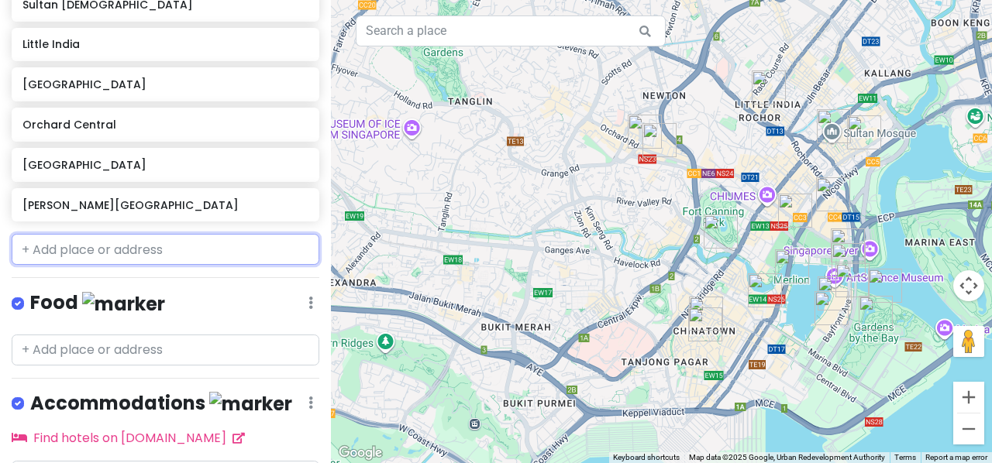
type input "s"
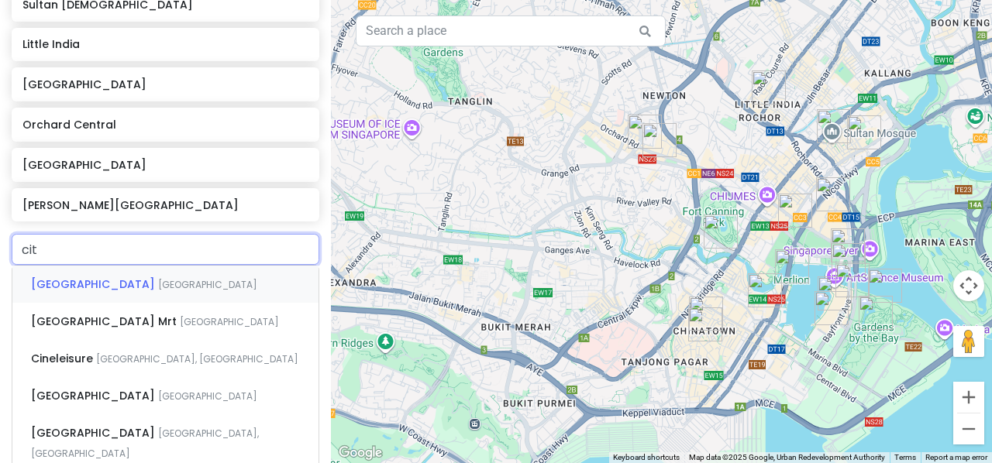
type input "city"
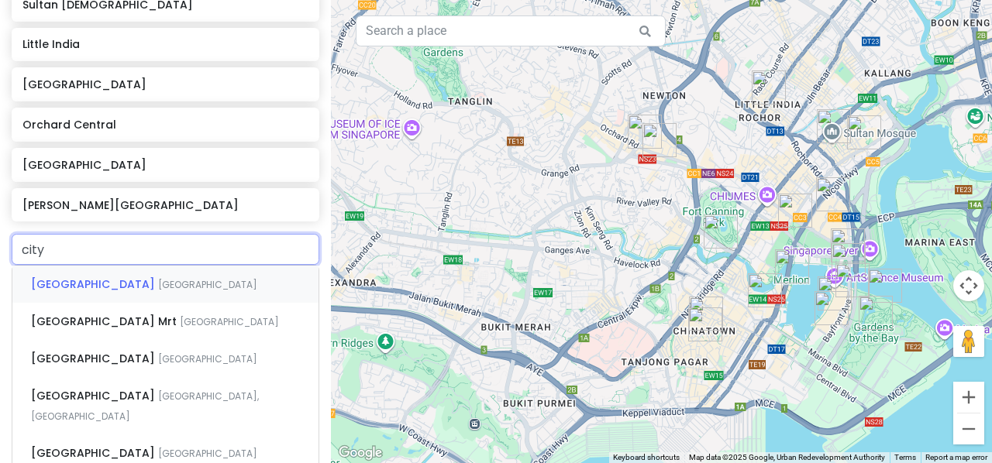
click at [249, 288] on div "[GEOGRAPHIC_DATA]" at bounding box center [165, 284] width 306 height 37
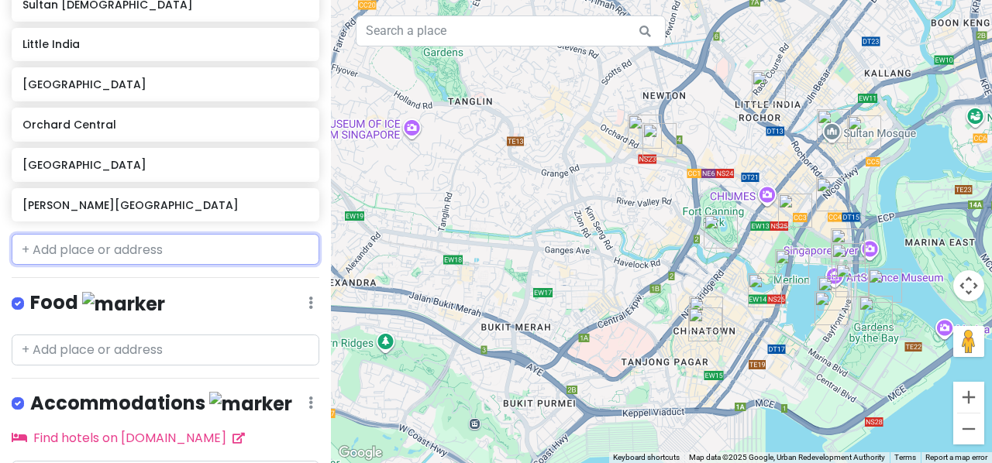
scroll to position [900, 0]
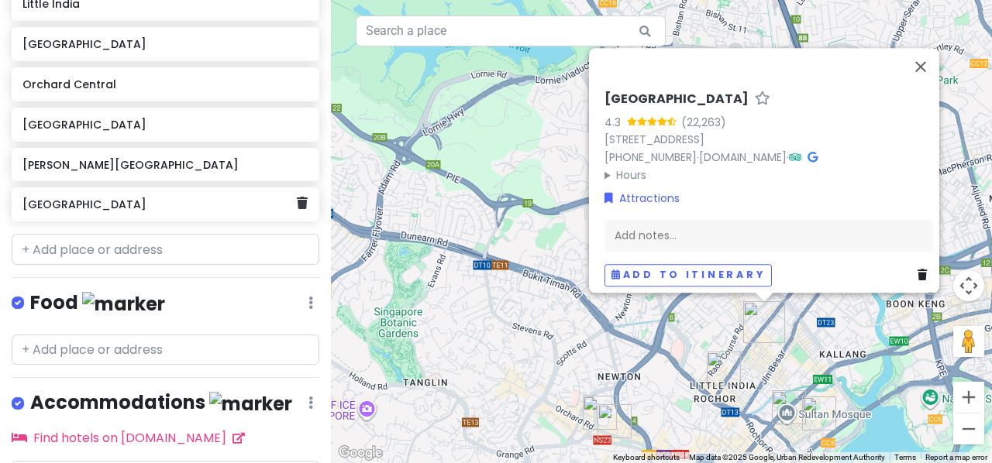
click at [298, 205] on div "[GEOGRAPHIC_DATA]" at bounding box center [166, 205] width 308 height 34
click at [297, 205] on icon at bounding box center [302, 203] width 11 height 12
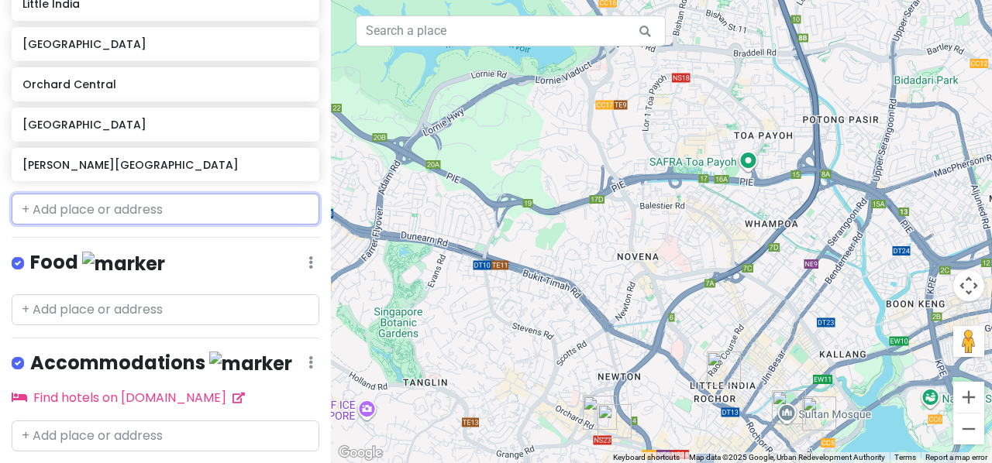
scroll to position [859, 0]
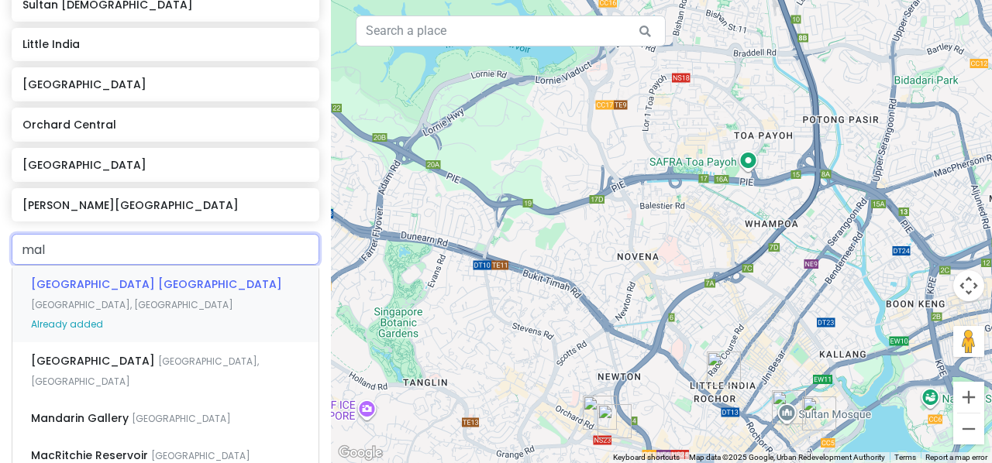
type input "mall"
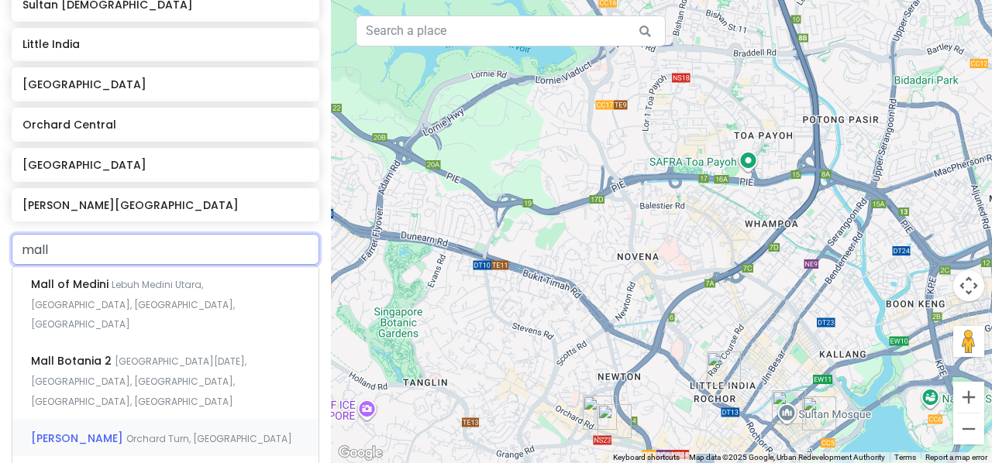
click at [153, 331] on span "Orchard Turn, [GEOGRAPHIC_DATA]" at bounding box center [133, 304] width 204 height 53
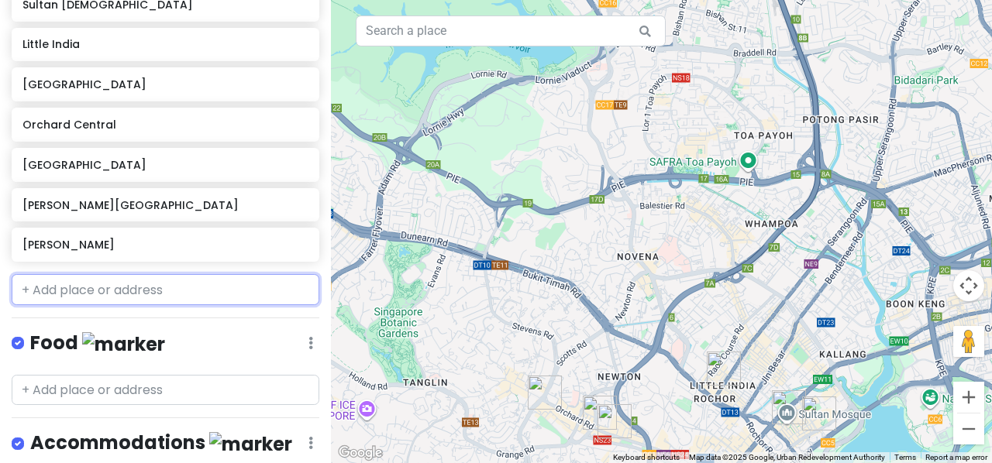
scroll to position [900, 0]
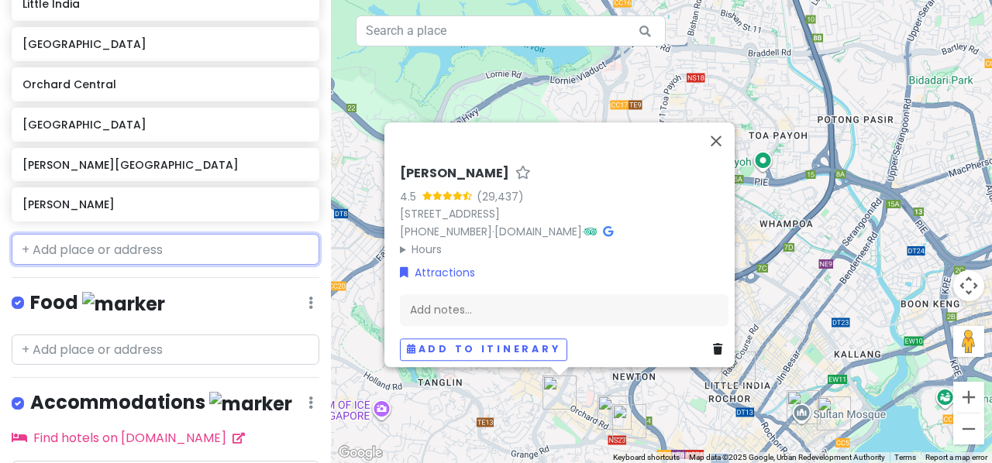
click at [180, 252] on input "text" at bounding box center [166, 249] width 308 height 31
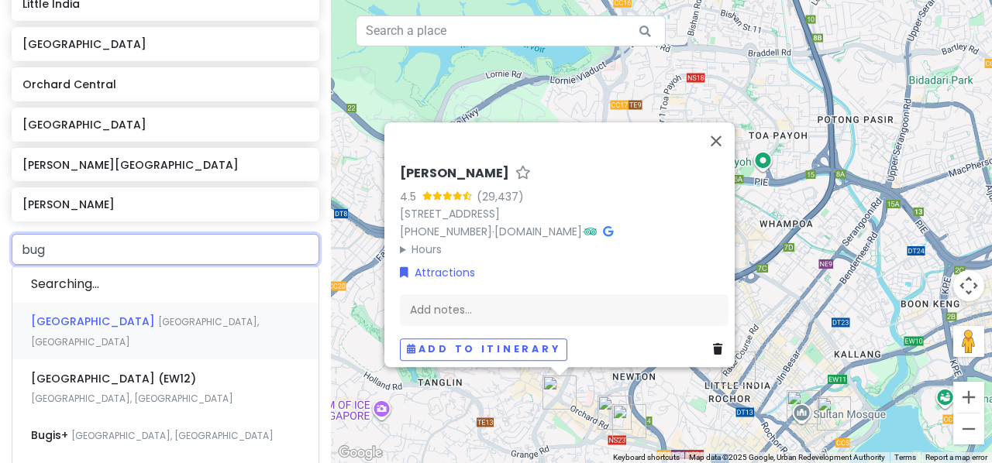
type input "bugi"
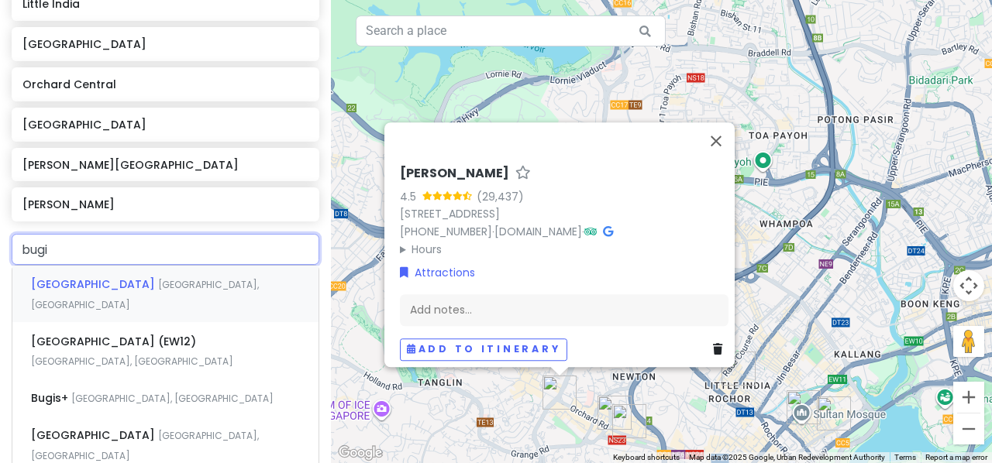
click at [121, 283] on span "[GEOGRAPHIC_DATA], [GEOGRAPHIC_DATA]" at bounding box center [145, 294] width 228 height 33
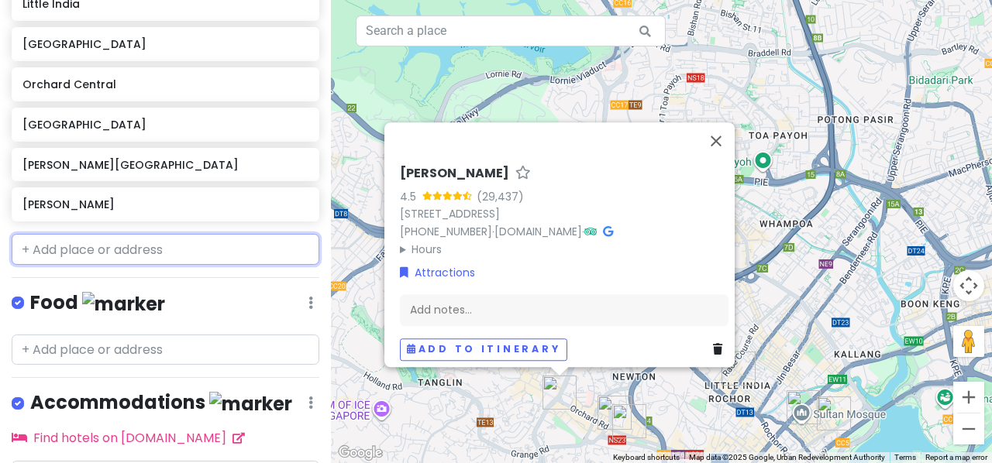
scroll to position [940, 0]
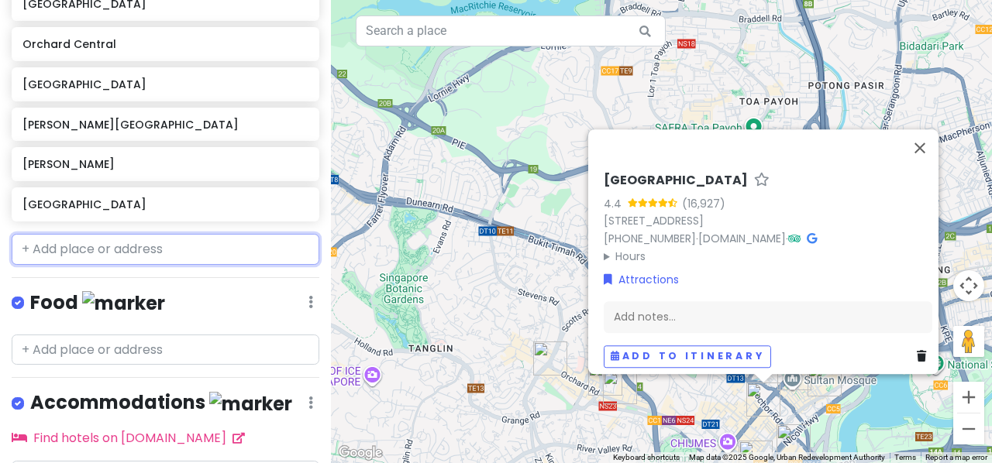
click at [128, 249] on input "text" at bounding box center [166, 249] width 308 height 31
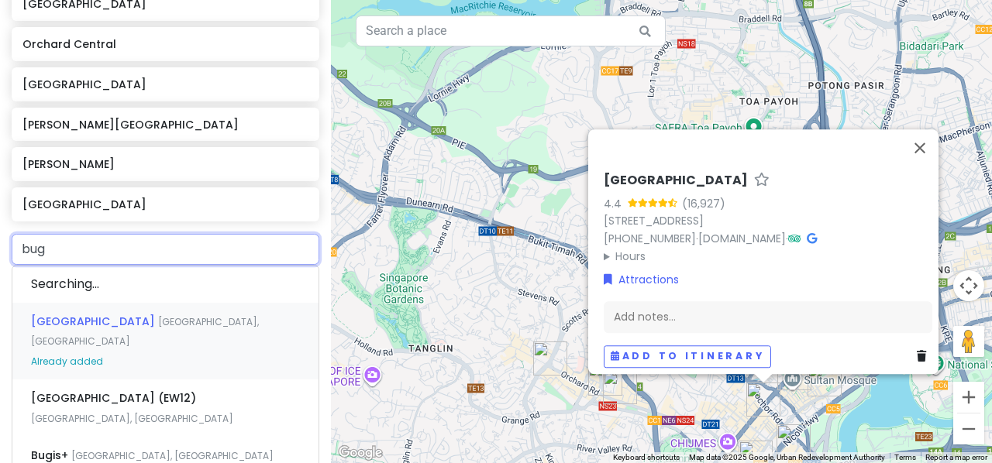
type input "bugi"
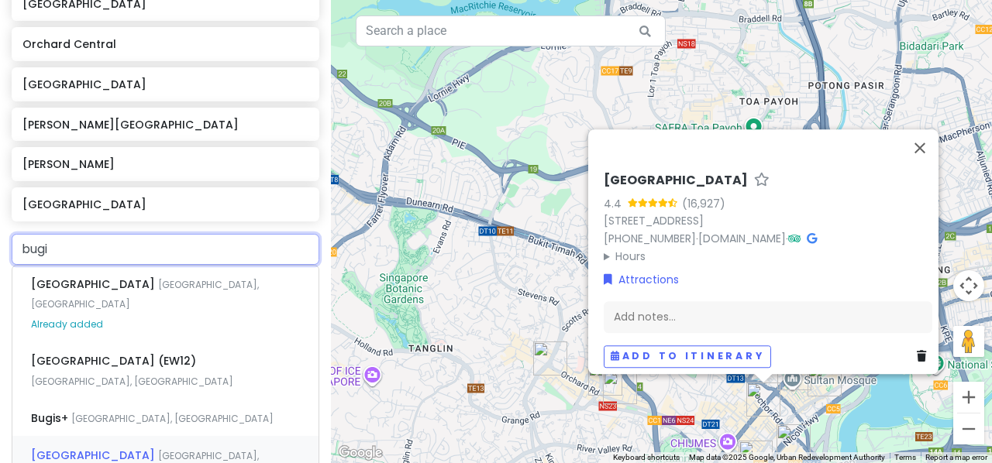
click at [95, 292] on span "[GEOGRAPHIC_DATA]" at bounding box center [94, 284] width 127 height 15
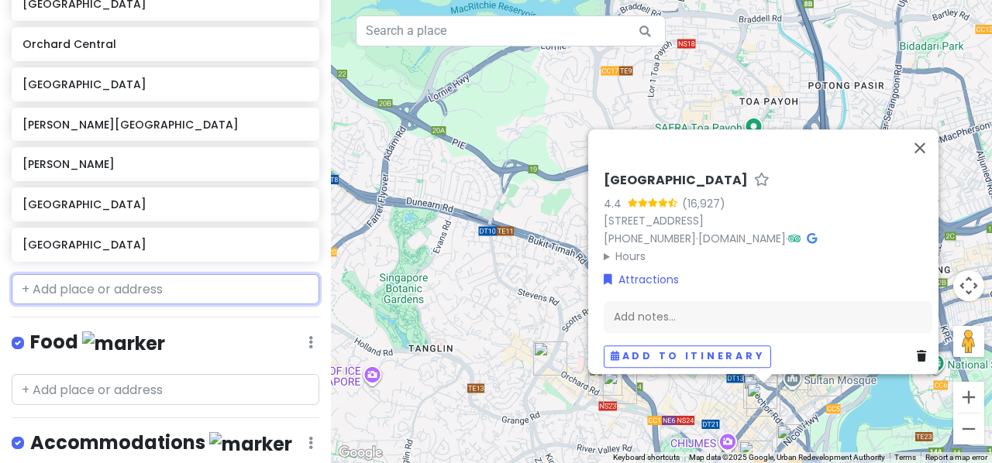
scroll to position [979, 0]
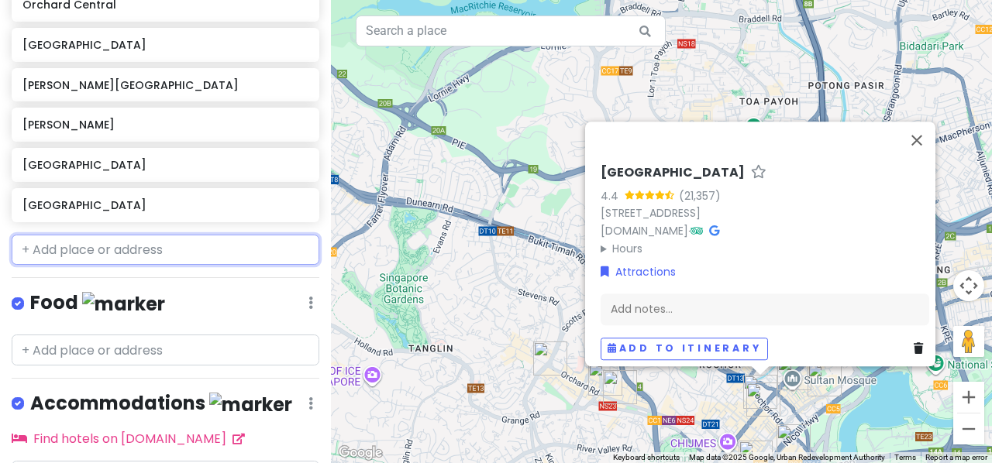
click at [89, 259] on input "text" at bounding box center [166, 250] width 308 height 31
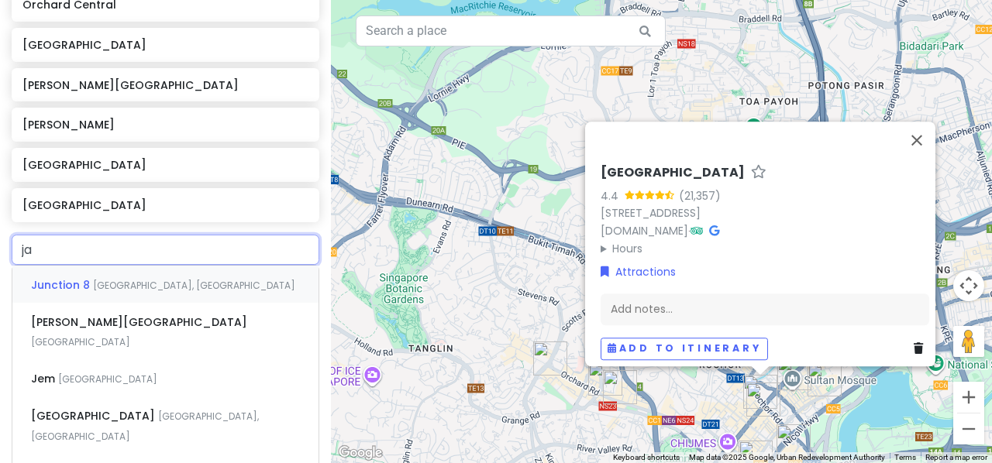
type input "jal"
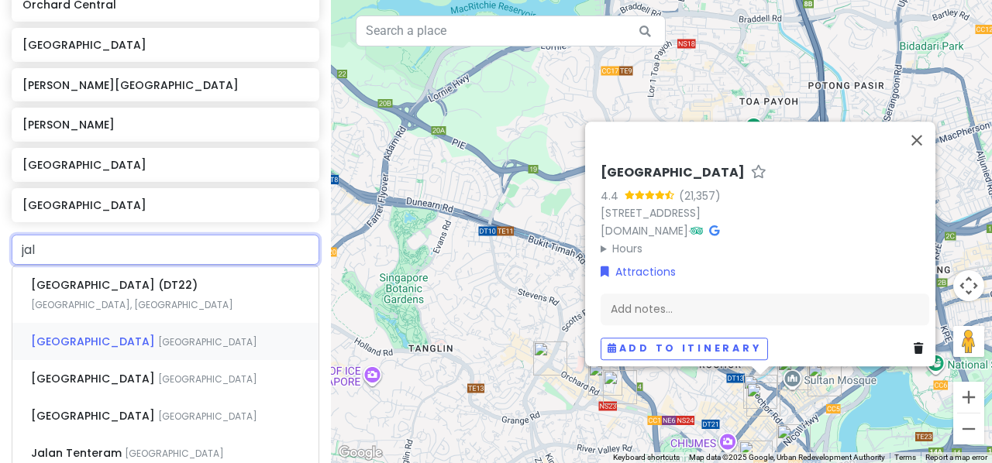
click at [88, 293] on span "[GEOGRAPHIC_DATA]" at bounding box center [114, 284] width 167 height 15
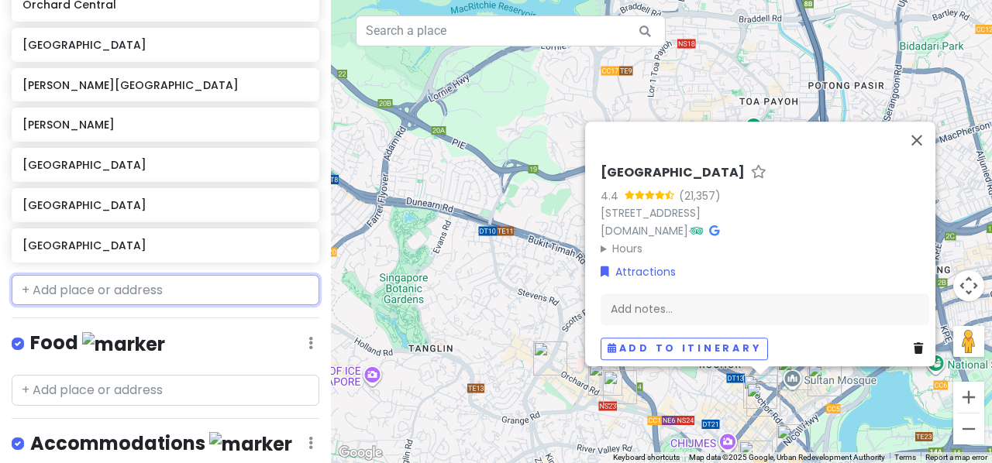
scroll to position [1020, 0]
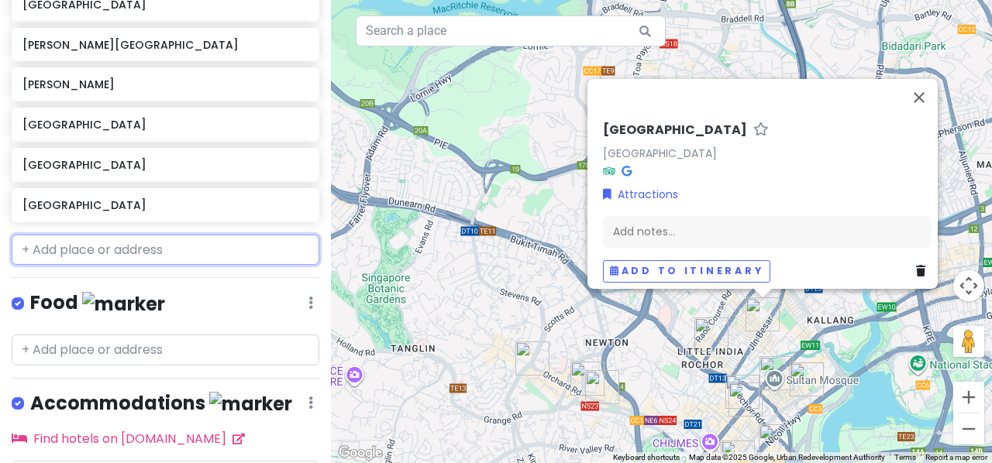
click at [61, 241] on input "text" at bounding box center [166, 250] width 308 height 31
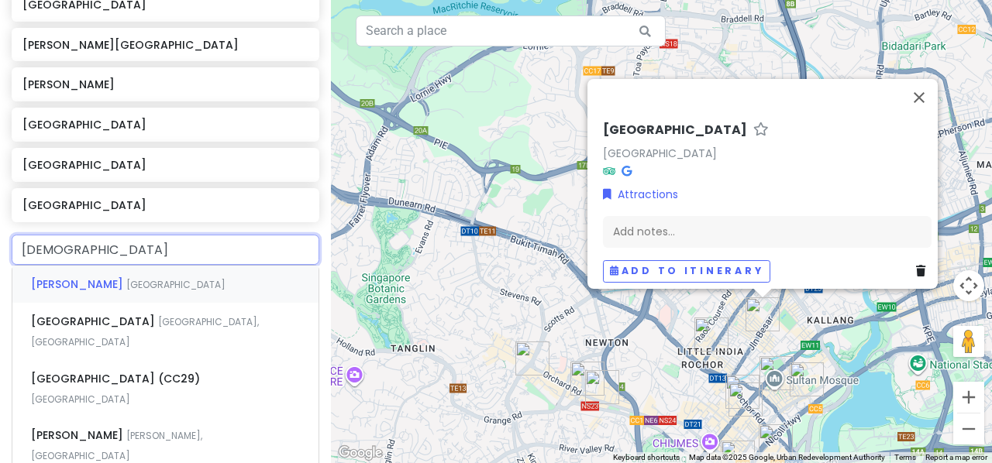
type input "[DEMOGRAPHIC_DATA]"
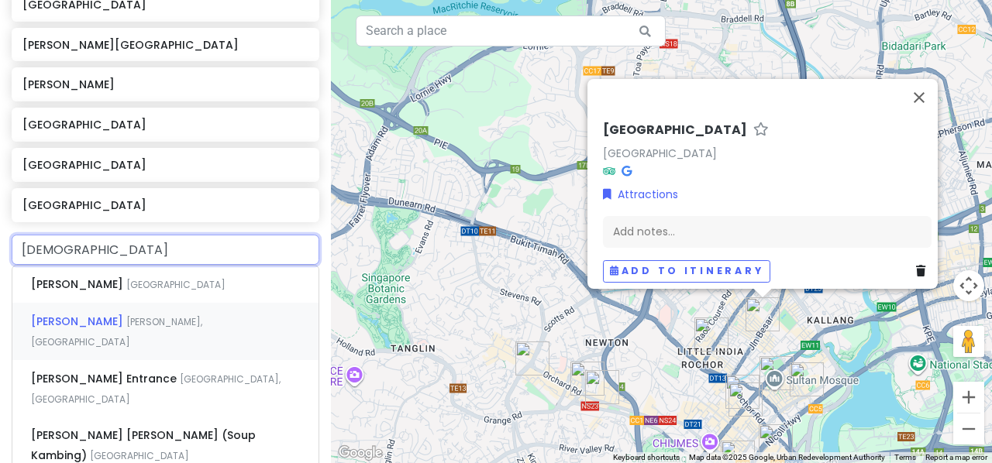
click at [76, 292] on span "[PERSON_NAME]" at bounding box center [78, 284] width 95 height 15
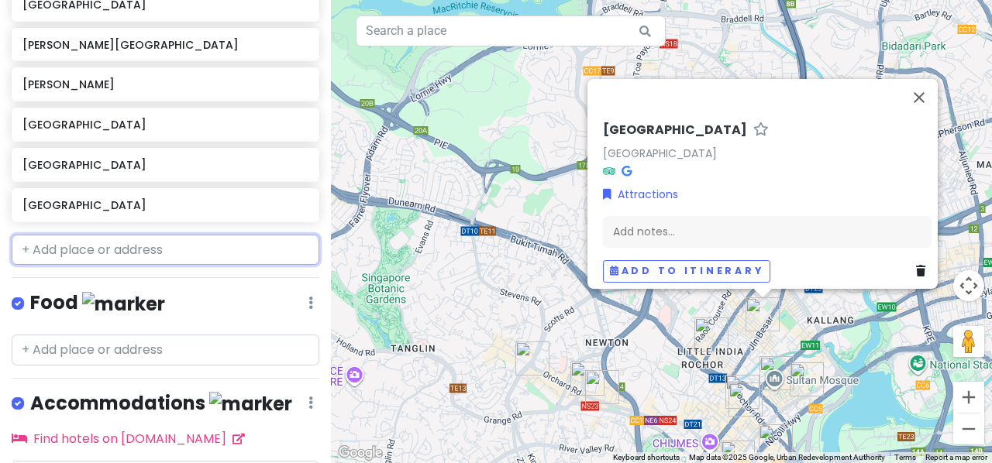
scroll to position [1060, 0]
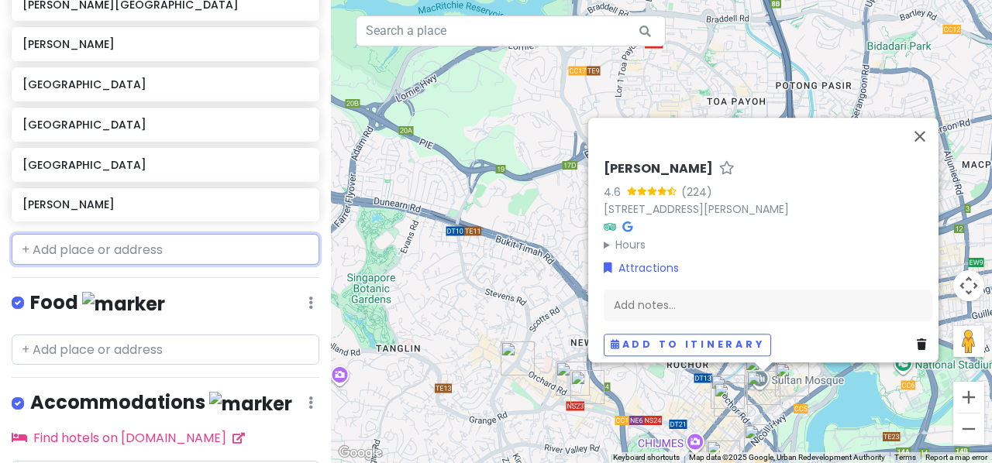
click at [57, 243] on input "text" at bounding box center [166, 249] width 308 height 31
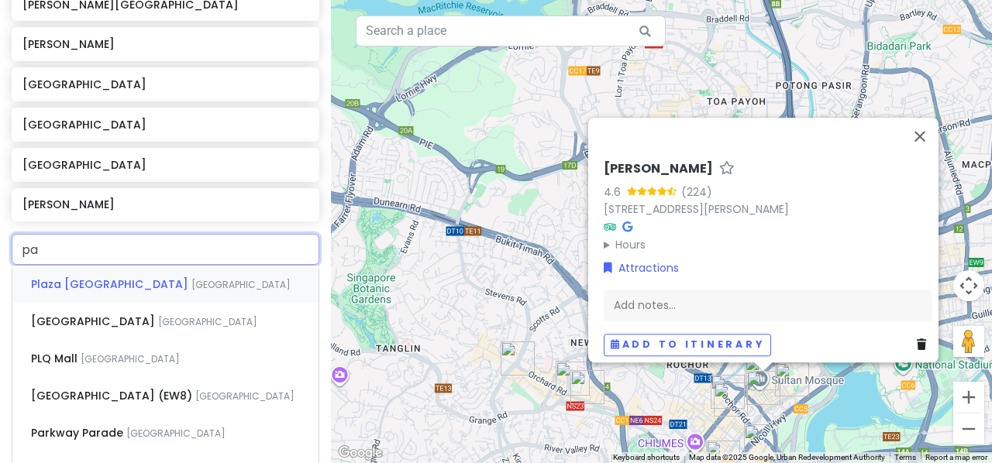
type input "pay"
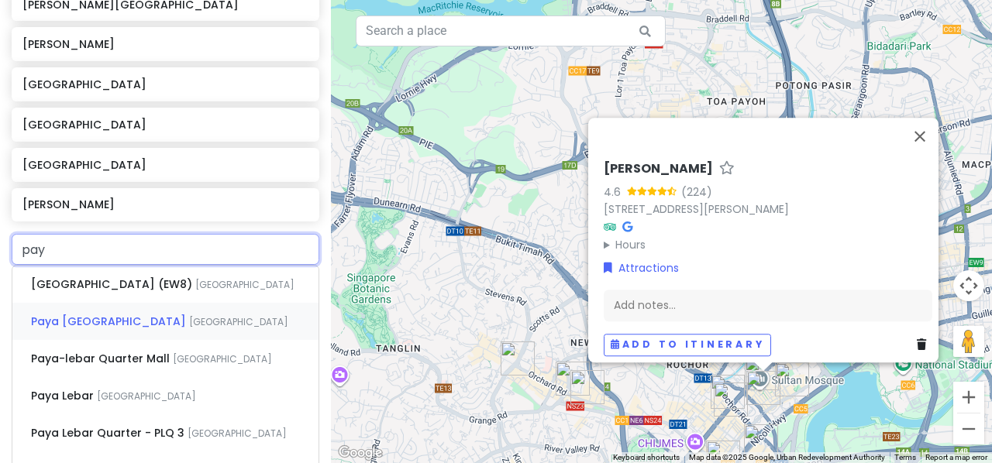
click at [80, 292] on span "Paya [GEOGRAPHIC_DATA]" at bounding box center [113, 284] width 164 height 15
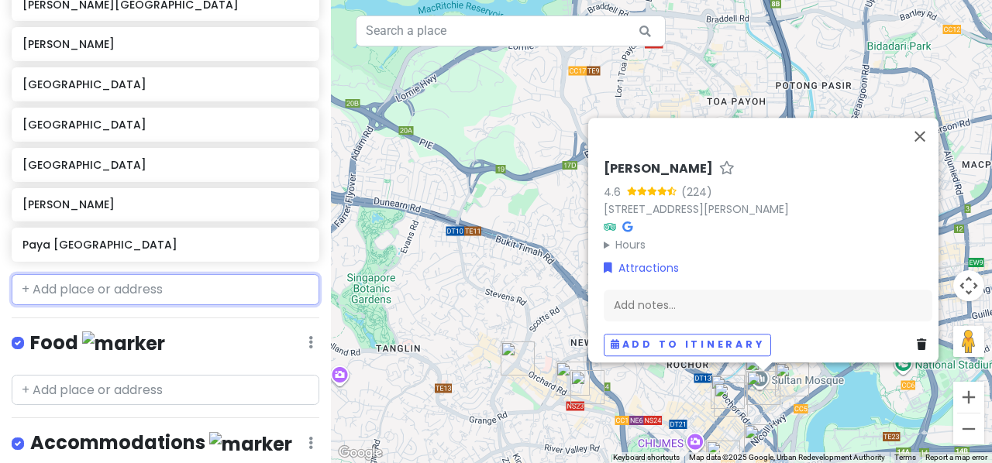
scroll to position [1100, 0]
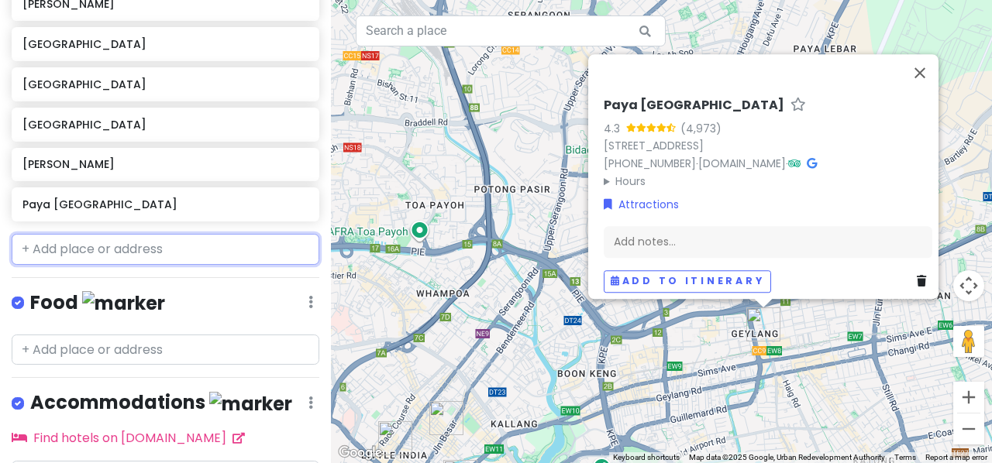
click at [93, 243] on input "text" at bounding box center [166, 249] width 308 height 31
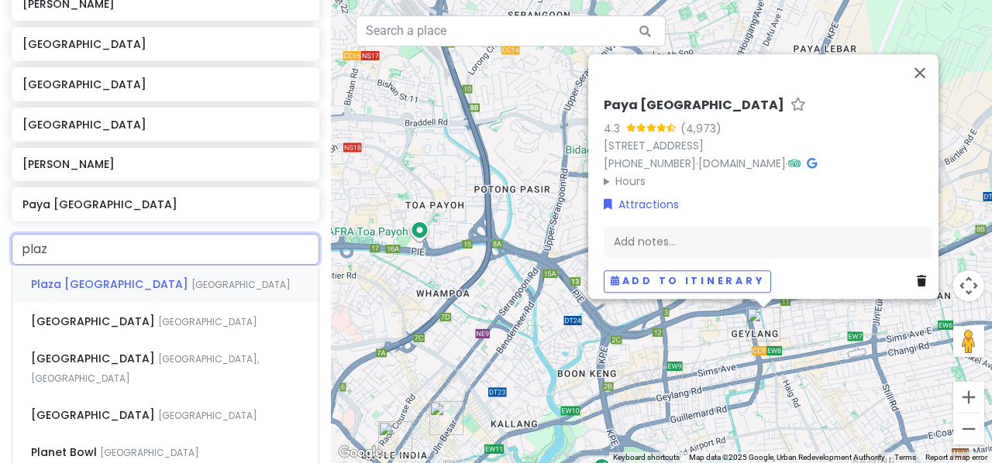
type input "plaza"
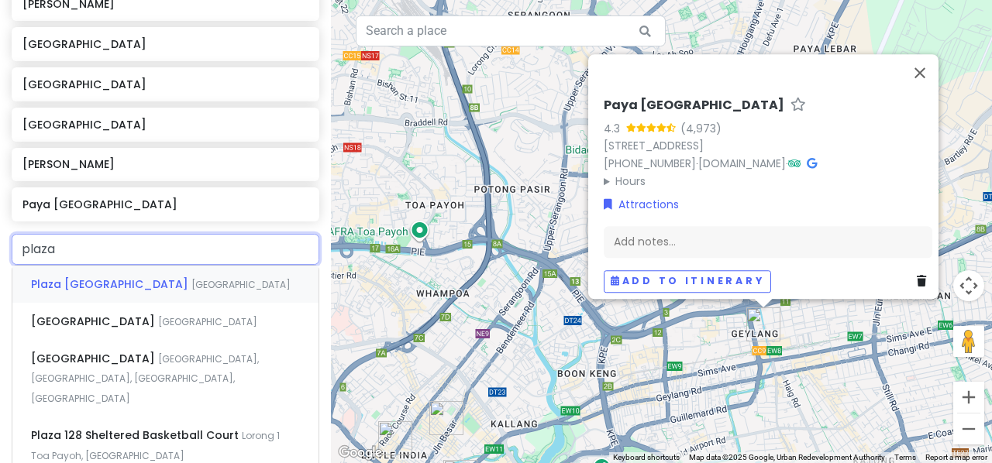
click at [99, 284] on span "Plaza [GEOGRAPHIC_DATA]" at bounding box center [111, 284] width 160 height 15
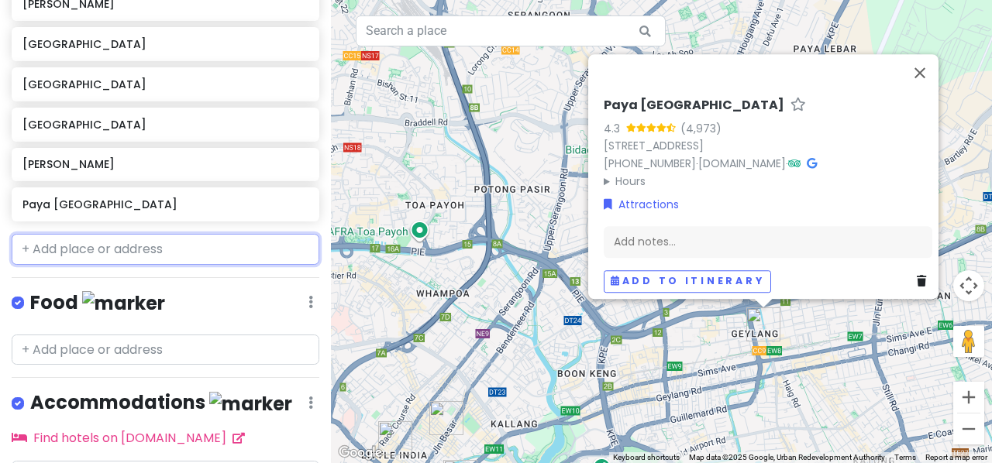
scroll to position [1141, 0]
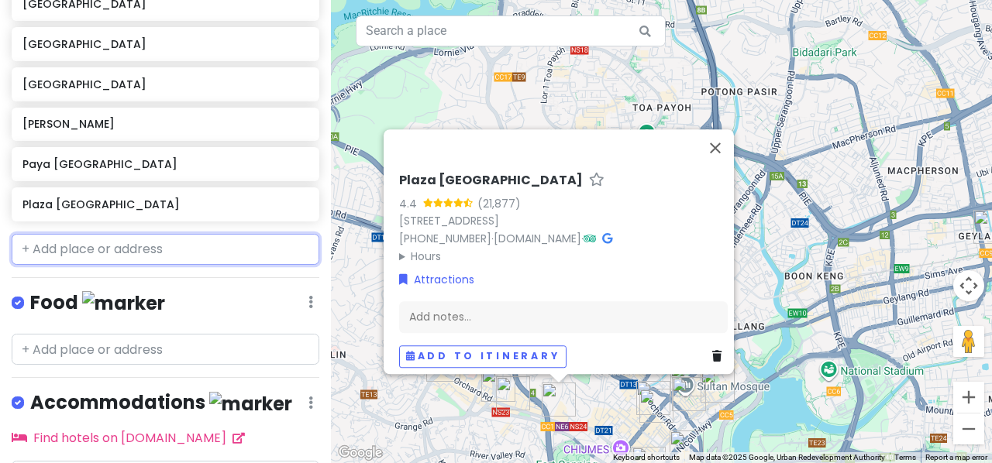
click at [102, 258] on input "text" at bounding box center [166, 249] width 308 height 31
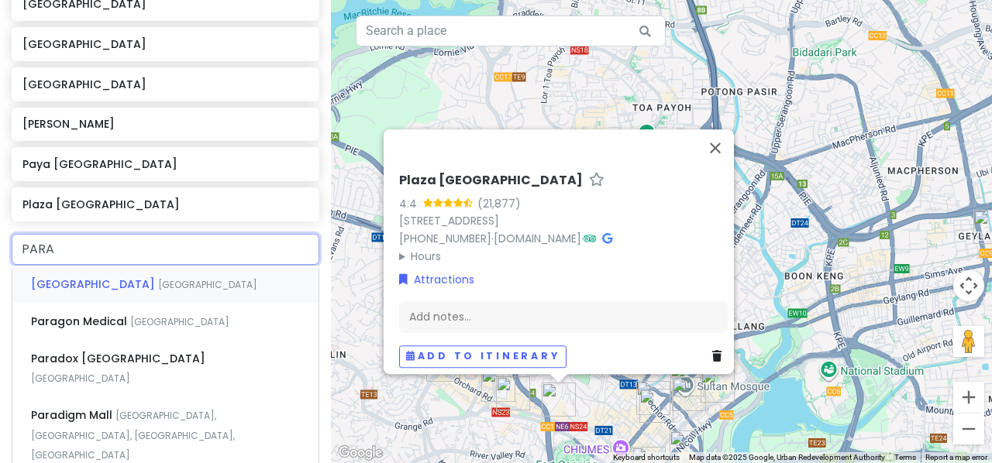
type input "[PERSON_NAME]"
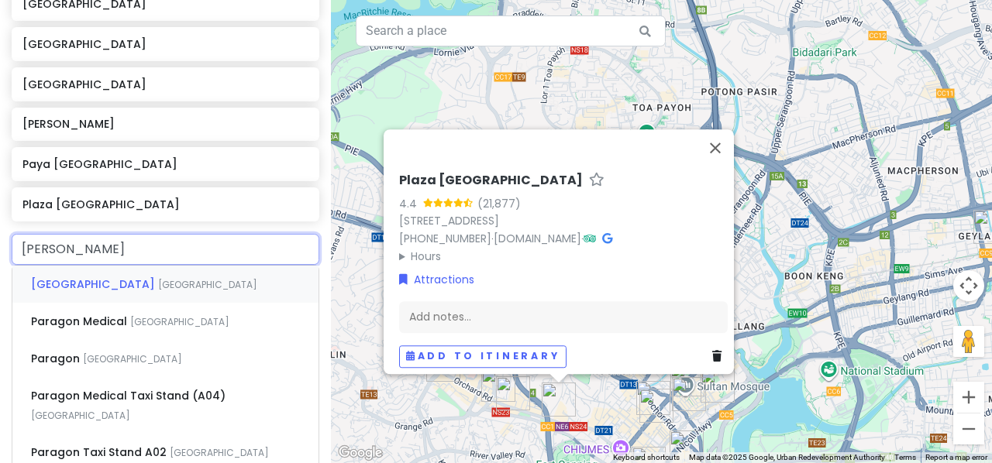
click at [108, 280] on span "[GEOGRAPHIC_DATA]" at bounding box center [94, 284] width 127 height 15
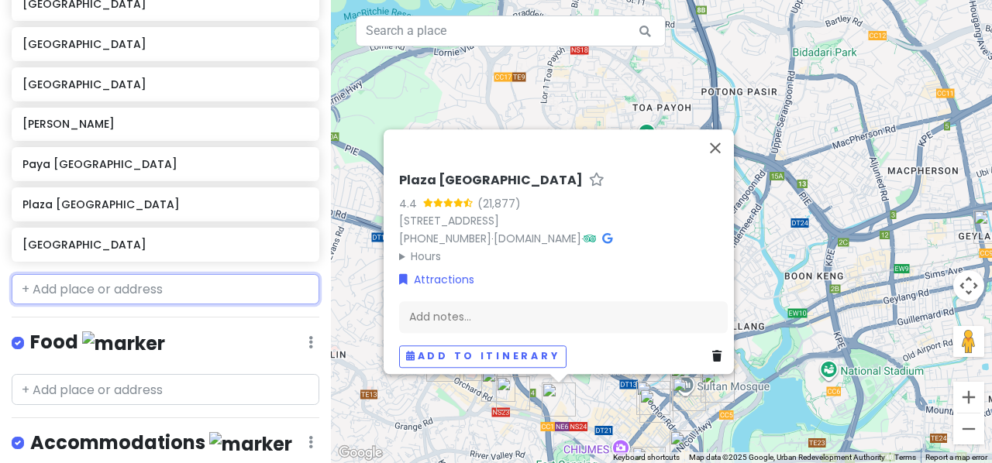
scroll to position [1181, 0]
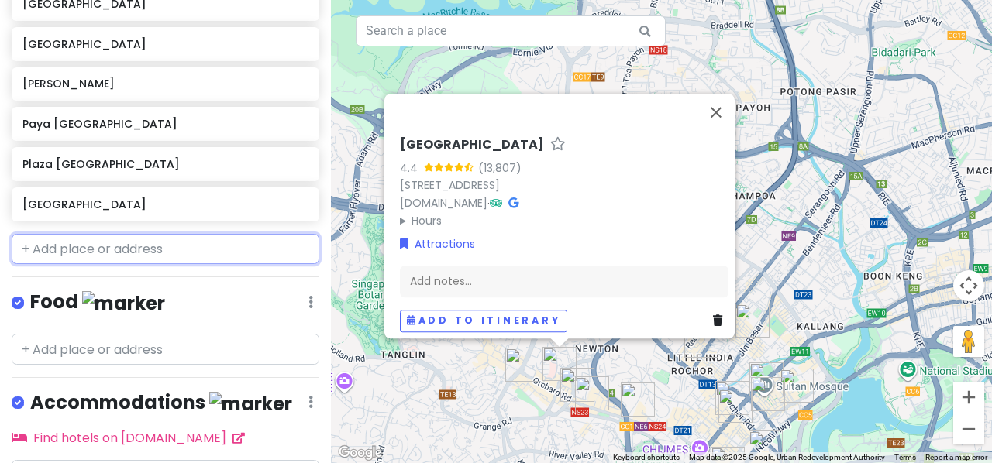
click at [69, 243] on input "text" at bounding box center [166, 249] width 308 height 31
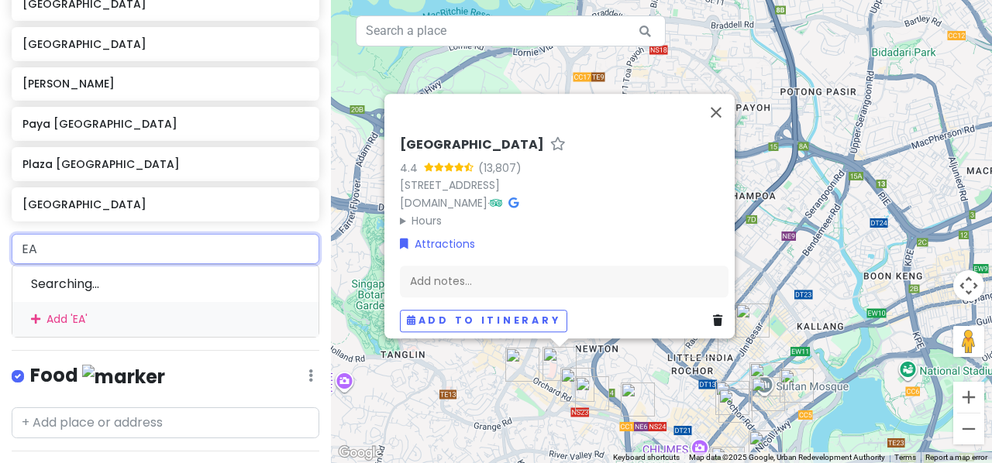
type input "EAS"
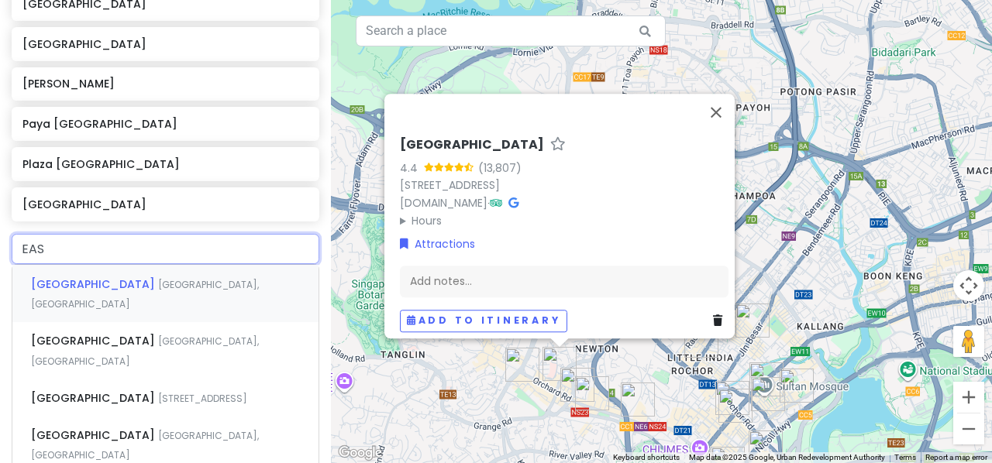
click at [93, 286] on span "[GEOGRAPHIC_DATA]" at bounding box center [94, 284] width 127 height 15
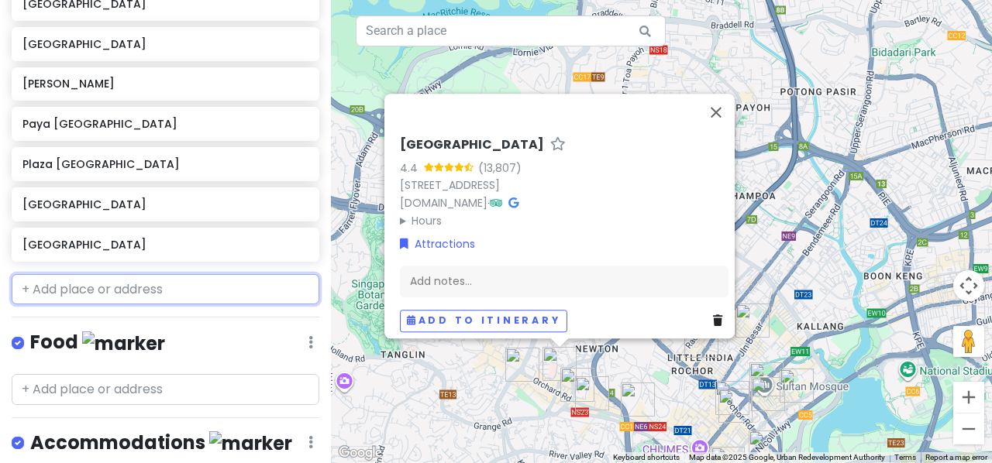
scroll to position [1220, 0]
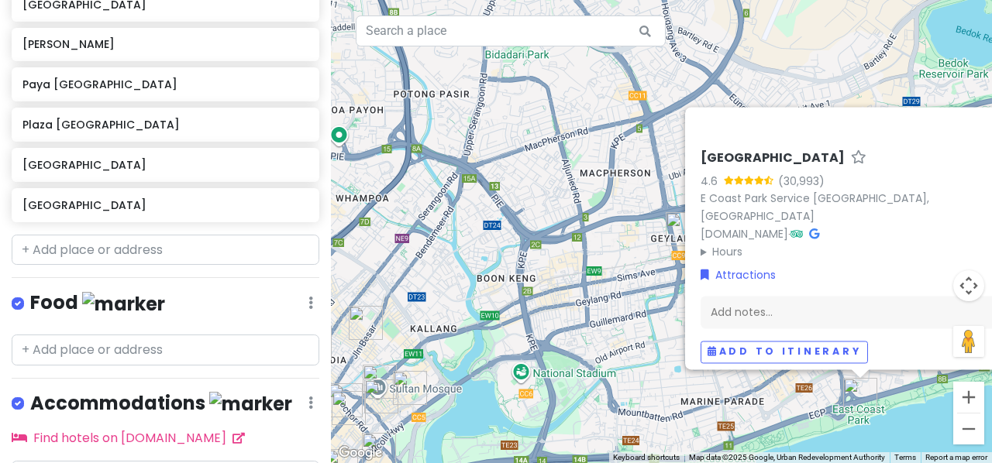
drag, startPoint x: 438, startPoint y: 340, endPoint x: 549, endPoint y: 346, distance: 111.0
click at [549, 346] on div "[GEOGRAPHIC_DATA] 4.6 (30,993) E Coast Park Service Rd, [GEOGRAPHIC_DATA] [DOMA…" at bounding box center [661, 231] width 661 height 463
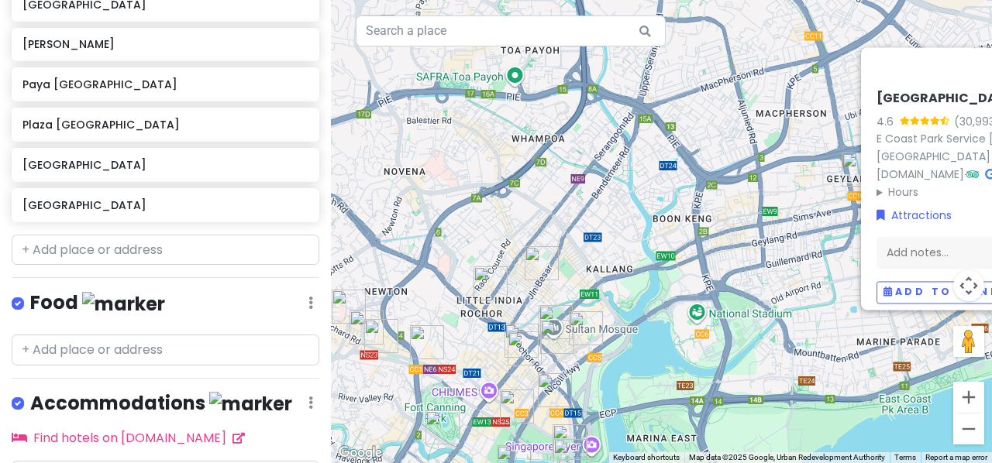
drag, startPoint x: 594, startPoint y: 368, endPoint x: 753, endPoint y: 286, distance: 178.8
click at [753, 286] on div "[GEOGRAPHIC_DATA] 4.6 (30,993) E Coast Park Service Rd, [GEOGRAPHIC_DATA] [DOMA…" at bounding box center [661, 231] width 661 height 463
click at [225, 249] on input "text" at bounding box center [166, 250] width 308 height 31
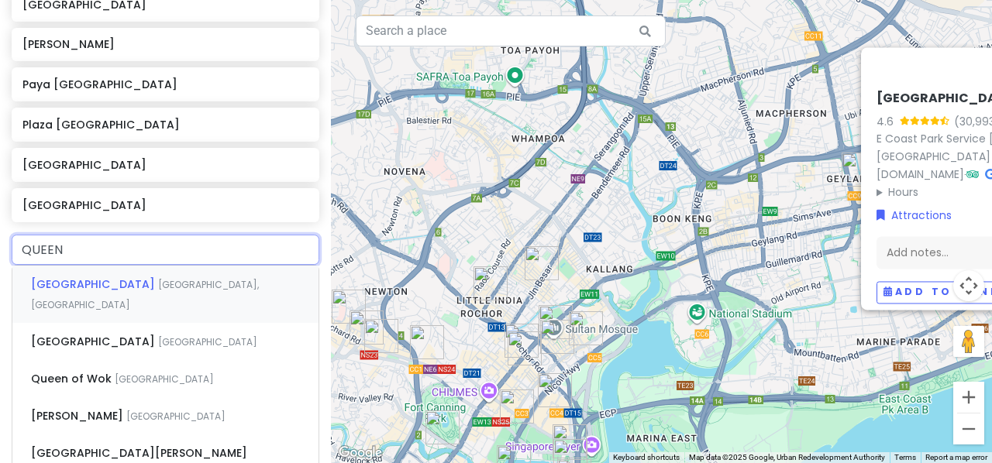
type input "QUEEN E"
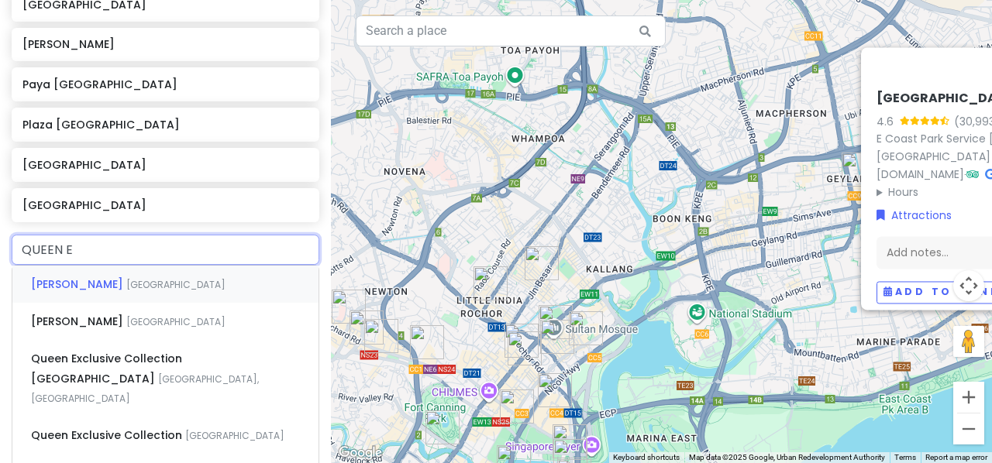
click at [188, 284] on span "[GEOGRAPHIC_DATA]" at bounding box center [175, 284] width 99 height 13
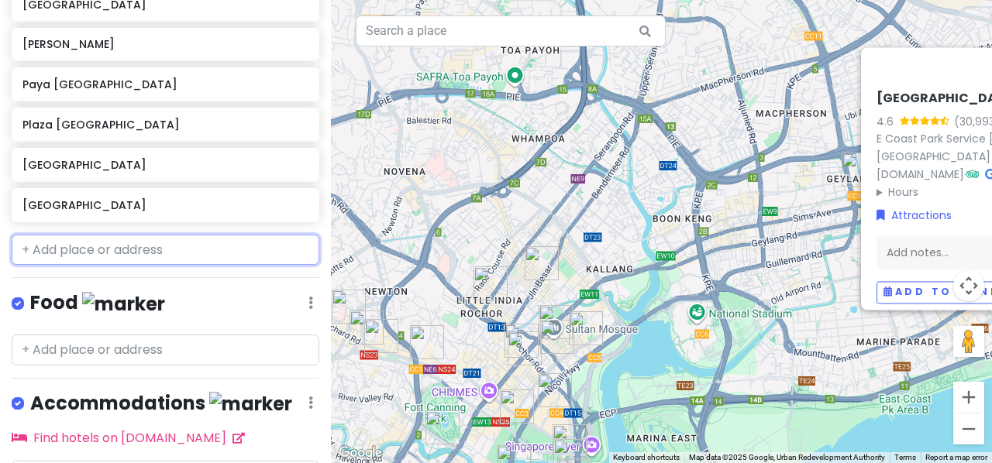
scroll to position [1261, 0]
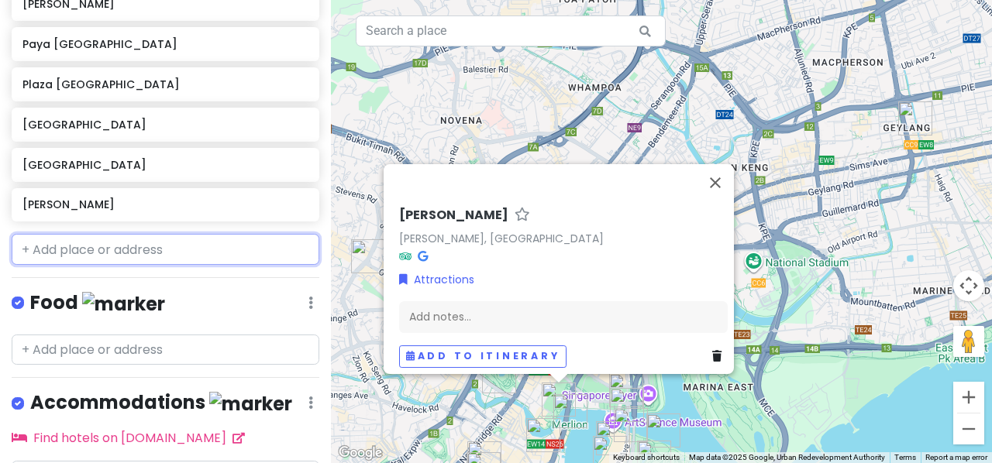
click at [181, 251] on input "text" at bounding box center [166, 249] width 308 height 31
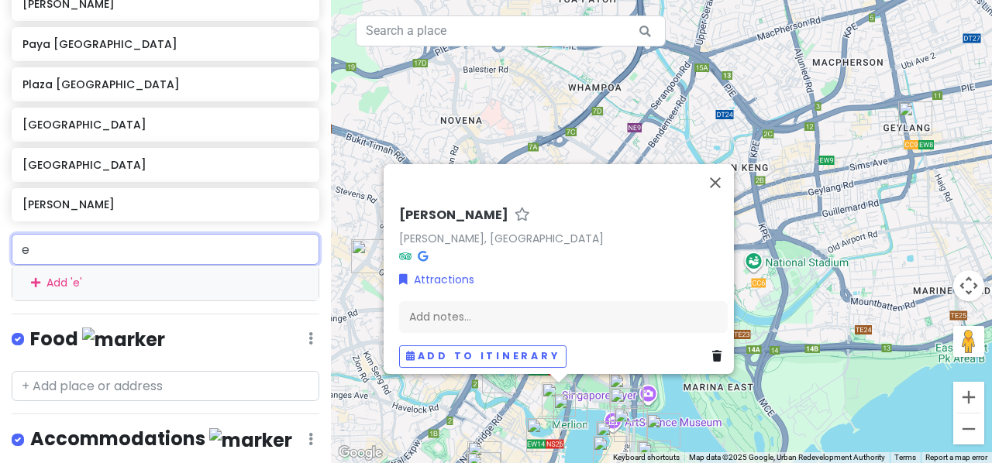
type input "es"
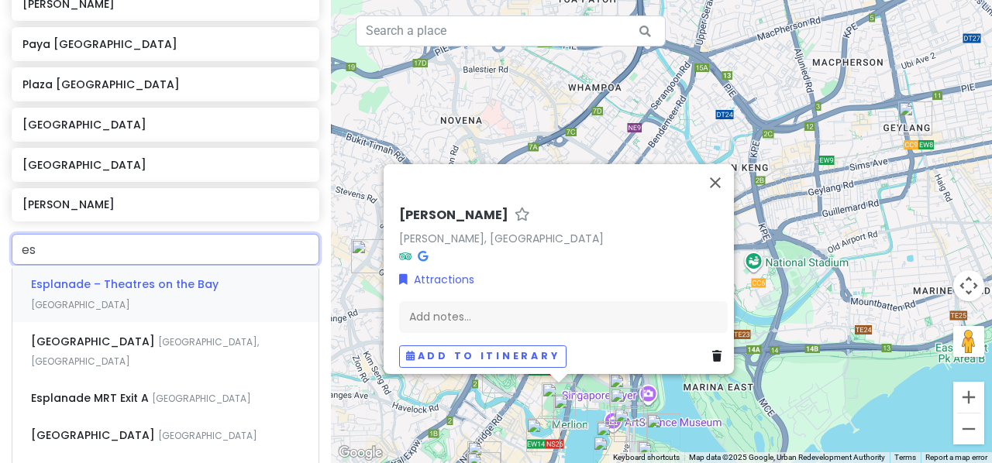
click at [180, 288] on span "Esplanade – Theatres on the Bay" at bounding box center [125, 284] width 188 height 15
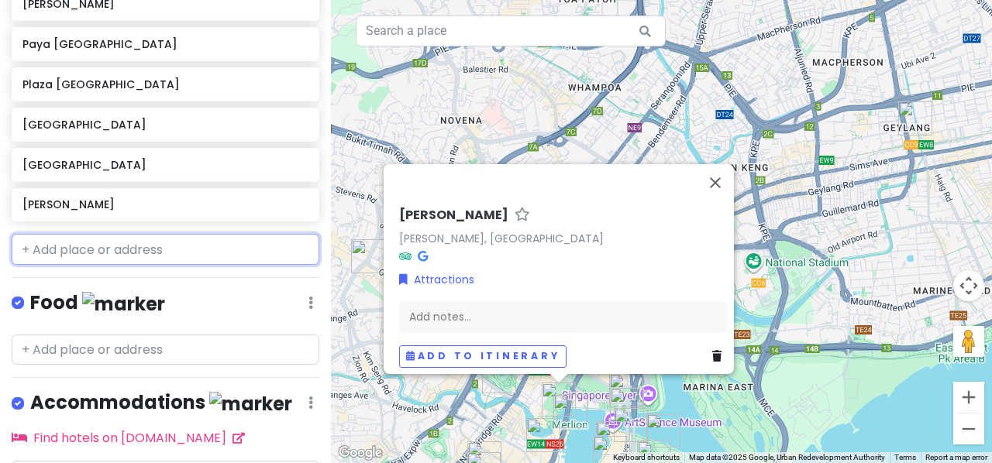
scroll to position [1301, 0]
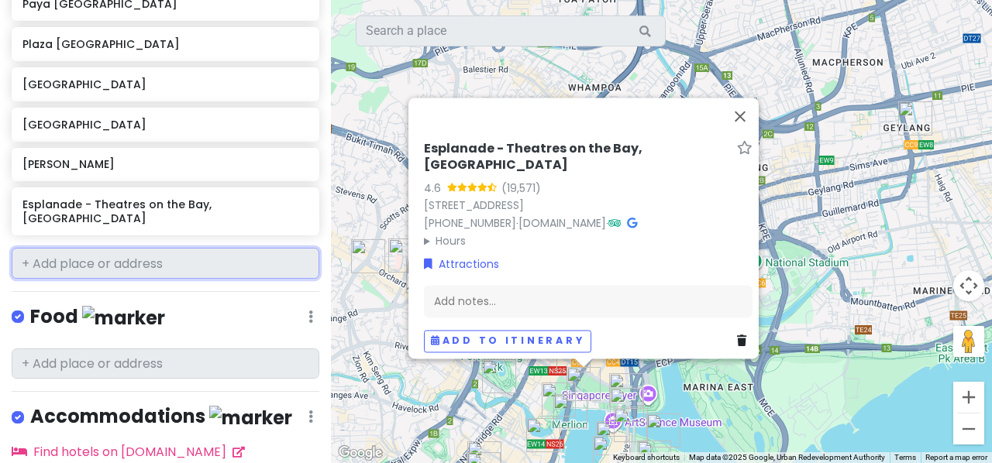
click at [180, 250] on input "text" at bounding box center [166, 263] width 308 height 31
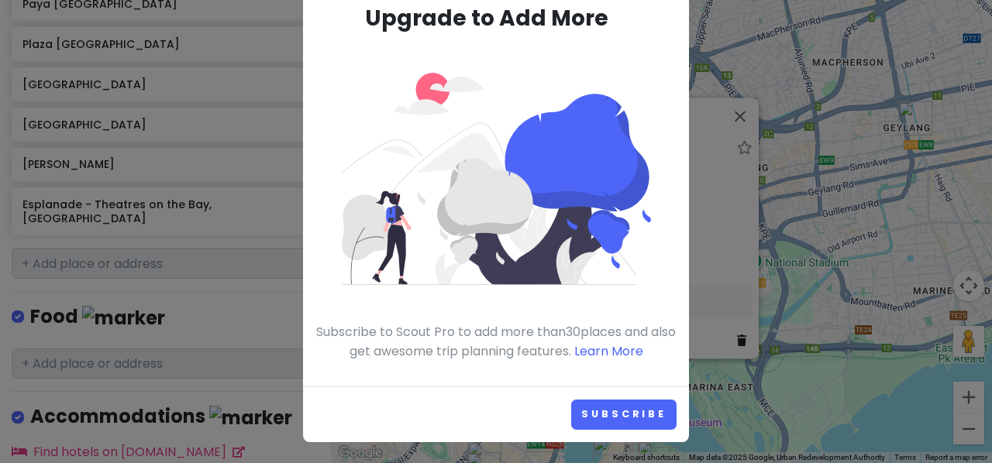
scroll to position [0, 0]
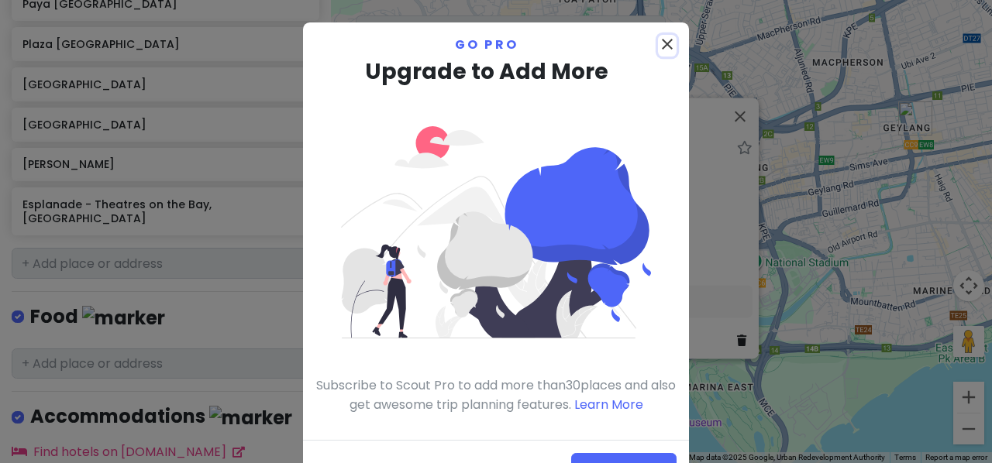
click at [659, 45] on icon "close" at bounding box center [667, 44] width 19 height 19
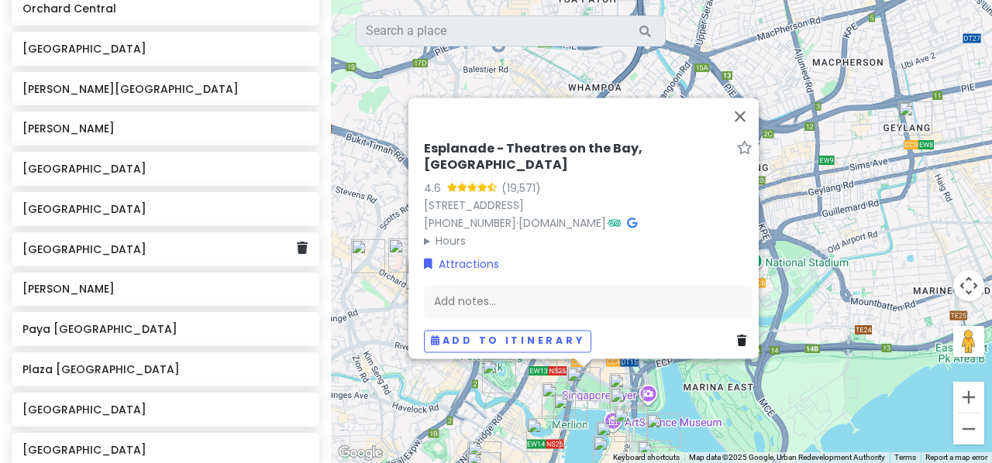
scroll to position [974, 0]
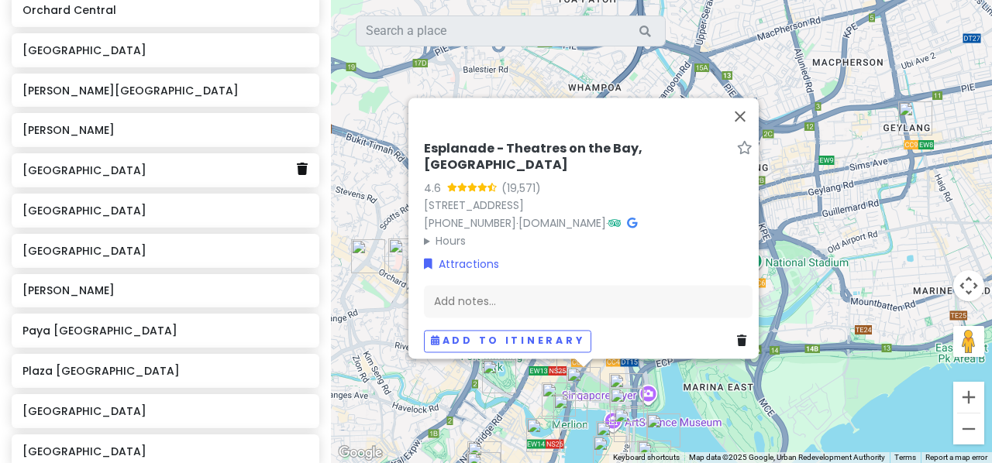
click at [297, 173] on link at bounding box center [302, 170] width 11 height 20
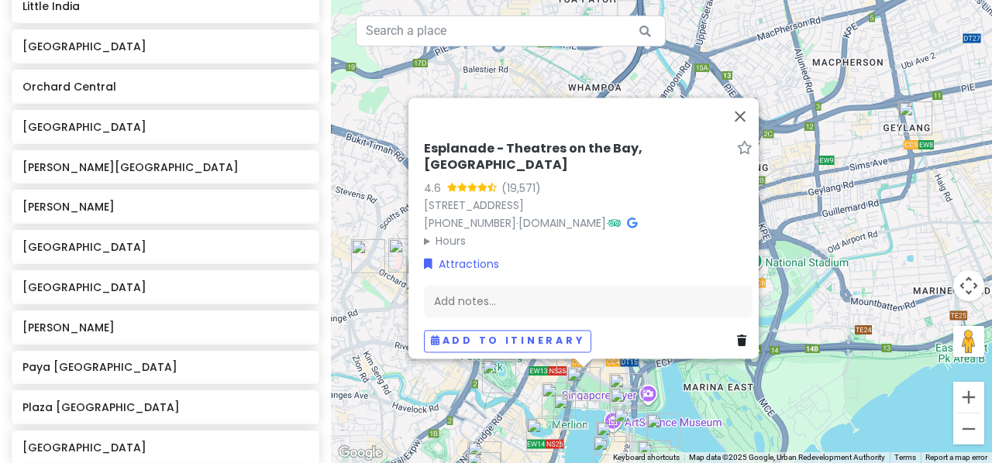
scroll to position [893, 0]
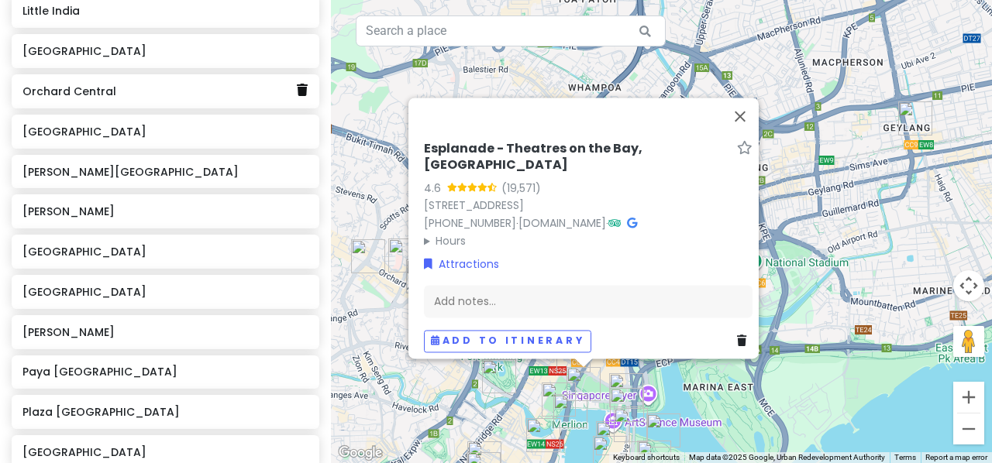
click at [297, 93] on link at bounding box center [302, 91] width 11 height 20
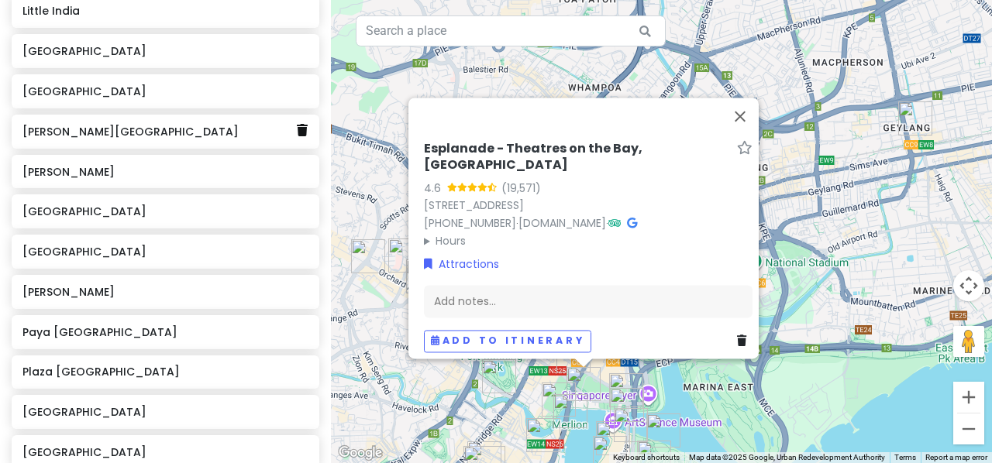
click at [297, 125] on icon at bounding box center [302, 130] width 11 height 12
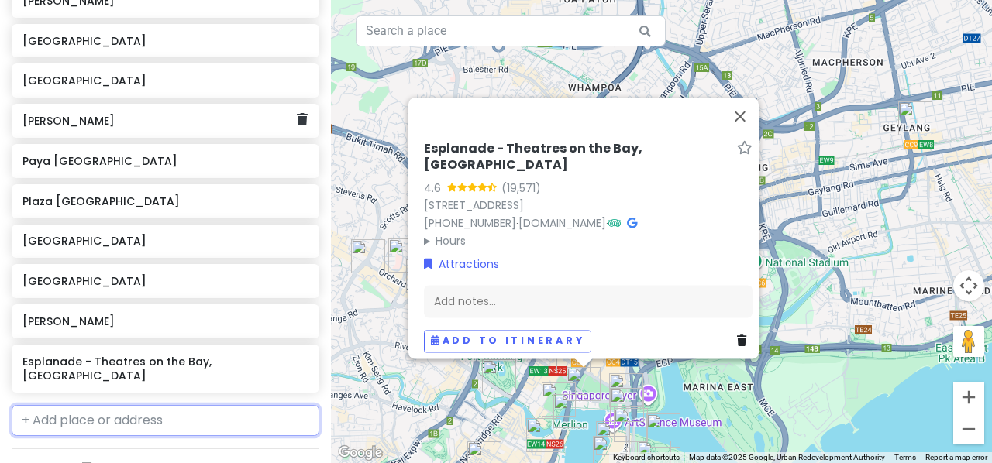
scroll to position [1127, 0]
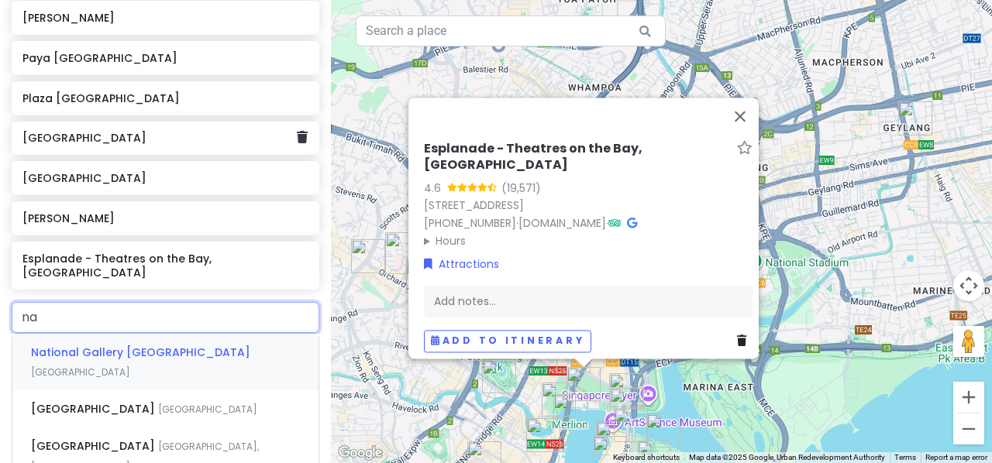
type input "n"
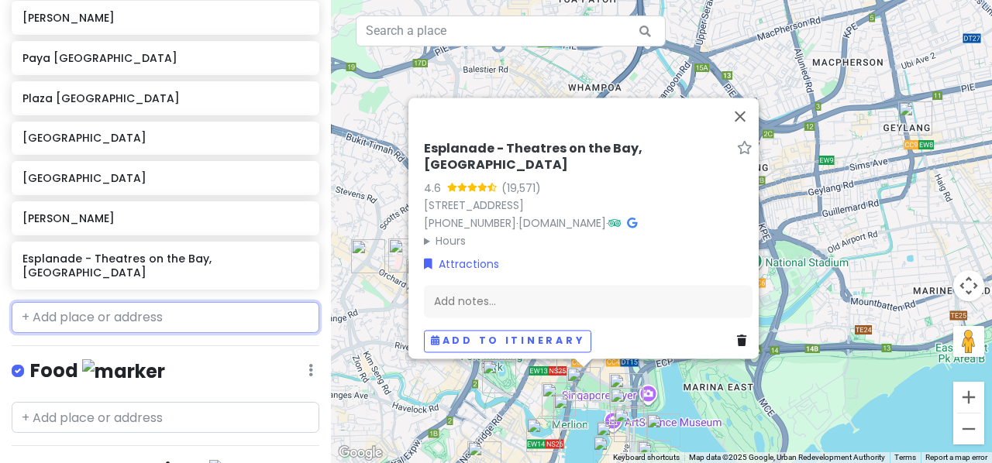
scroll to position [1260, 0]
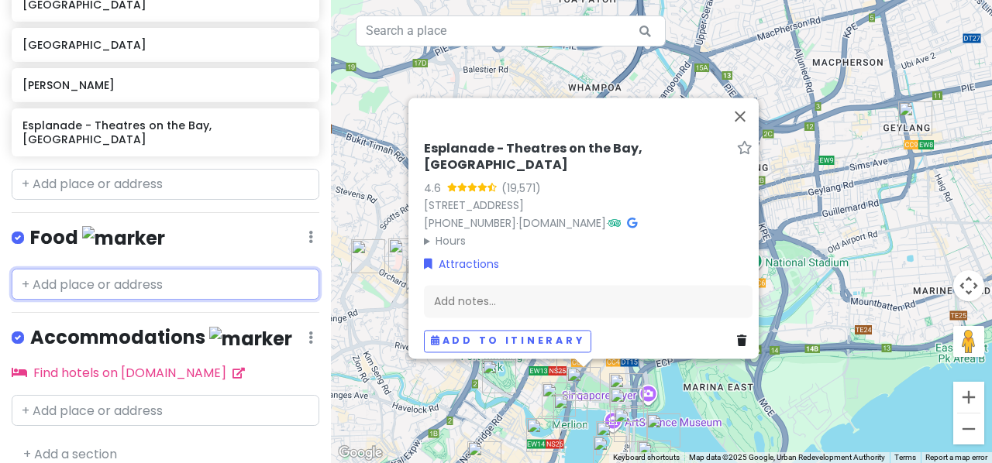
click at [198, 269] on input "text" at bounding box center [166, 284] width 308 height 31
click at [62, 364] on link "Find hotels on [DOMAIN_NAME]" at bounding box center [128, 373] width 233 height 18
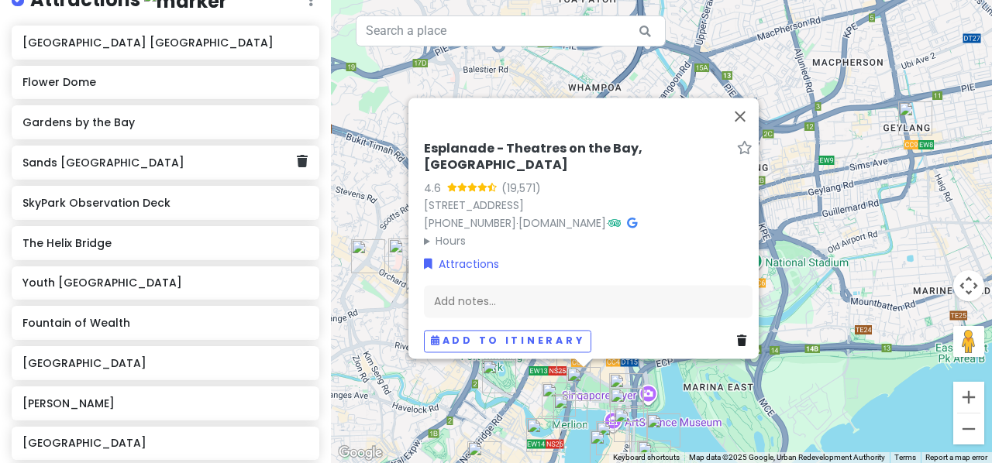
scroll to position [260, 0]
click at [297, 158] on icon at bounding box center [302, 160] width 11 height 12
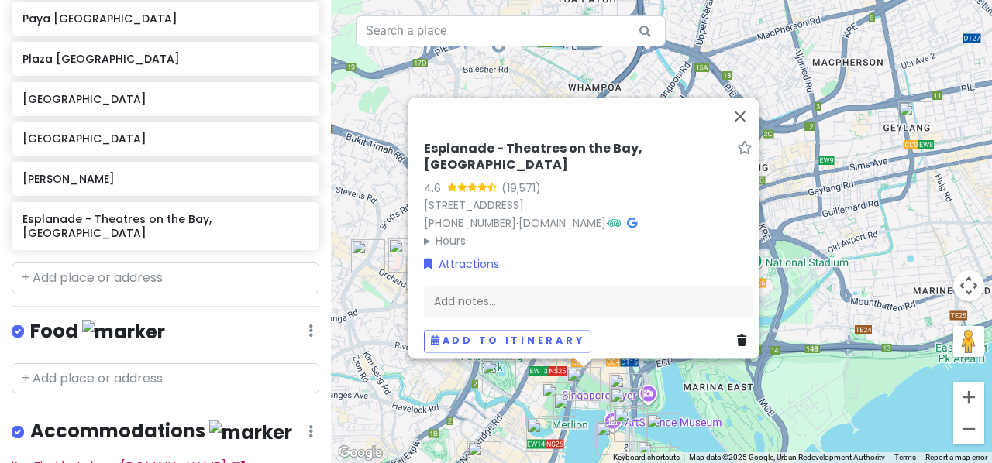
scroll to position [1124, 0]
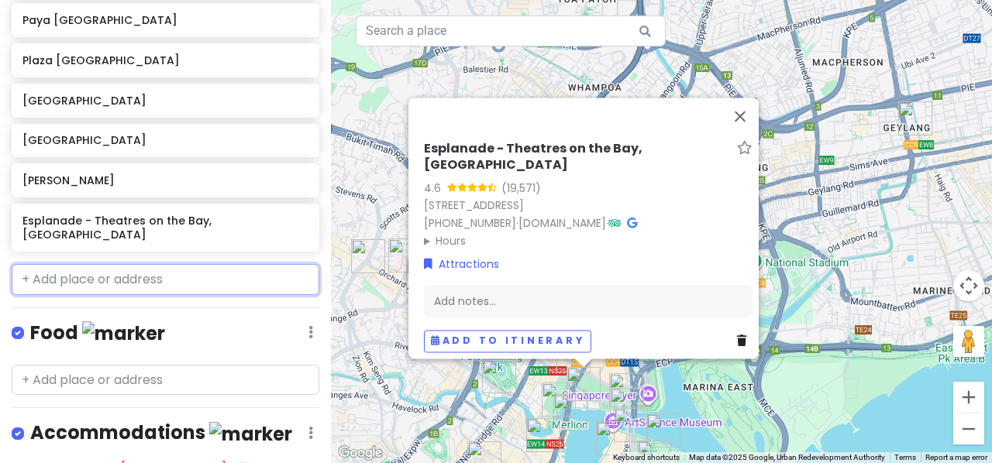
click at [143, 268] on input "text" at bounding box center [166, 279] width 308 height 31
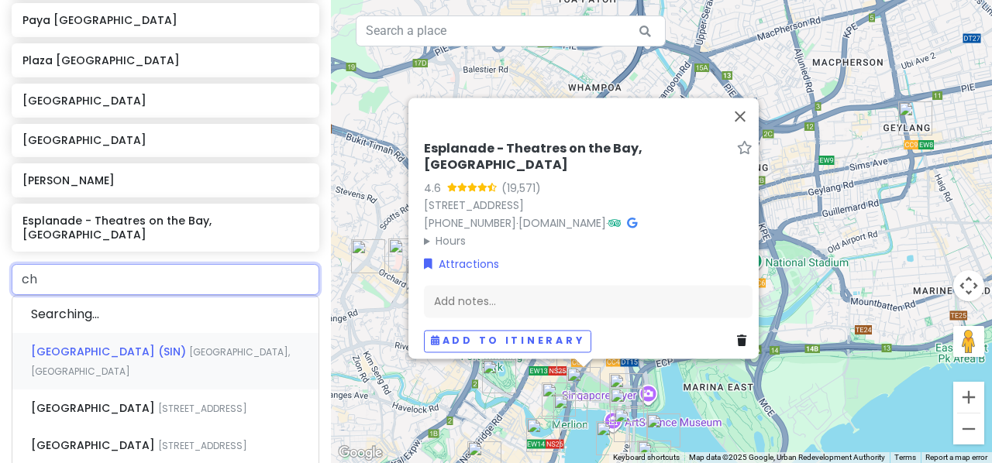
type input "c"
type input "jwe"
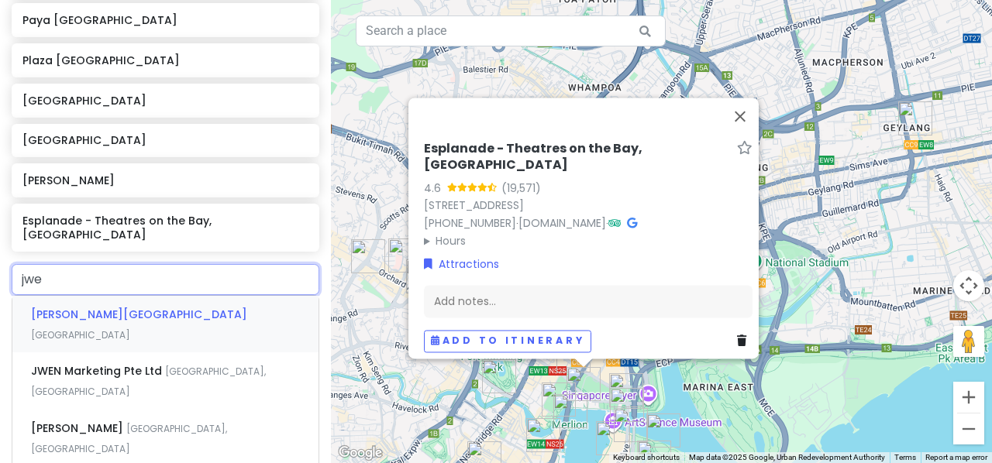
click at [141, 307] on span "[PERSON_NAME][GEOGRAPHIC_DATA]" at bounding box center [139, 314] width 216 height 15
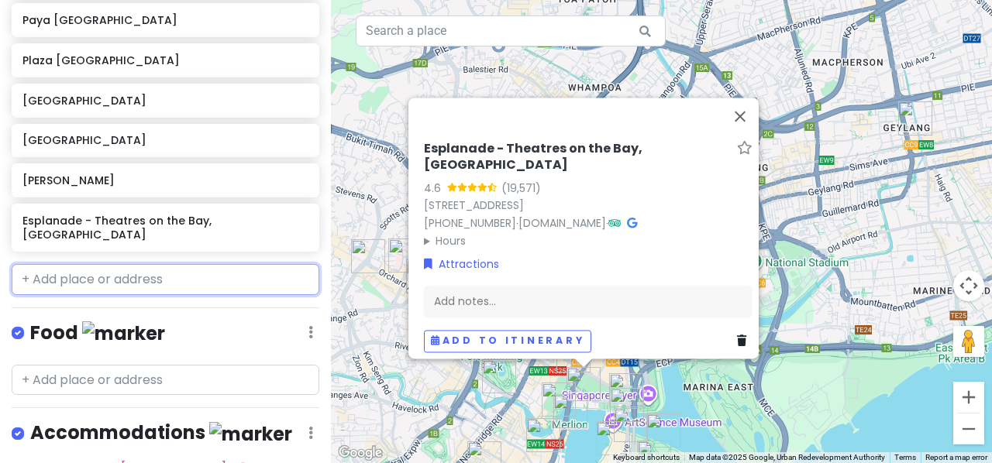
scroll to position [1165, 0]
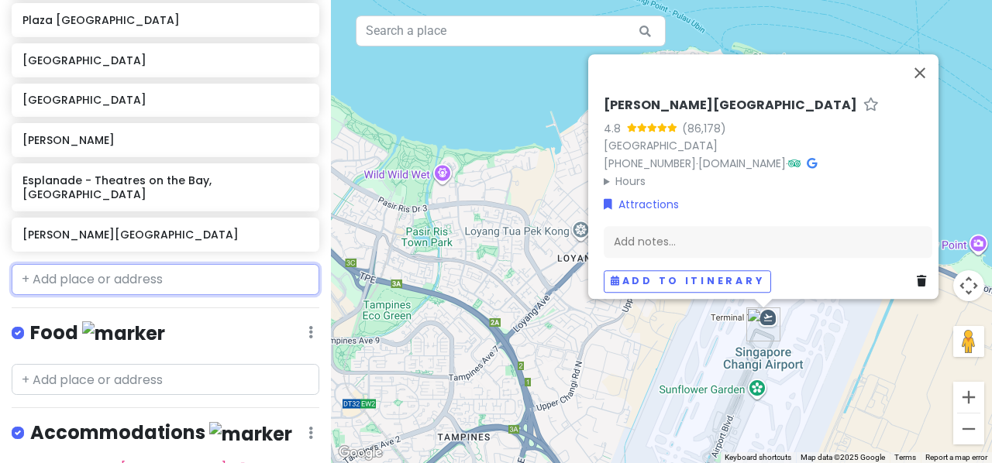
click at [113, 264] on input "text" at bounding box center [166, 279] width 308 height 31
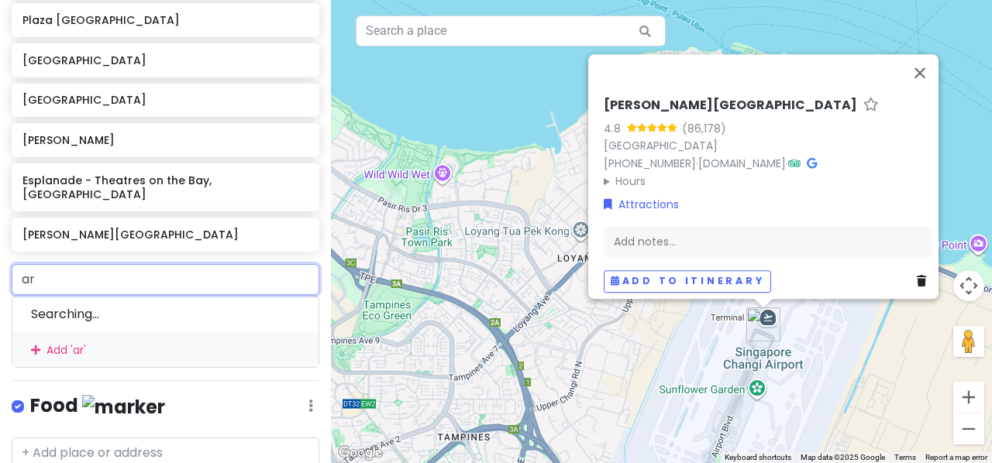
type input "ara"
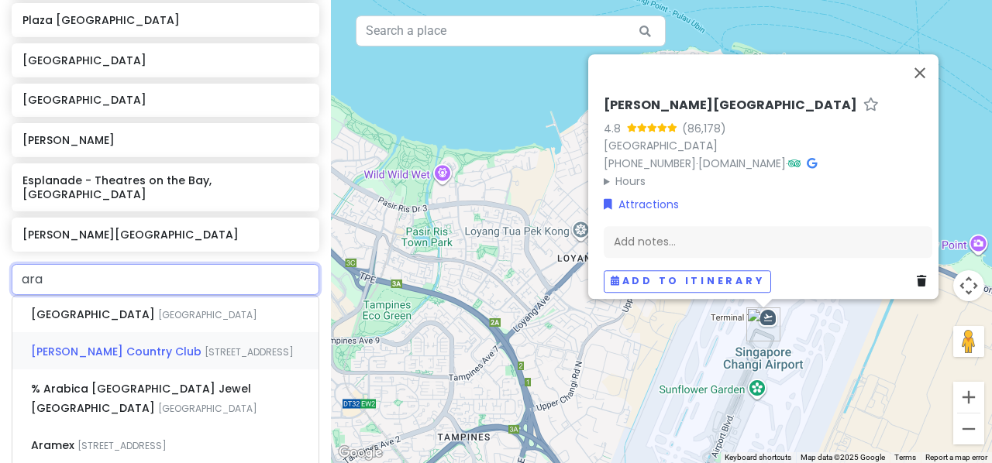
click at [101, 332] on div "[PERSON_NAME][GEOGRAPHIC_DATA] [STREET_ADDRESS]" at bounding box center [165, 350] width 306 height 37
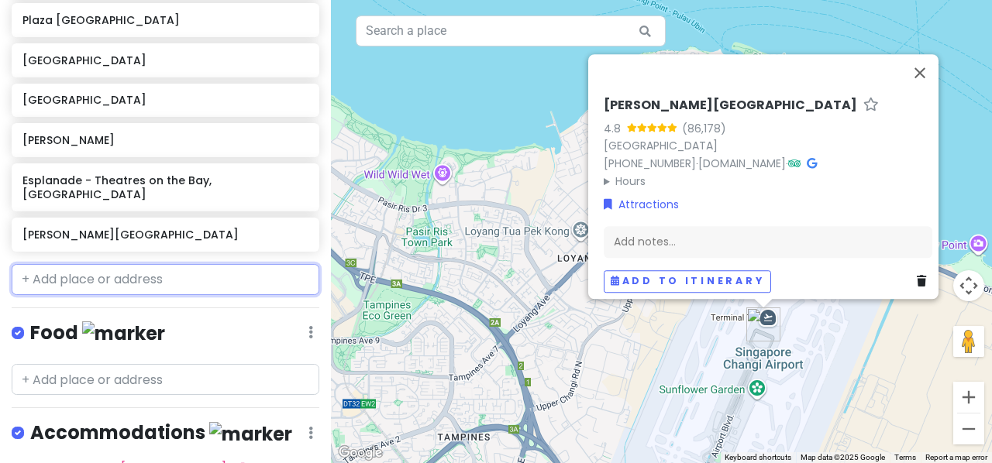
scroll to position [1204, 0]
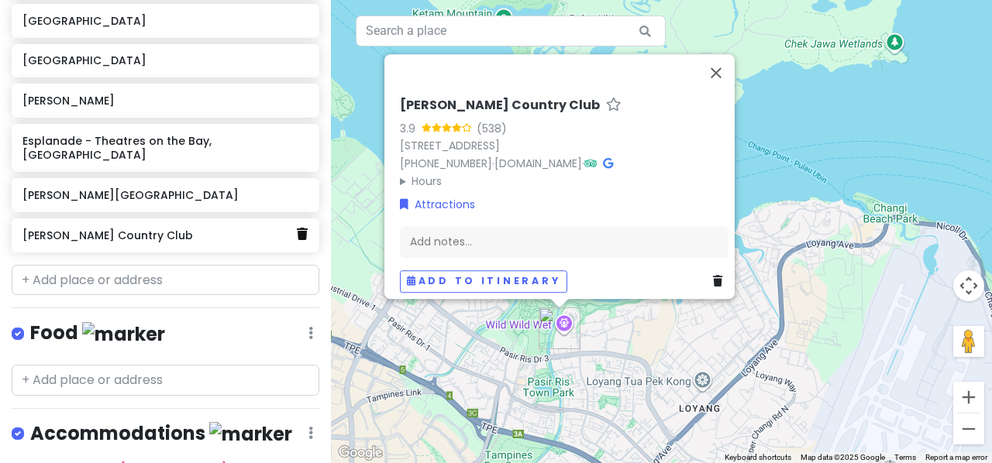
click at [297, 228] on icon at bounding box center [302, 234] width 11 height 12
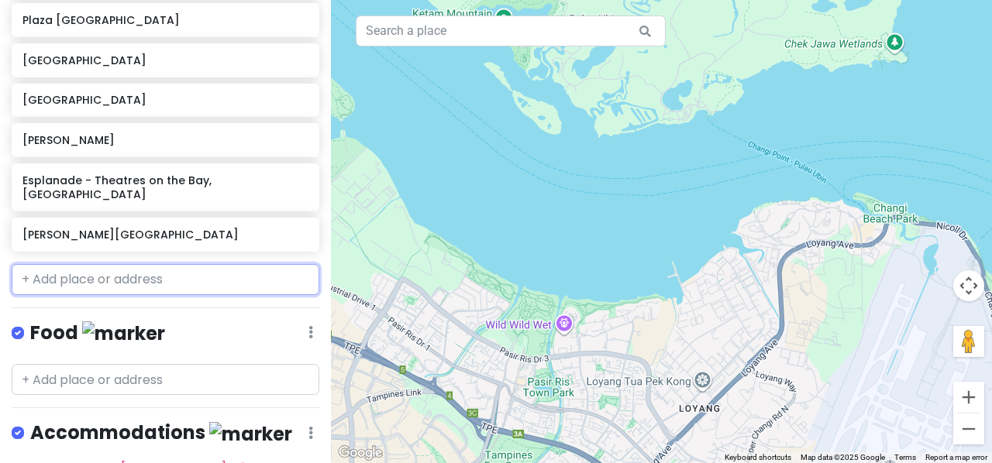
click at [251, 264] on input "text" at bounding box center [166, 279] width 308 height 31
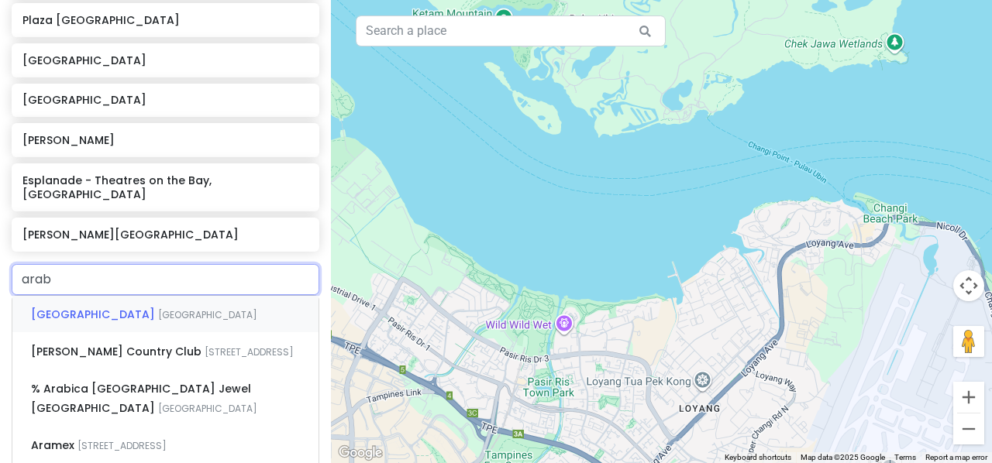
type input "arab"
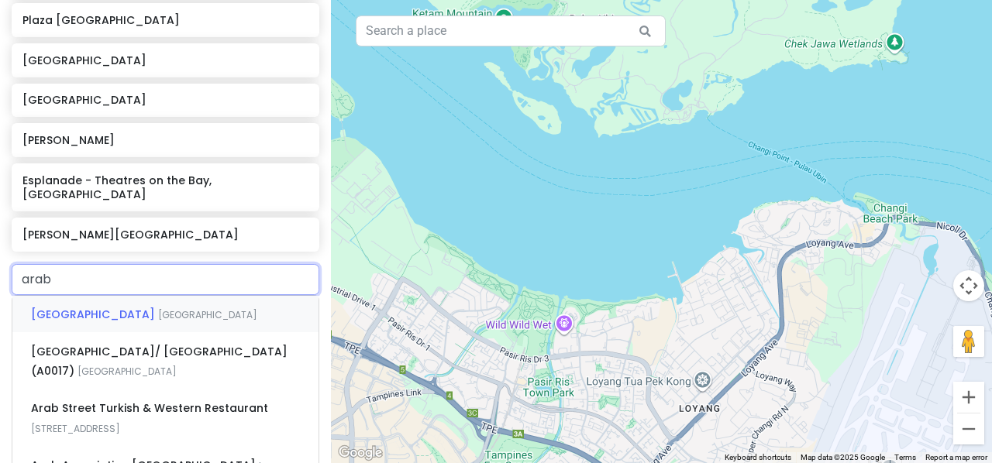
click at [191, 300] on div "[GEOGRAPHIC_DATA]" at bounding box center [165, 314] width 306 height 37
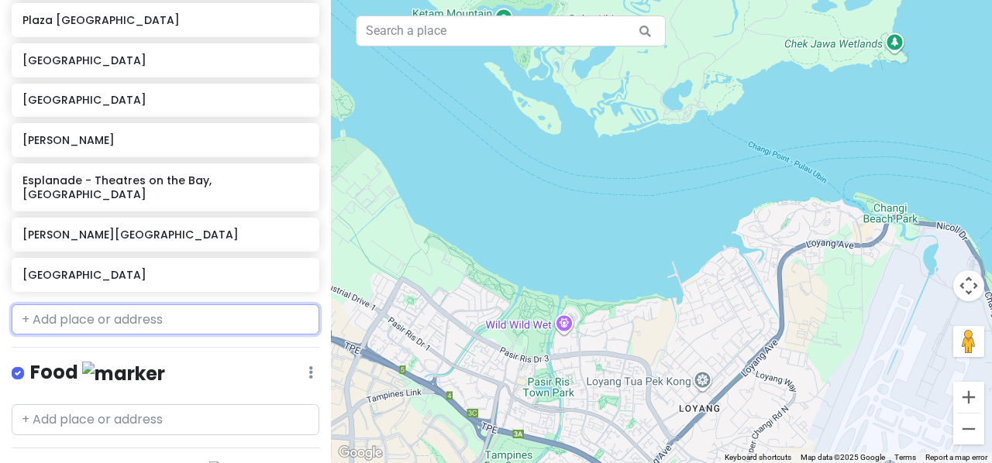
scroll to position [1204, 0]
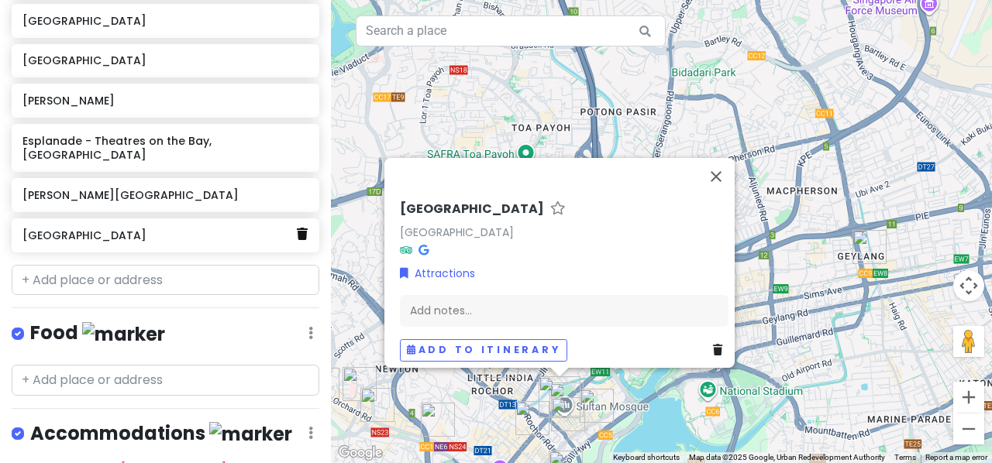
click at [297, 225] on link at bounding box center [302, 235] width 11 height 20
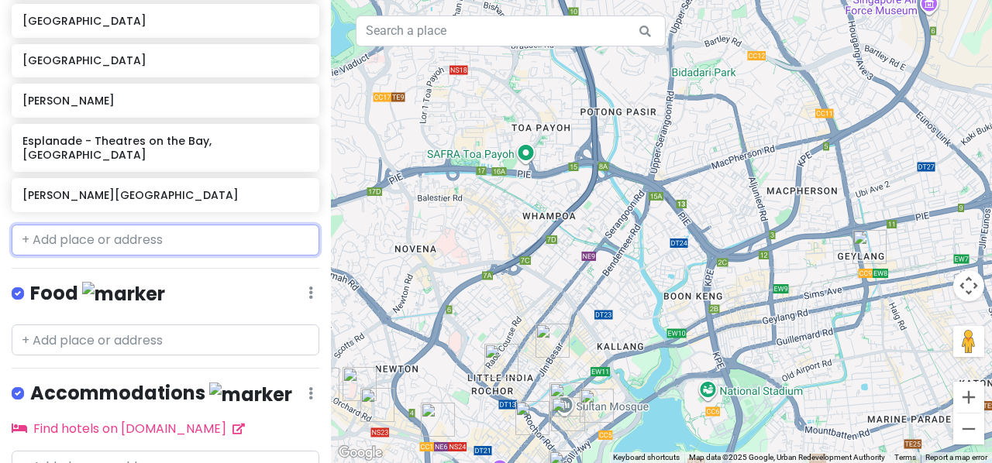
scroll to position [1165, 0]
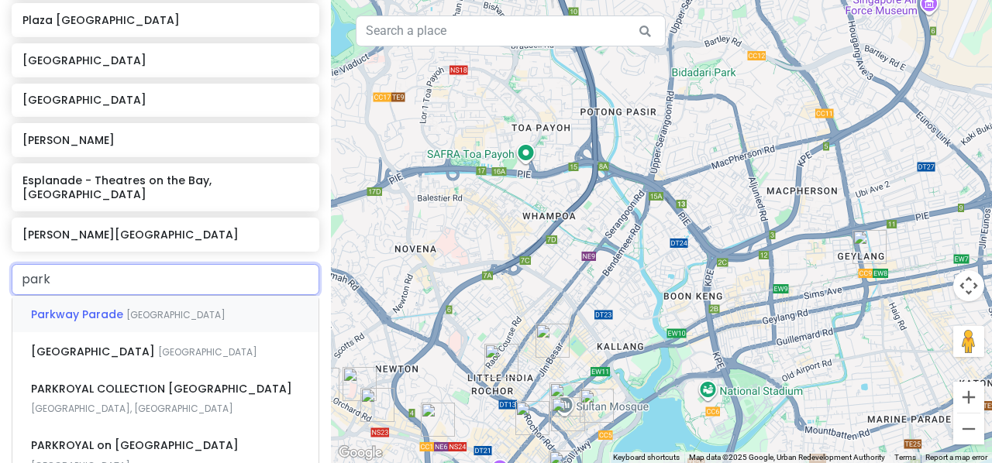
type input "parkr"
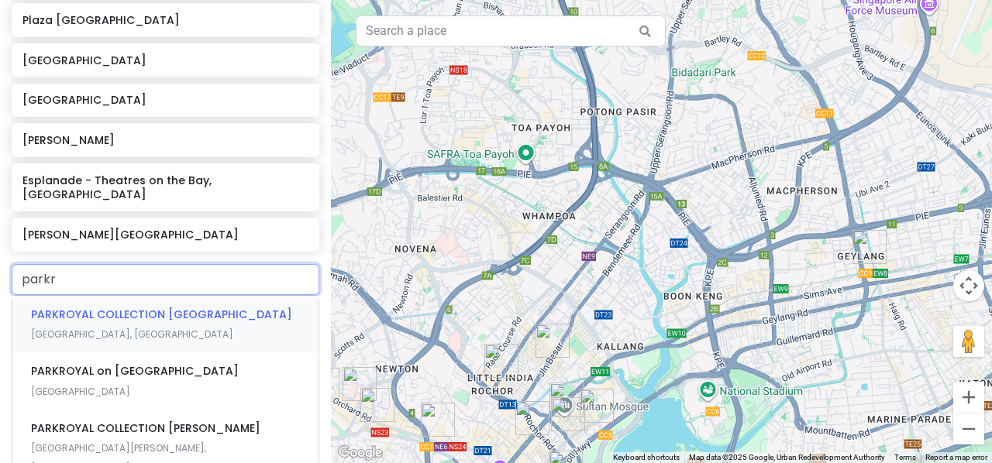
click at [99, 328] on span "[GEOGRAPHIC_DATA], [GEOGRAPHIC_DATA]" at bounding box center [132, 334] width 202 height 13
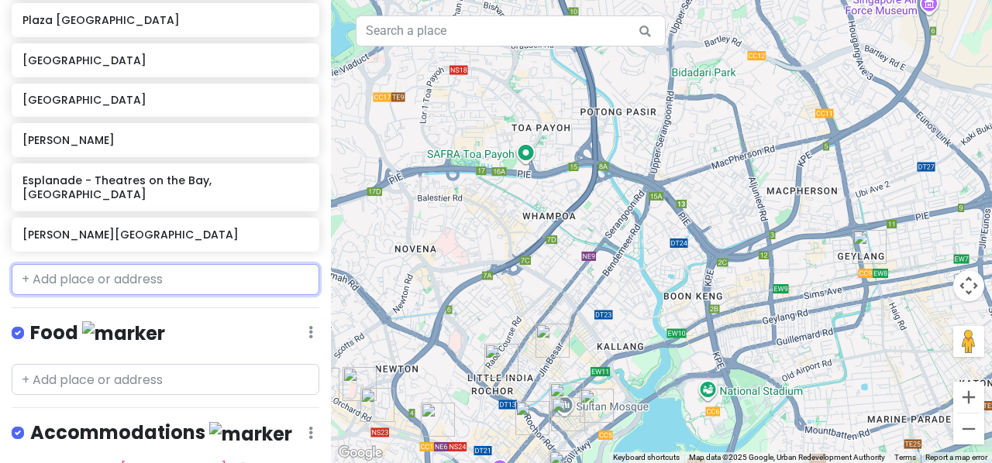
scroll to position [1204, 0]
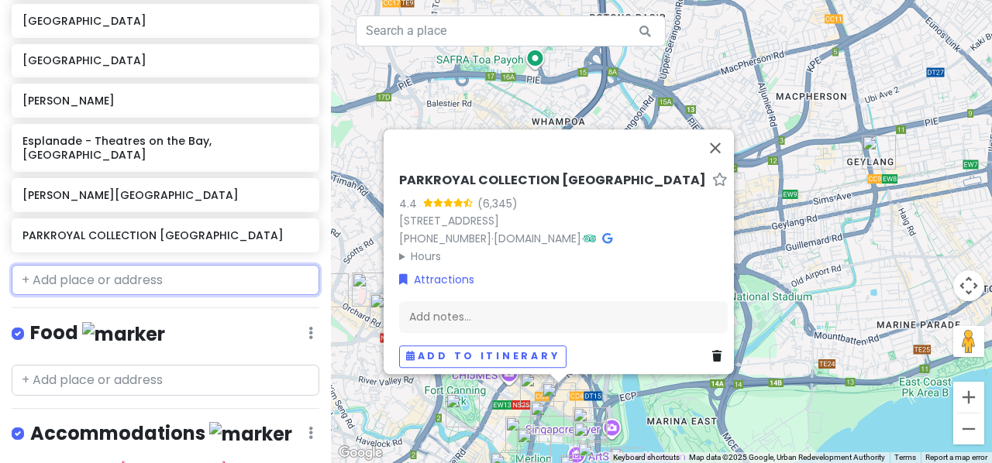
click at [160, 265] on input "text" at bounding box center [166, 280] width 308 height 31
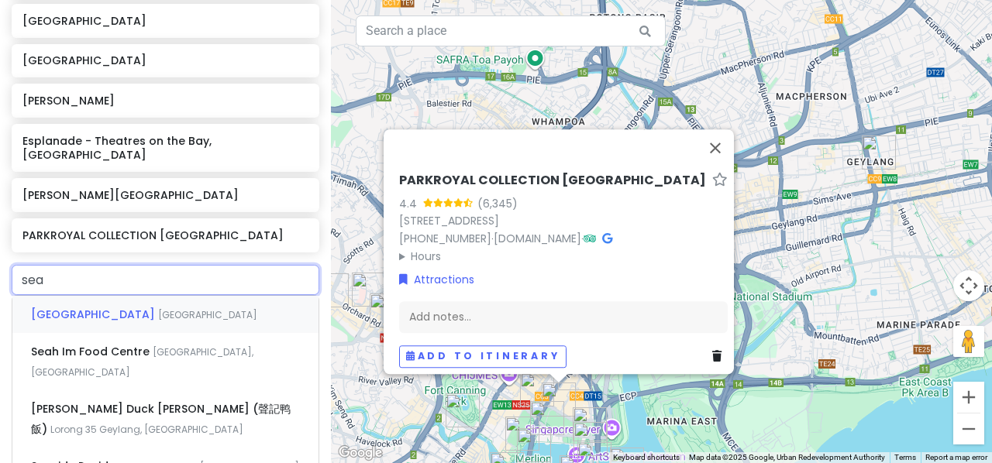
type input "sea"
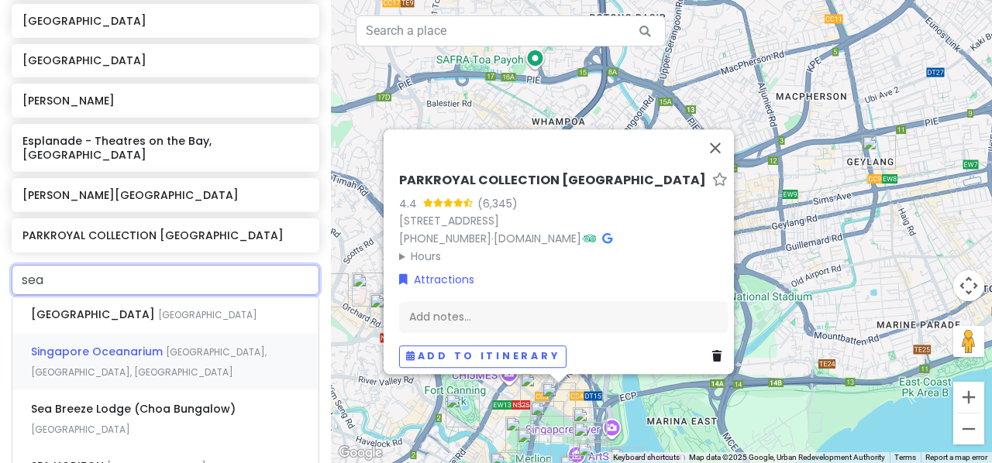
click at [135, 349] on div "[GEOGRAPHIC_DATA], [GEOGRAPHIC_DATA], [GEOGRAPHIC_DATA]" at bounding box center [165, 361] width 306 height 57
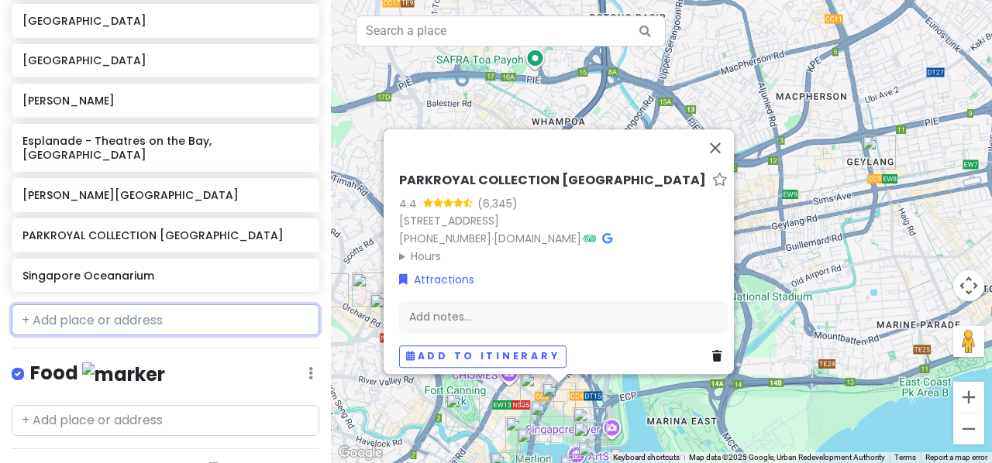
scroll to position [1244, 0]
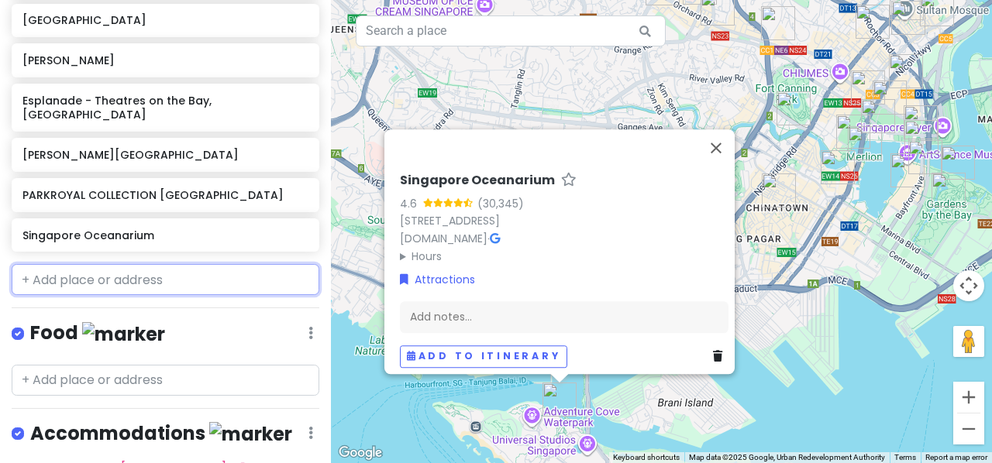
click at [135, 267] on input "text" at bounding box center [166, 279] width 308 height 31
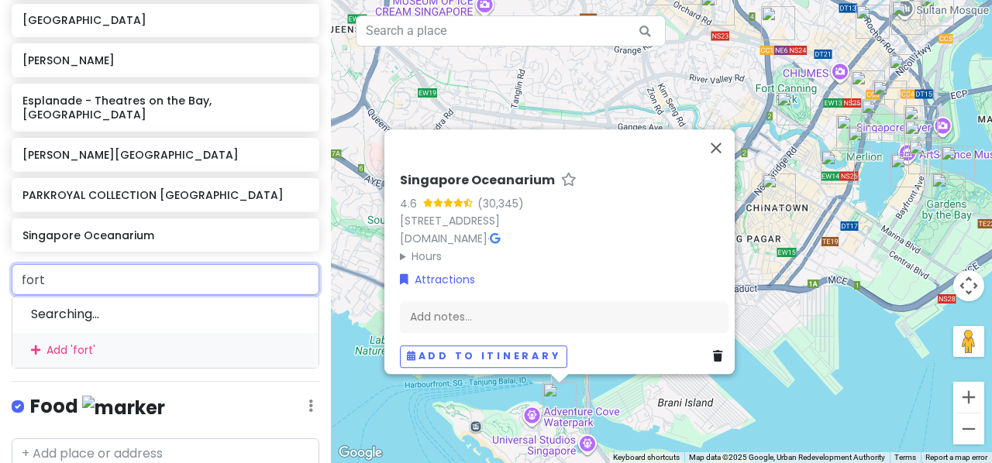
type input "fort"
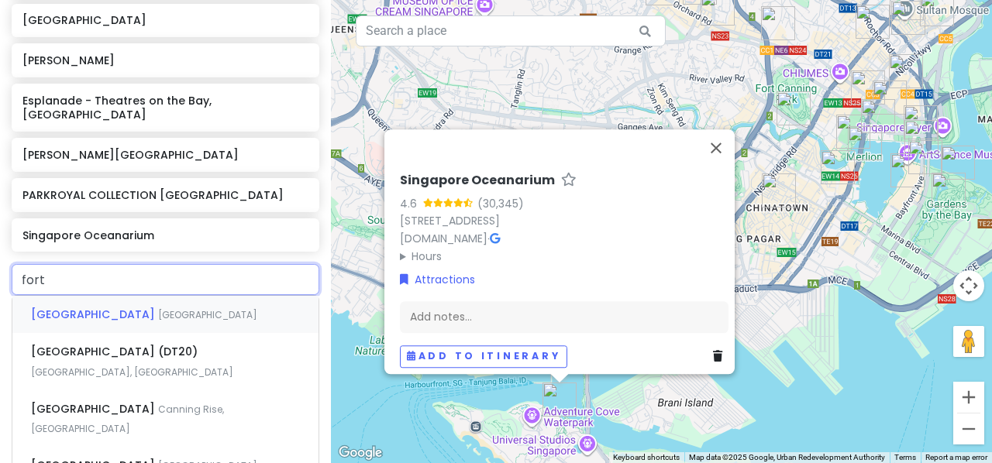
click at [130, 307] on span "[GEOGRAPHIC_DATA]" at bounding box center [94, 314] width 127 height 15
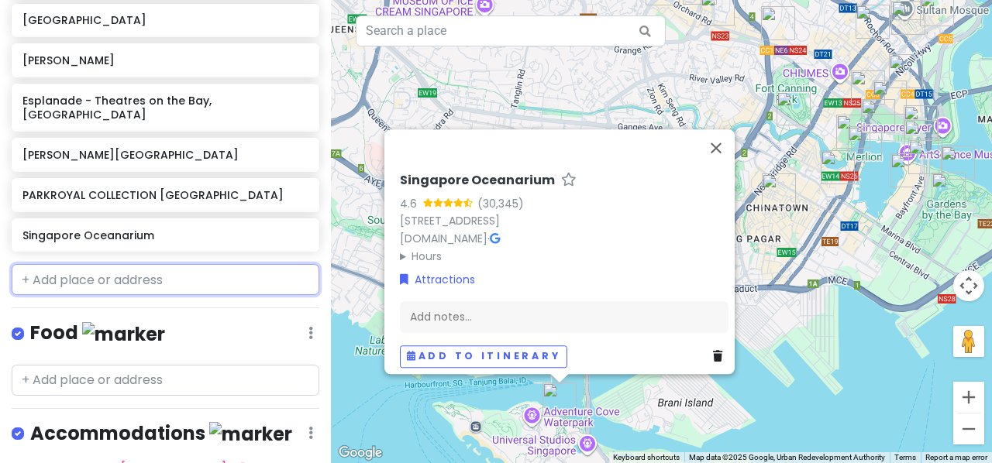
scroll to position [1285, 0]
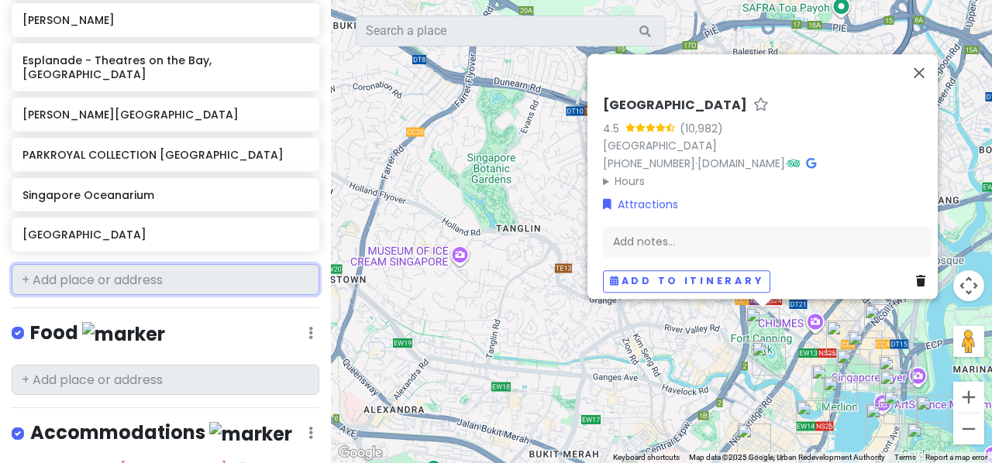
click at [150, 264] on input "text" at bounding box center [166, 279] width 308 height 31
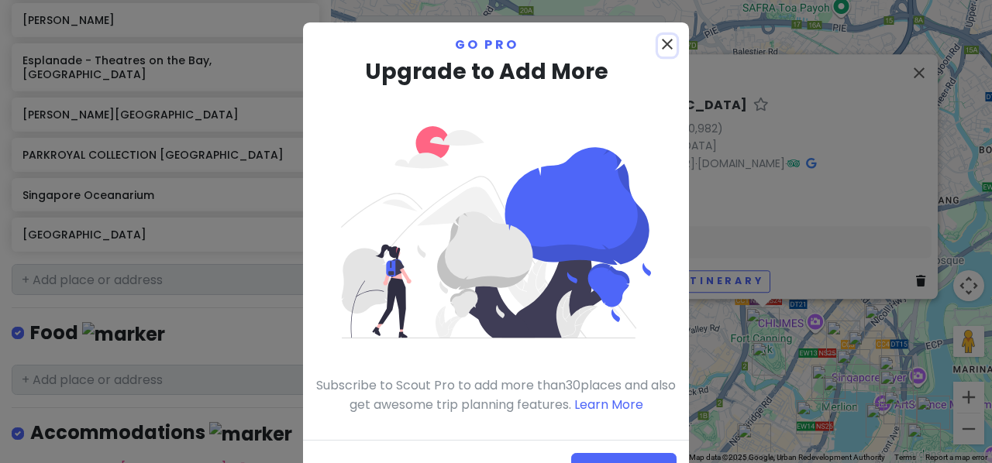
click at [658, 47] on icon "close" at bounding box center [667, 44] width 19 height 19
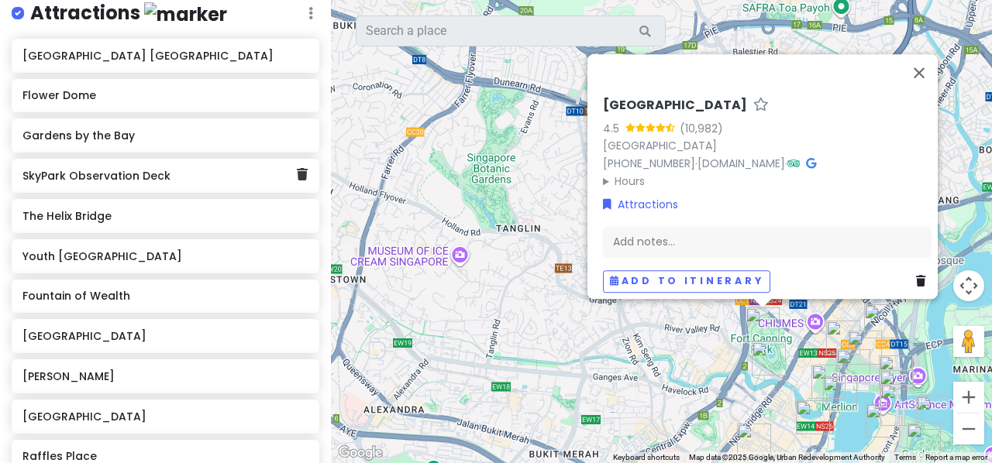
scroll to position [0, 0]
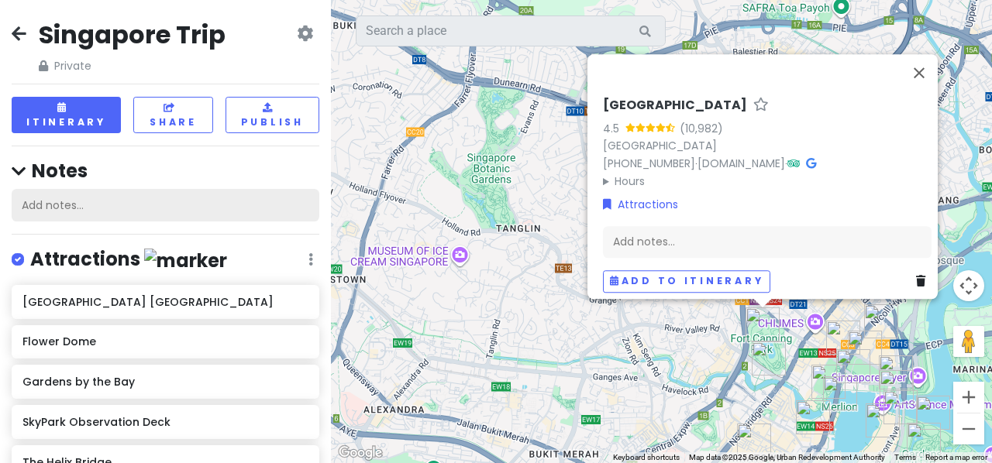
click at [115, 205] on div "Add notes..." at bounding box center [166, 205] width 308 height 33
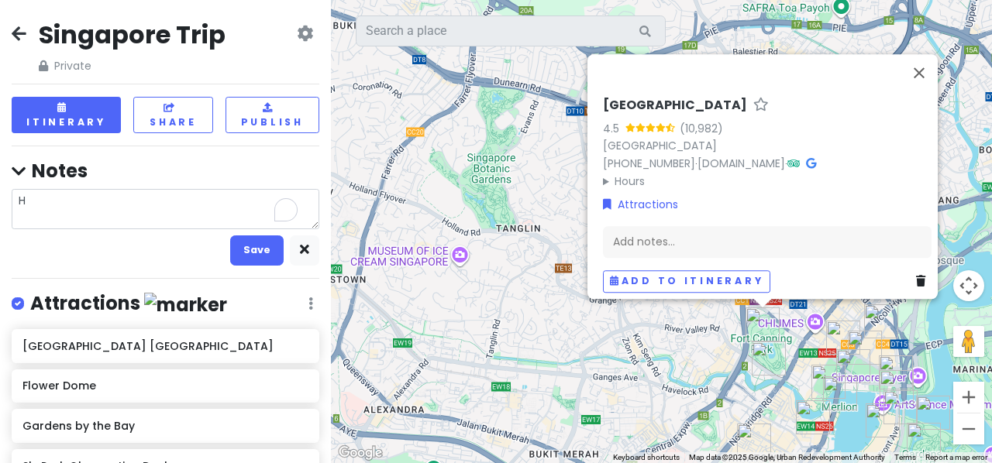
type textarea "He"
type textarea "x"
type textarea "Hel"
type textarea "x"
type textarea "Hello"
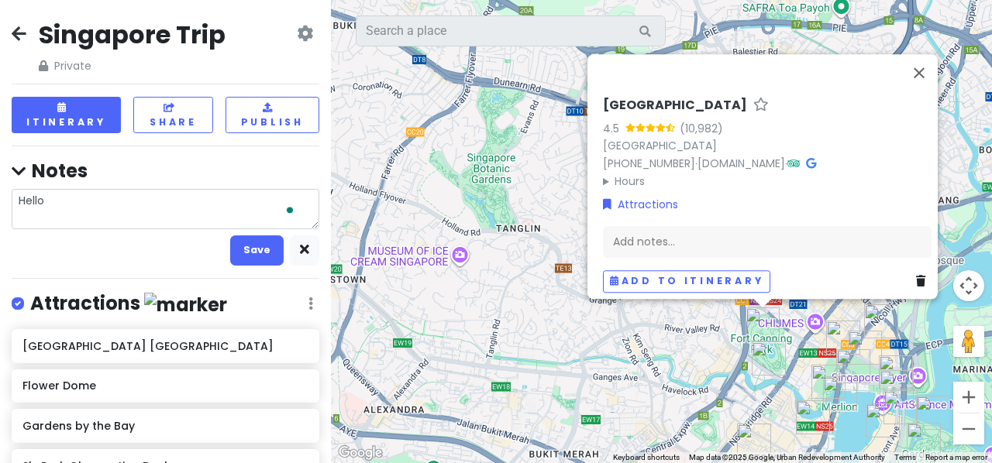
type textarea "x"
type textarea "Hello"
type textarea "x"
type textarea "Hellor"
type textarea "x"
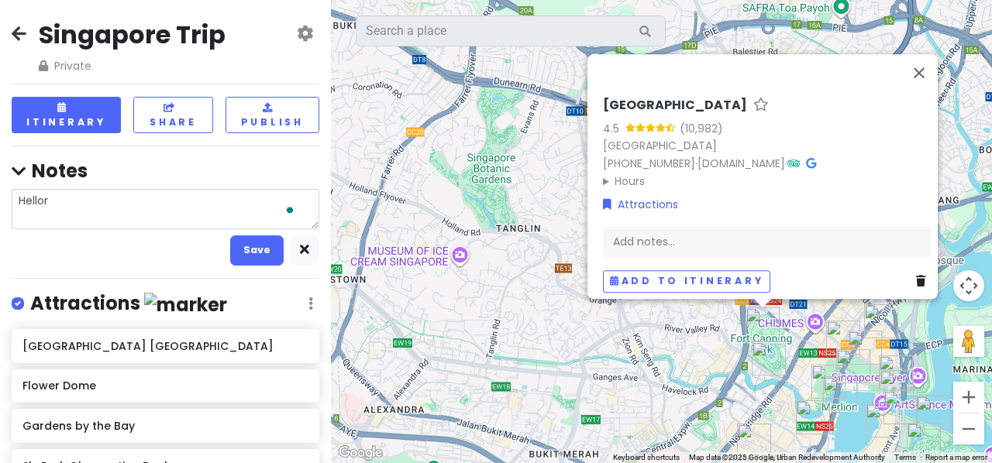
type textarea "Hellori"
type textarea "x"
type textarea "Hellorid"
type textarea "x"
type textarea "Helloride"
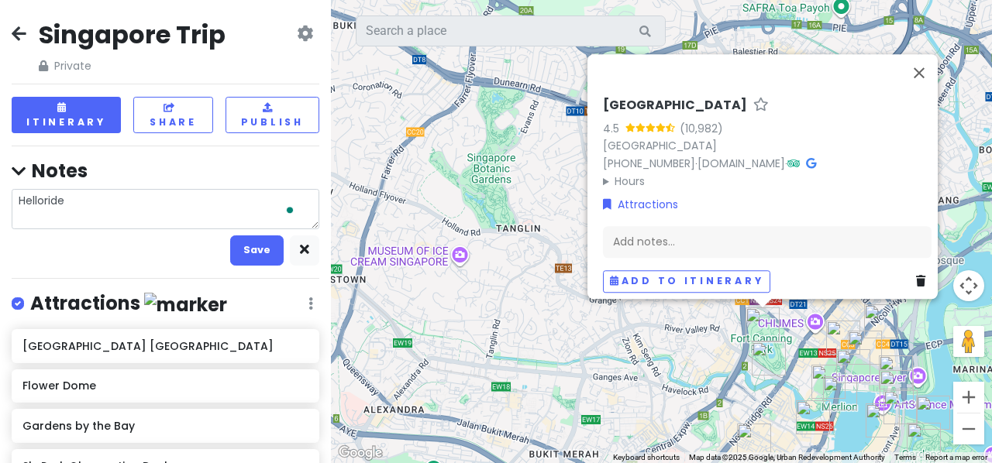
type textarea "x"
type textarea "Helloride"
type textarea "x"
type textarea "Helloride c"
type textarea "x"
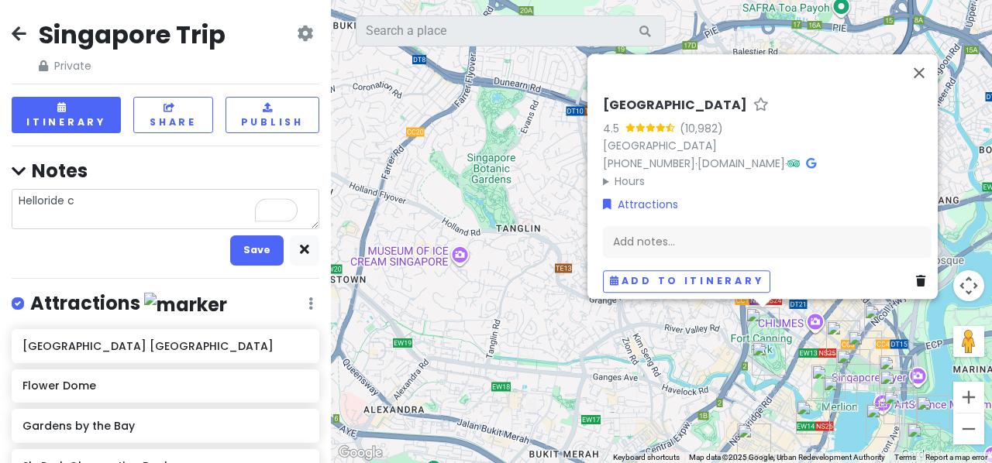
type textarea "Helloride [PERSON_NAME]"
type textarea "x"
type textarea "Helloride cyc"
type textarea "x"
type textarea "Helloride cycl"
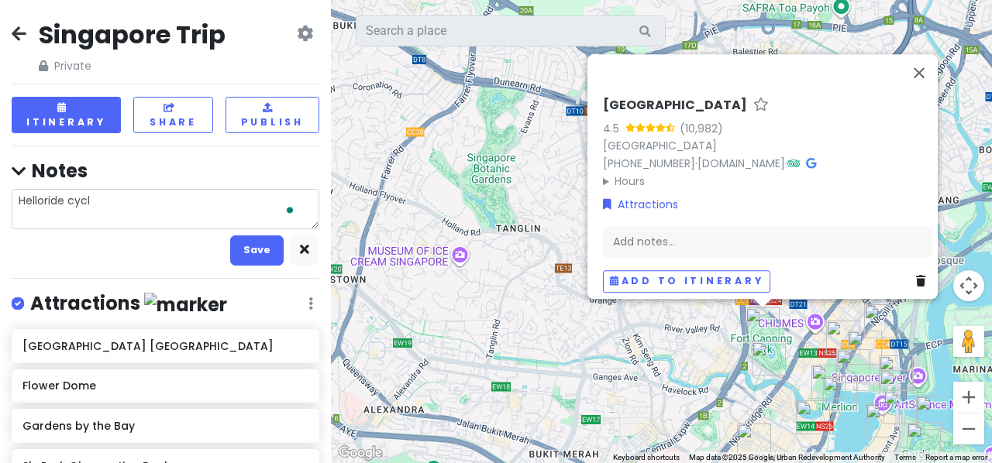
type textarea "x"
type textarea "Helloride cycle"
type textarea "x"
type textarea "Helloride cycles"
type textarea "x"
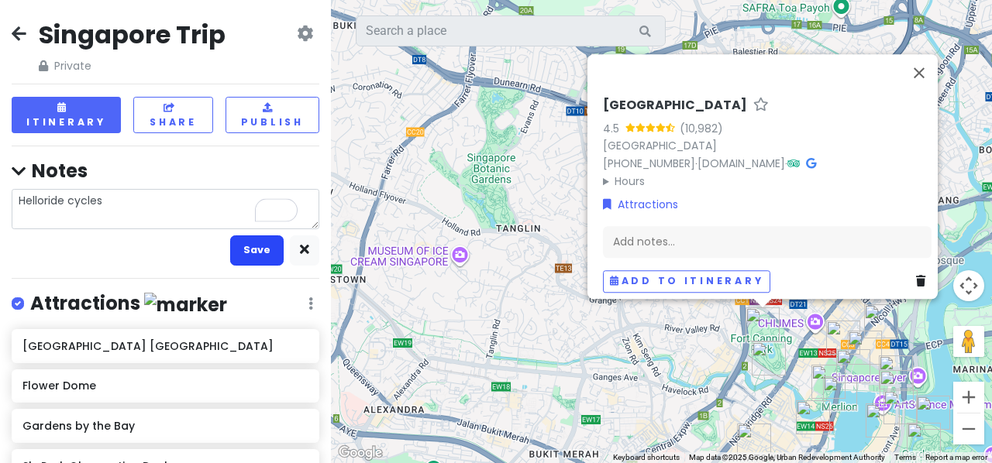
type textarea "Helloride cycles"
click at [243, 253] on button "Save" at bounding box center [256, 251] width 53 height 30
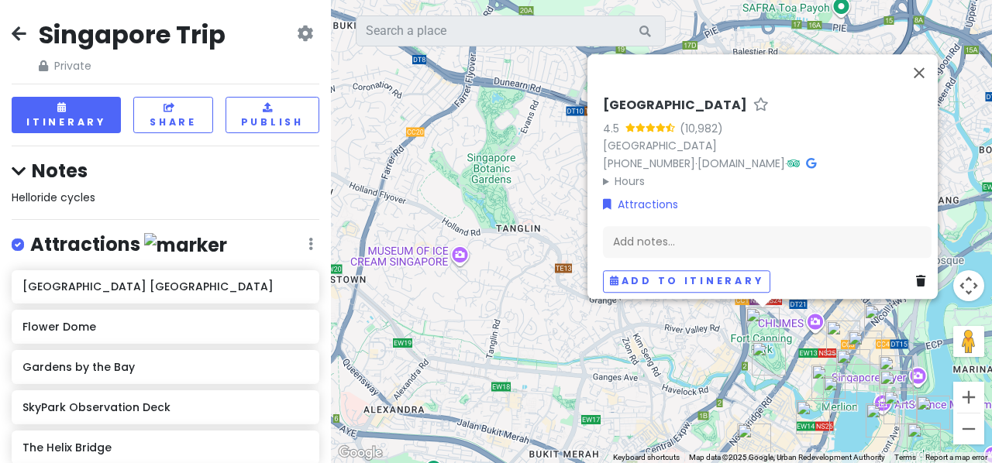
click at [121, 203] on div "Helloride cycles" at bounding box center [166, 197] width 308 height 17
type textarea "x"
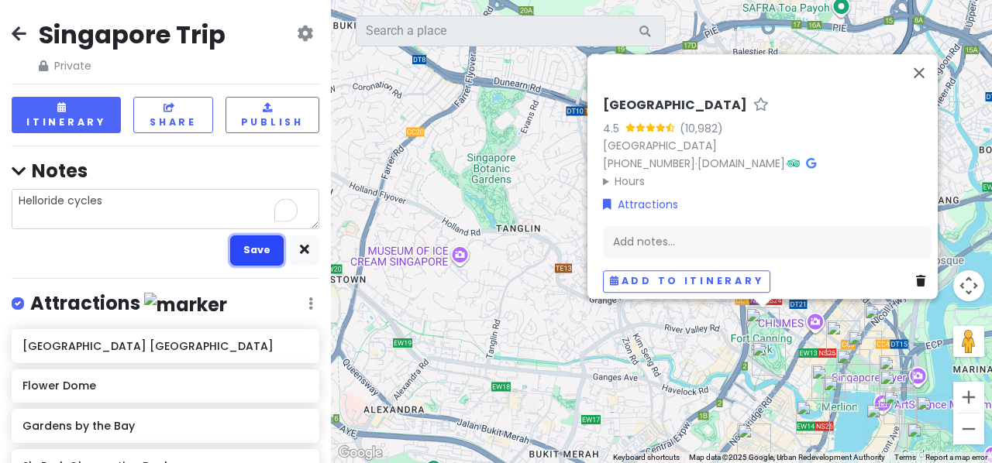
click at [249, 244] on button "Save" at bounding box center [256, 251] width 53 height 30
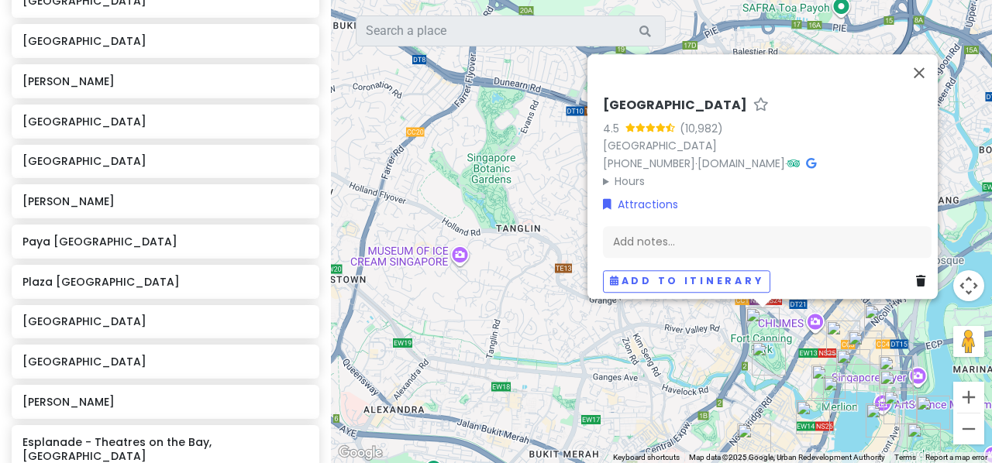
scroll to position [1365, 0]
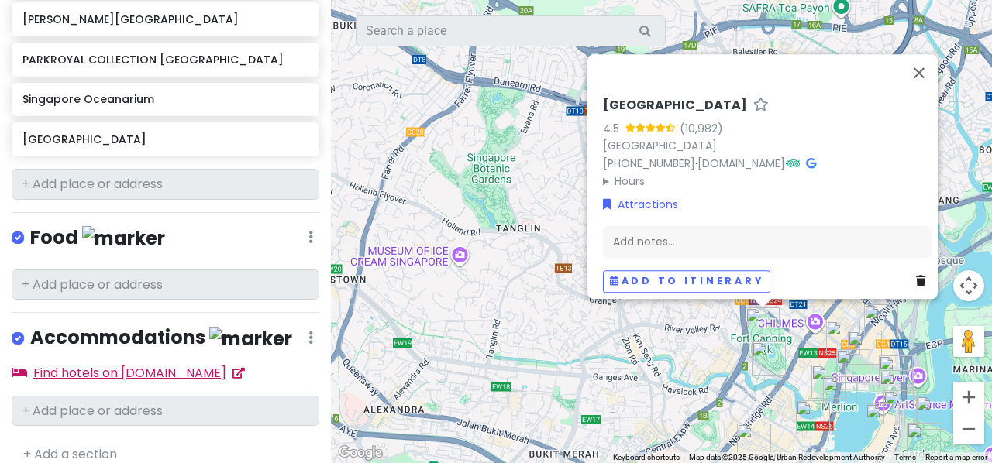
click at [139, 364] on link "Find hotels on [DOMAIN_NAME]" at bounding box center [128, 373] width 233 height 18
